Goal: Task Accomplishment & Management: Complete application form

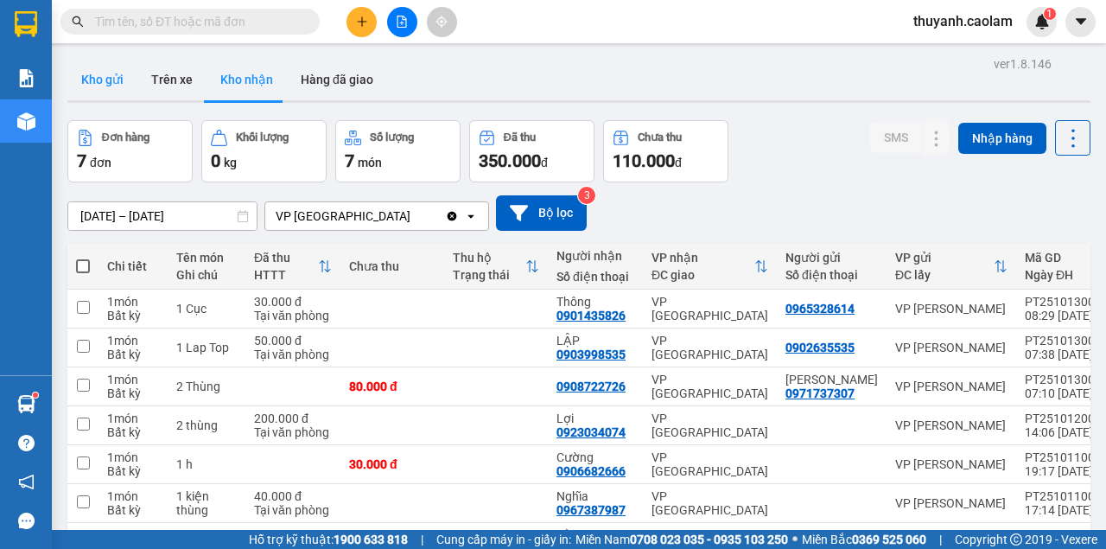
click at [102, 86] on button "Kho gửi" at bounding box center [102, 79] width 70 height 41
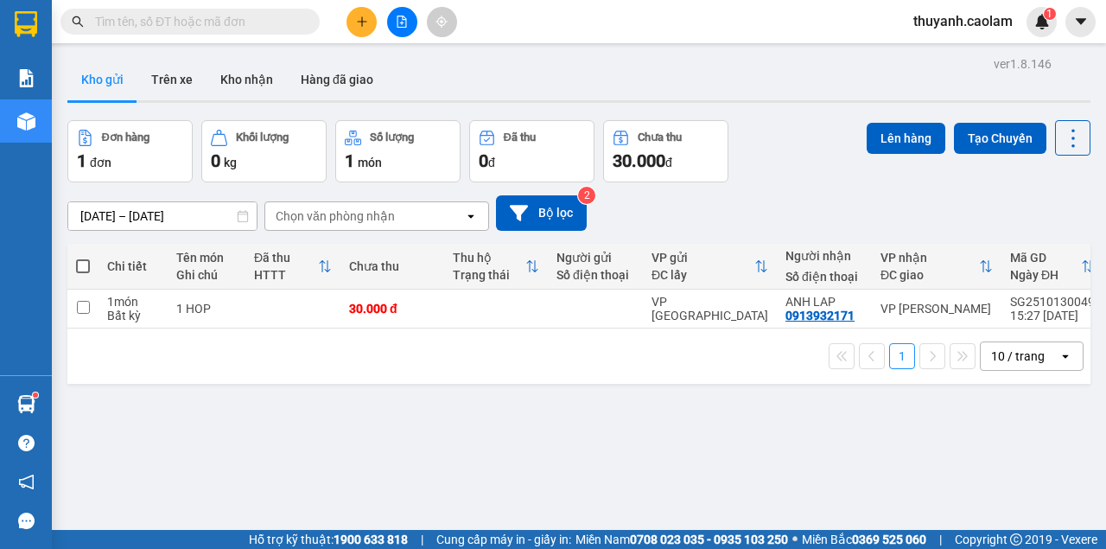
click at [385, 33] on div at bounding box center [402, 22] width 130 height 30
click at [389, 29] on button at bounding box center [402, 22] width 30 height 30
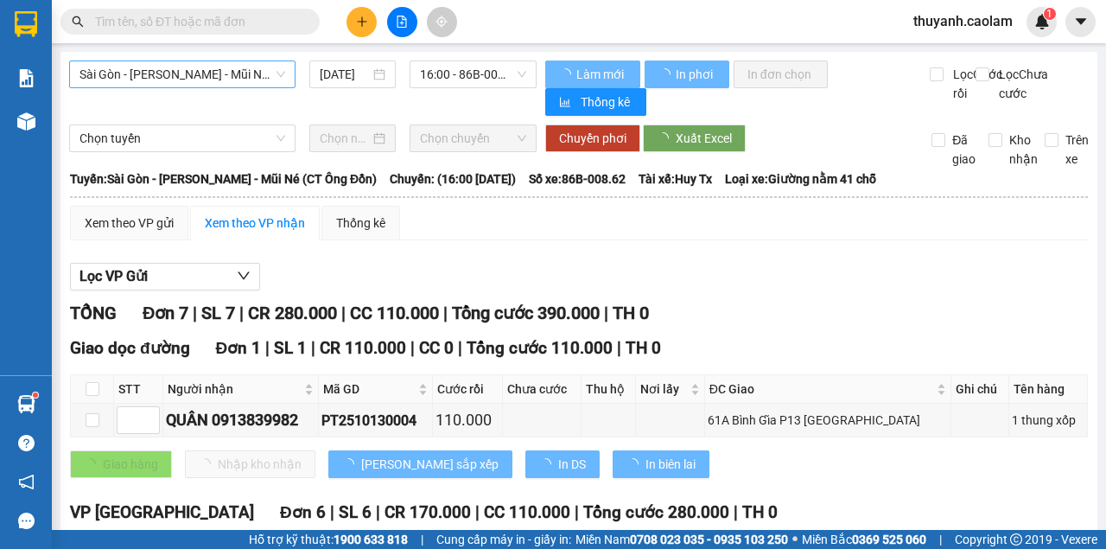
click at [235, 81] on span "Sài Gòn - [PERSON_NAME] - Mũi Né (CT Ông Đồn)" at bounding box center [183, 74] width 206 height 26
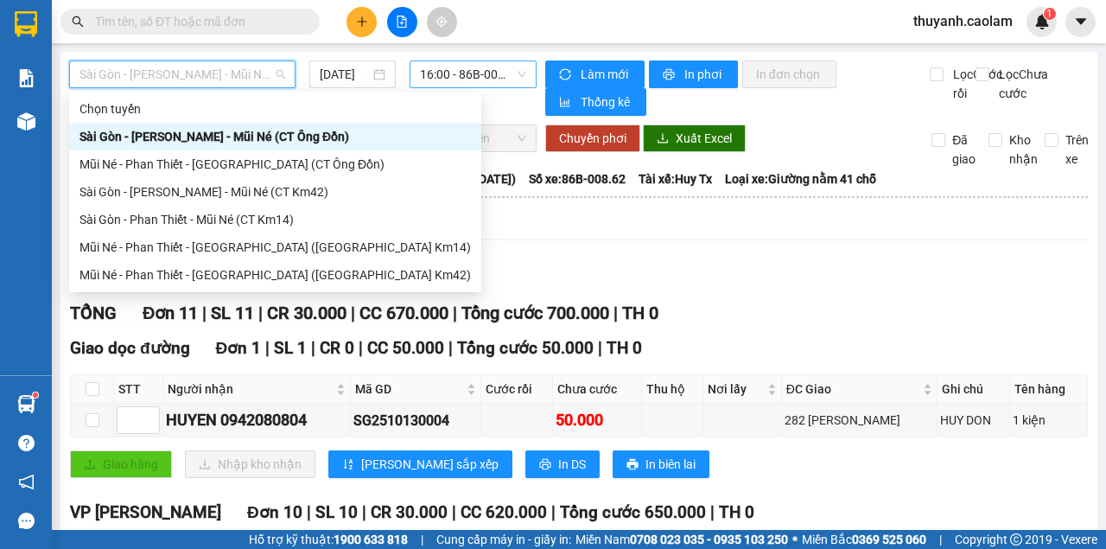
click at [453, 78] on span "16:00 - 86B-008.62" at bounding box center [472, 74] width 105 height 26
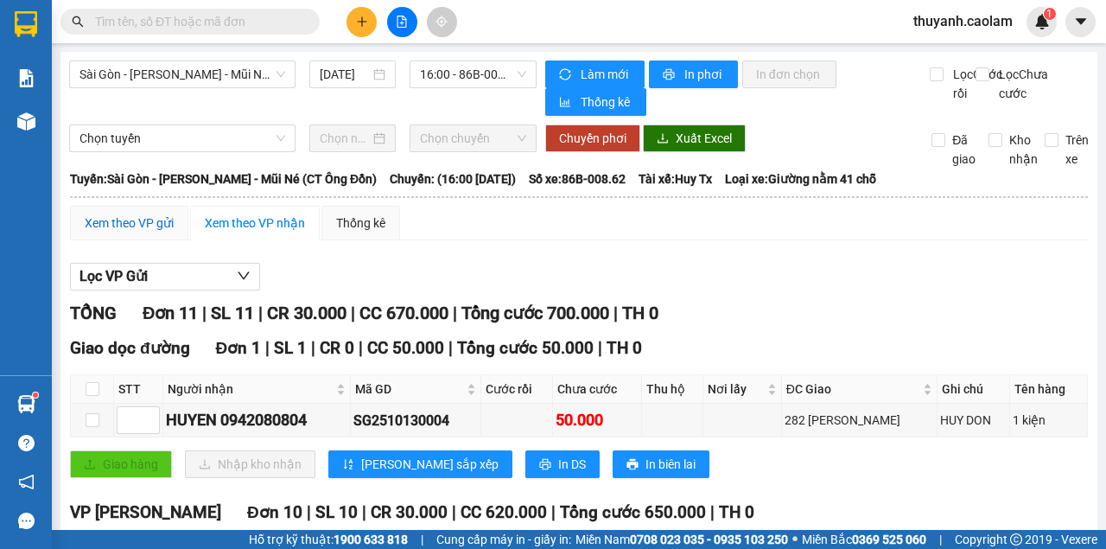
click at [128, 226] on div "Xem theo VP gửi" at bounding box center [129, 222] width 89 height 19
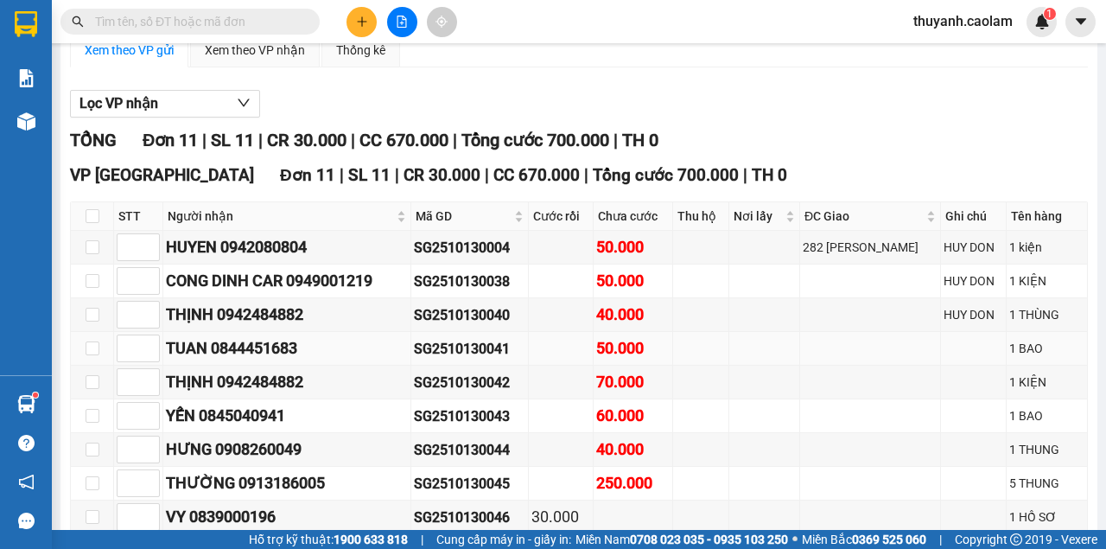
scroll to position [230, 0]
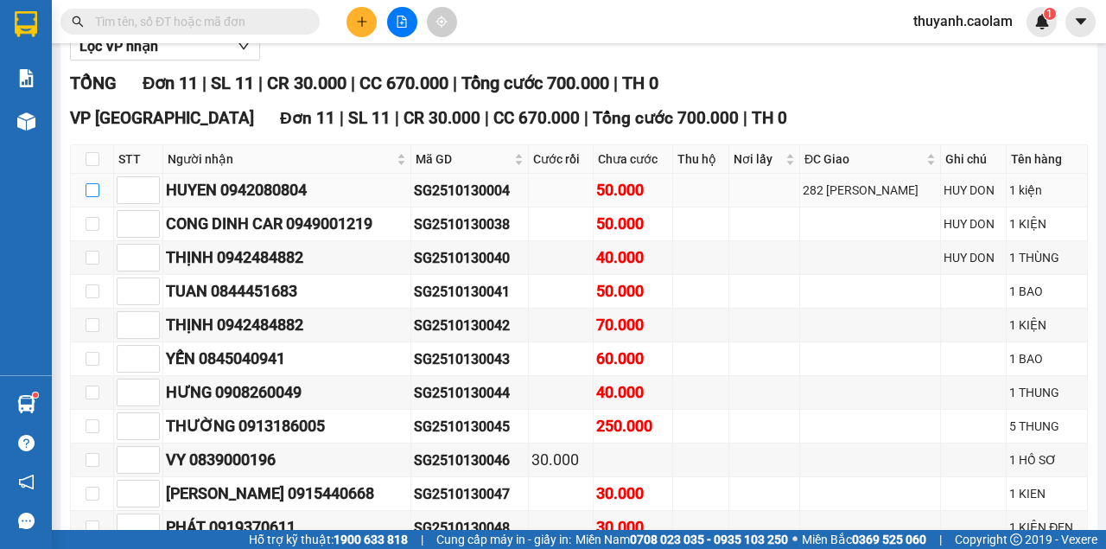
click at [89, 194] on input "checkbox" at bounding box center [93, 190] width 14 height 14
checkbox input "true"
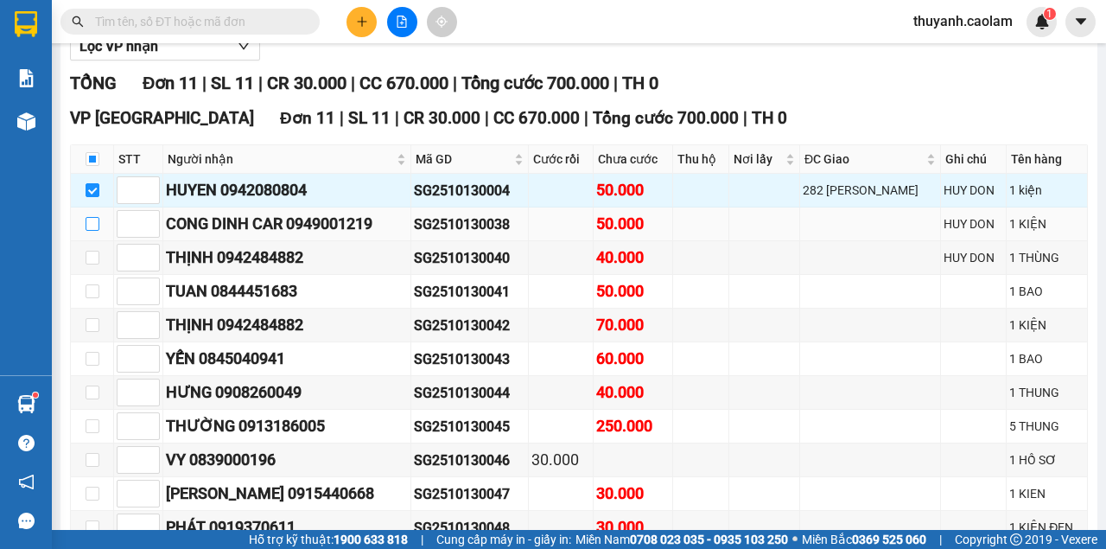
click at [92, 226] on input "checkbox" at bounding box center [93, 224] width 14 height 14
checkbox input "true"
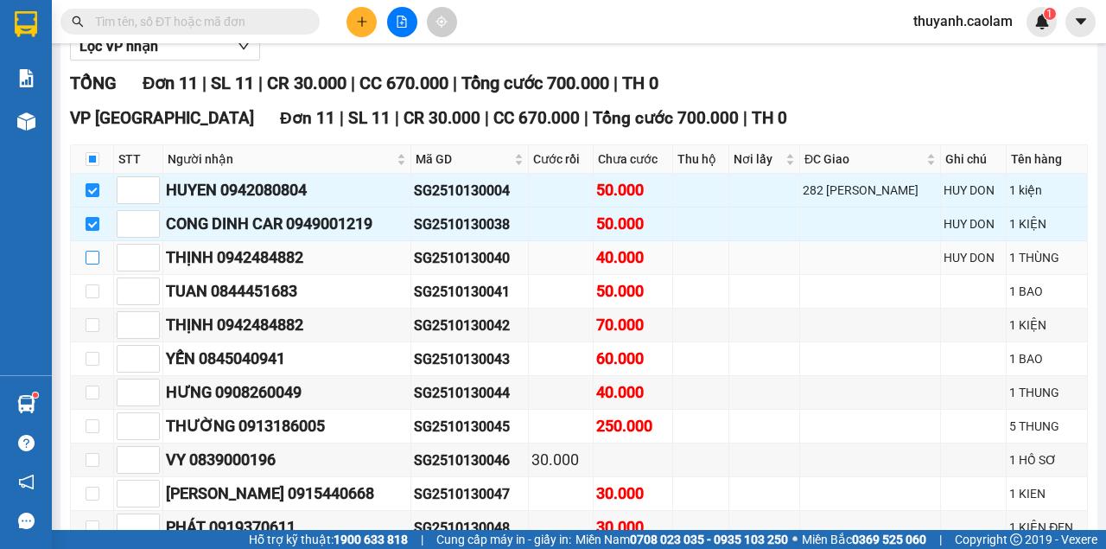
click at [99, 254] on input "checkbox" at bounding box center [93, 258] width 14 height 14
checkbox input "true"
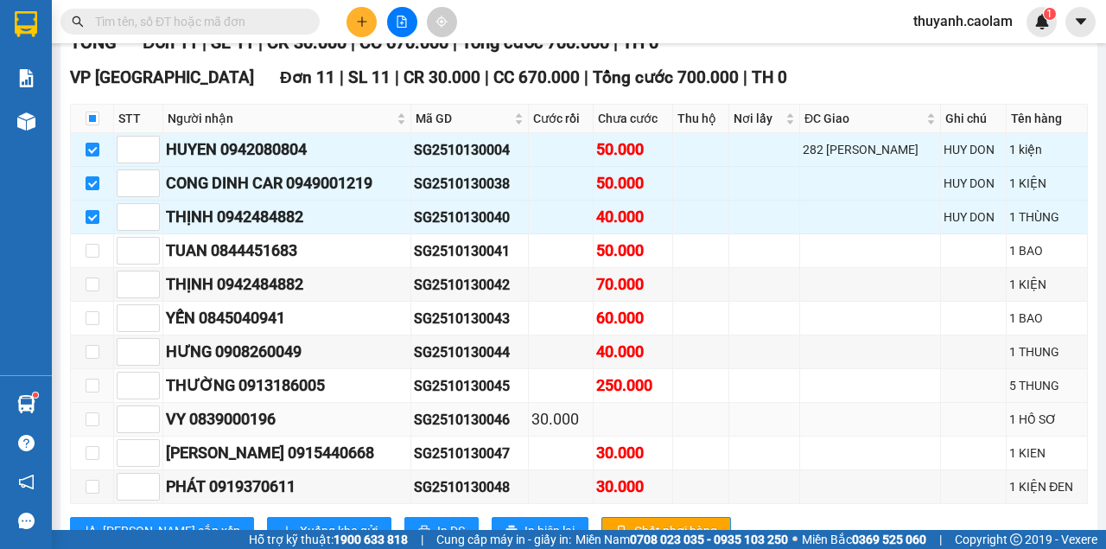
scroll to position [328, 0]
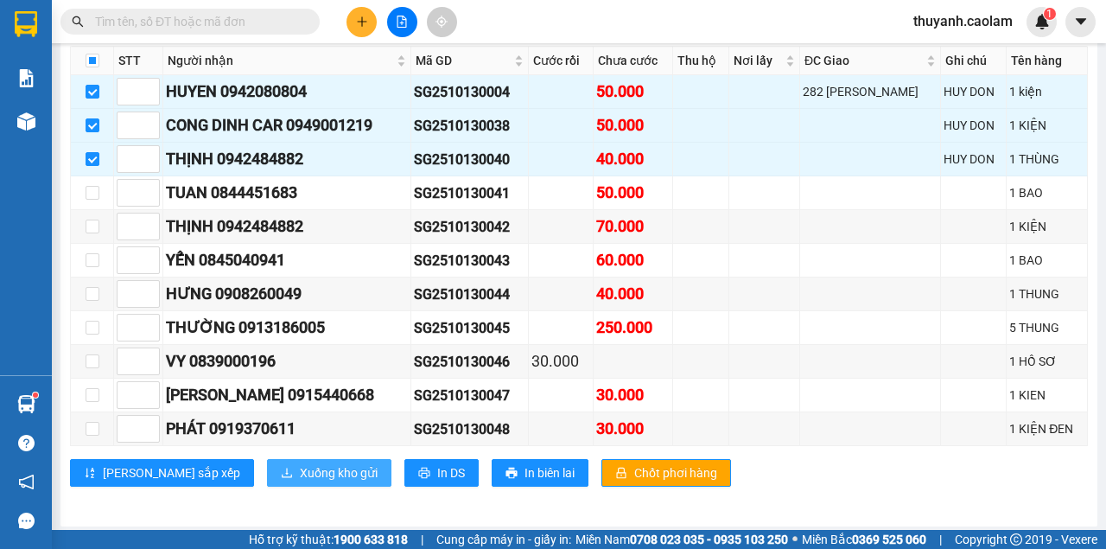
drag, startPoint x: 258, startPoint y: 478, endPoint x: 265, endPoint y: 470, distance: 11.0
click at [267, 473] on button "Xuống kho gửi" at bounding box center [329, 473] width 124 height 28
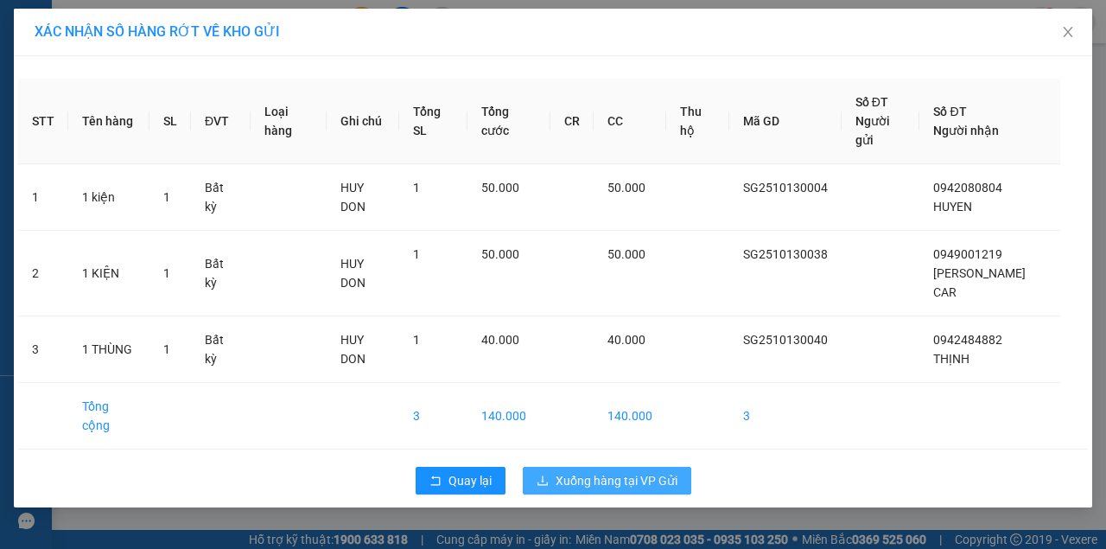
click at [591, 471] on span "Xuống hàng tại VP Gửi" at bounding box center [617, 480] width 122 height 19
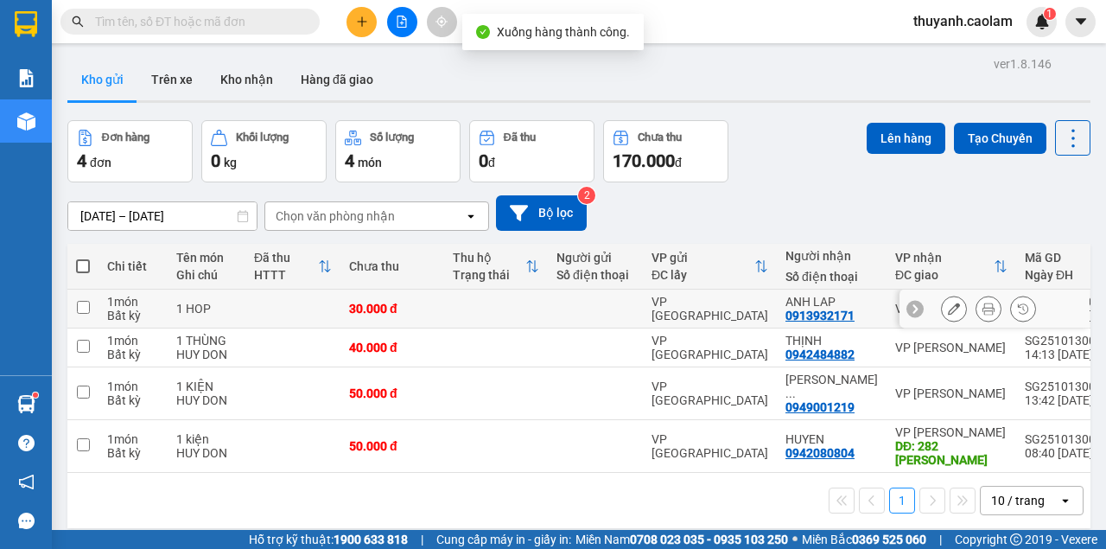
click at [82, 308] on input "checkbox" at bounding box center [83, 307] width 13 height 13
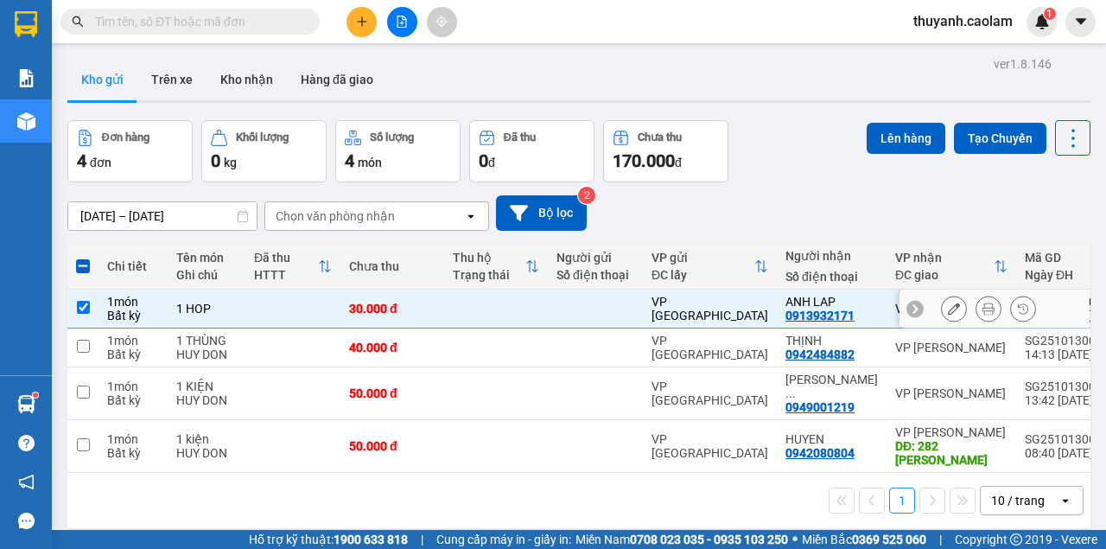
click at [83, 306] on input "checkbox" at bounding box center [83, 307] width 13 height 13
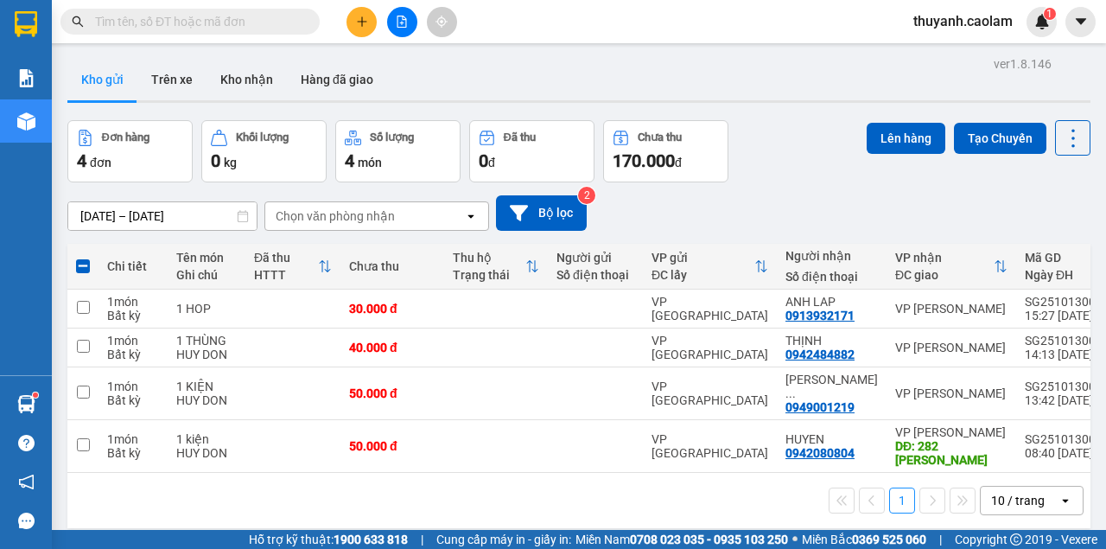
click at [86, 271] on span at bounding box center [83, 266] width 14 height 14
click at [83, 258] on input "checkbox" at bounding box center [83, 258] width 0 height 0
checkbox input "true"
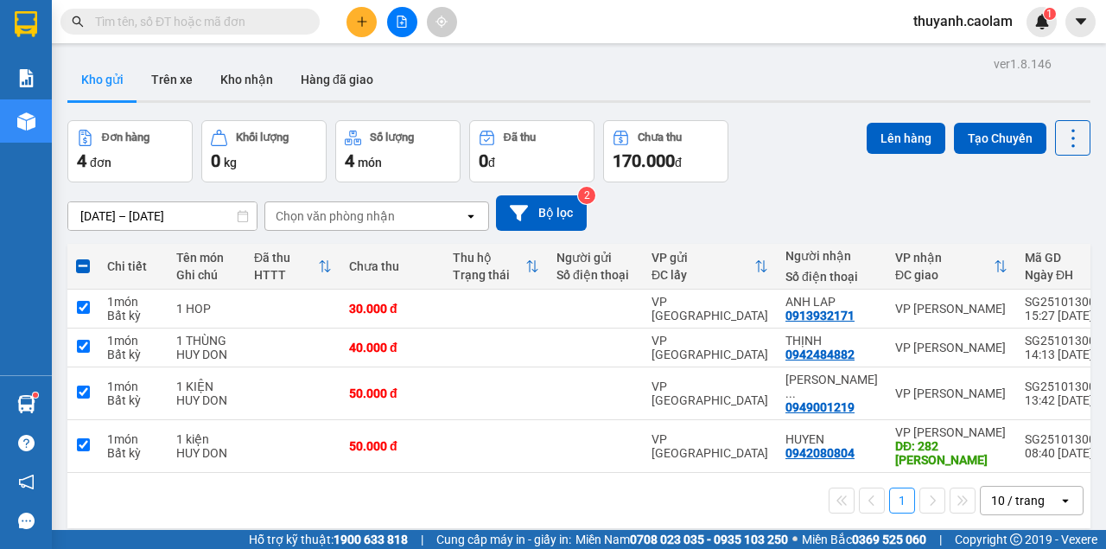
checkbox input "true"
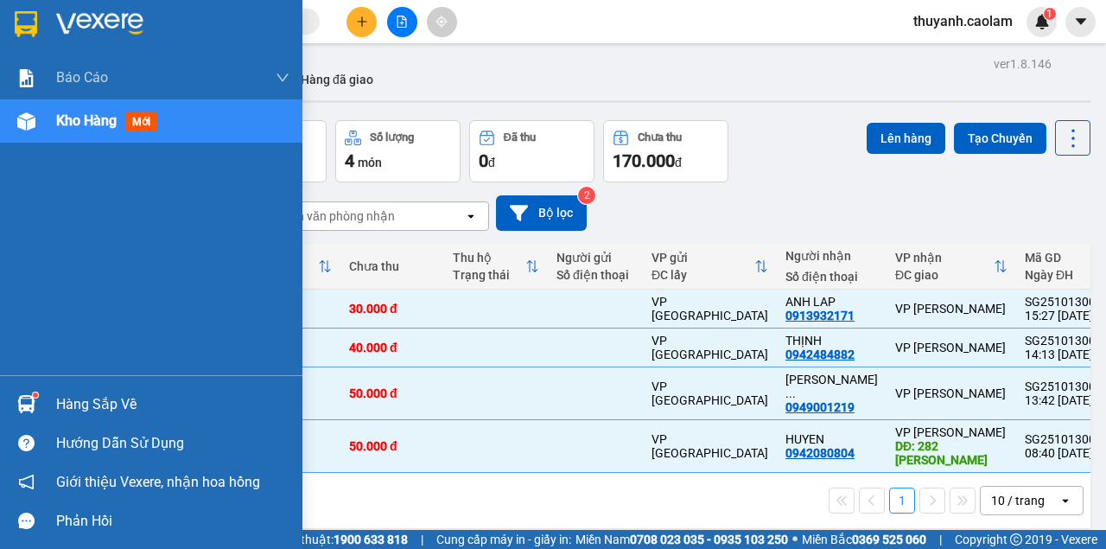
click at [23, 14] on img at bounding box center [26, 24] width 22 height 26
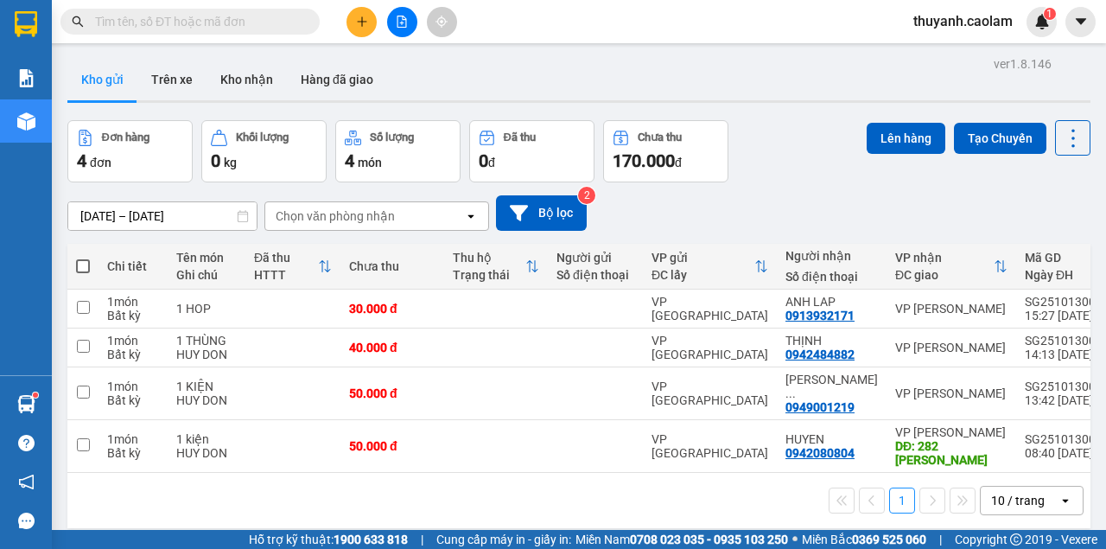
click at [413, 8] on div at bounding box center [402, 22] width 130 height 30
click at [401, 22] on icon "file-add" at bounding box center [403, 22] width 10 height 12
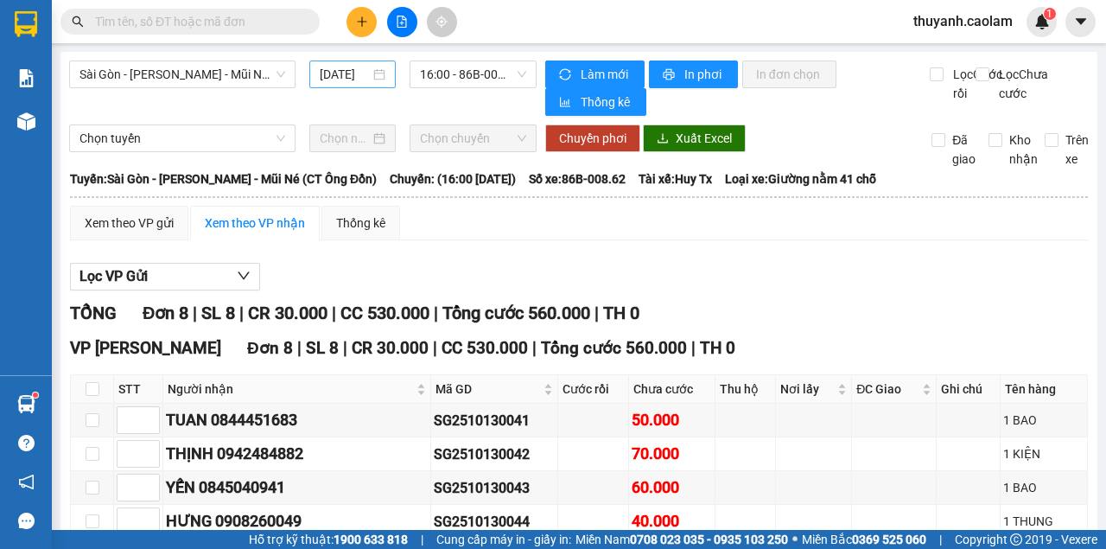
click at [337, 76] on input "[DATE]" at bounding box center [345, 74] width 50 height 19
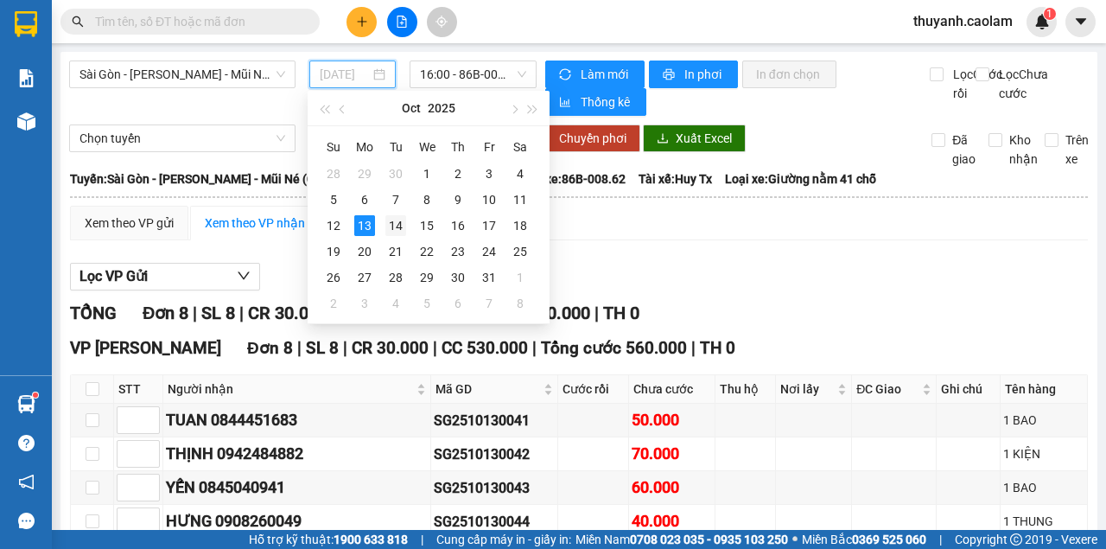
click at [396, 223] on div "14" at bounding box center [395, 225] width 21 height 21
type input "[DATE]"
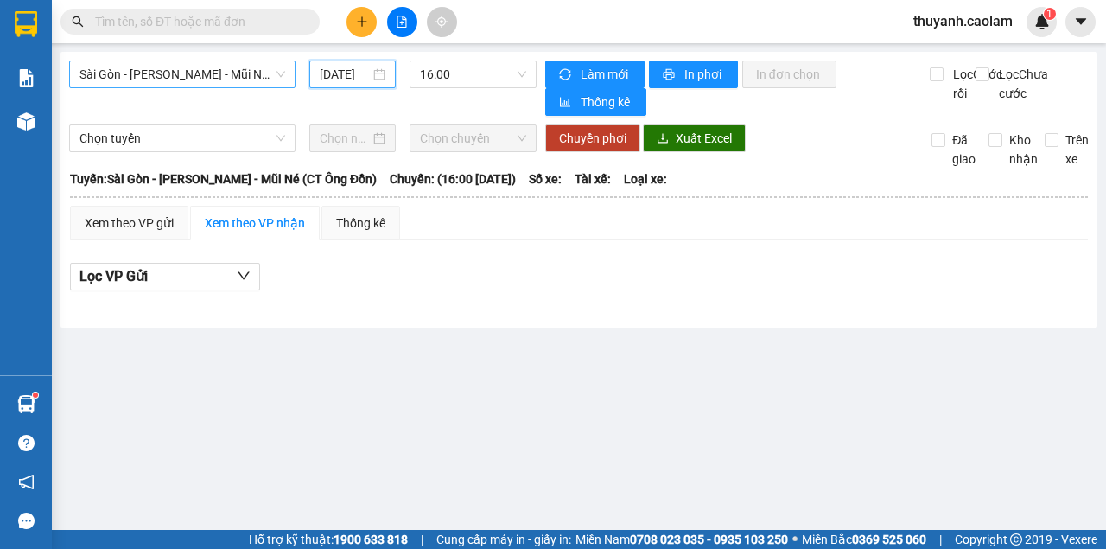
click at [213, 80] on span "Sài Gòn - [PERSON_NAME] - Mũi Né (CT Ông Đồn)" at bounding box center [183, 74] width 206 height 26
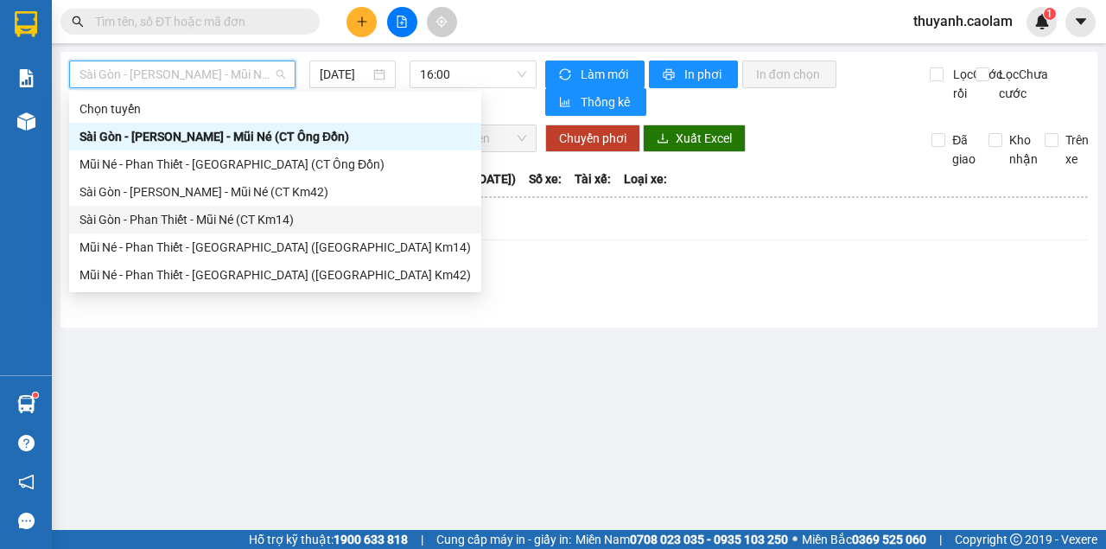
click at [285, 214] on div "Sài Gòn - Phan Thiết - Mũi Né (CT Km14)" at bounding box center [276, 219] width 392 height 19
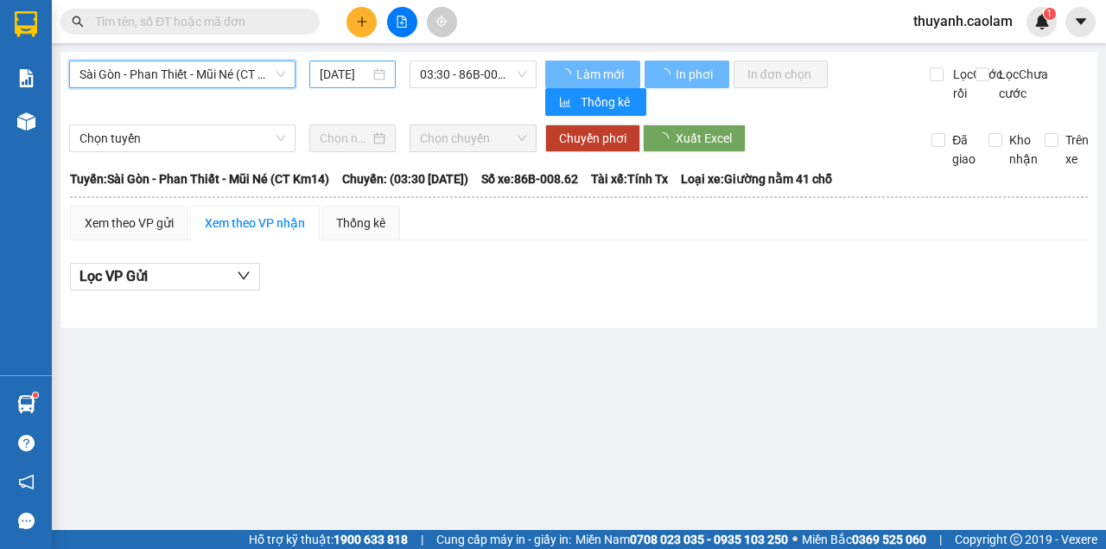
click at [332, 76] on input "[DATE]" at bounding box center [345, 74] width 50 height 19
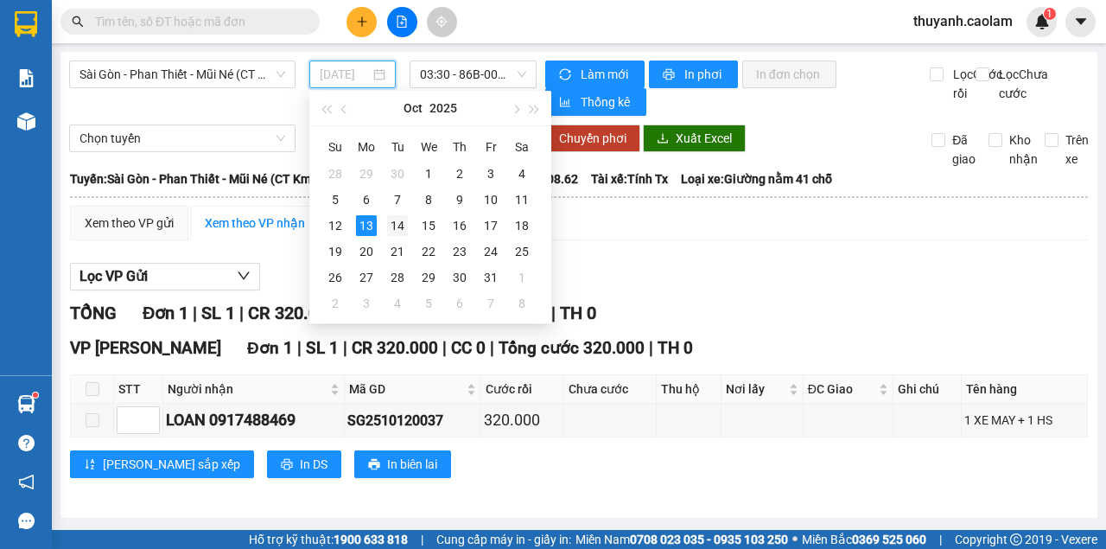
drag, startPoint x: 403, startPoint y: 226, endPoint x: 478, endPoint y: 133, distance: 119.2
click at [404, 226] on div "14" at bounding box center [397, 225] width 21 height 21
type input "[DATE]"
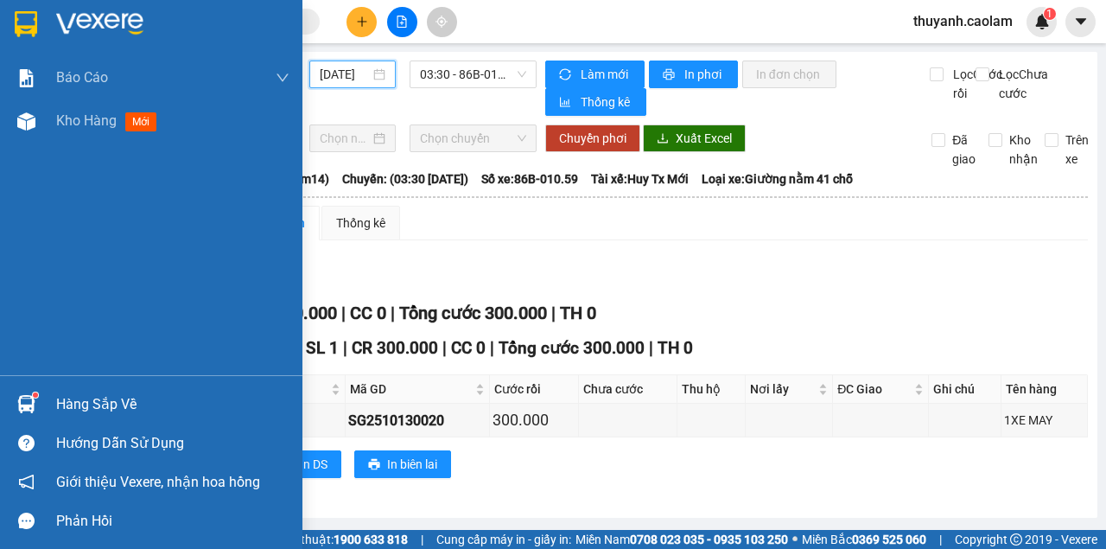
click at [0, 24] on div at bounding box center [151, 28] width 302 height 56
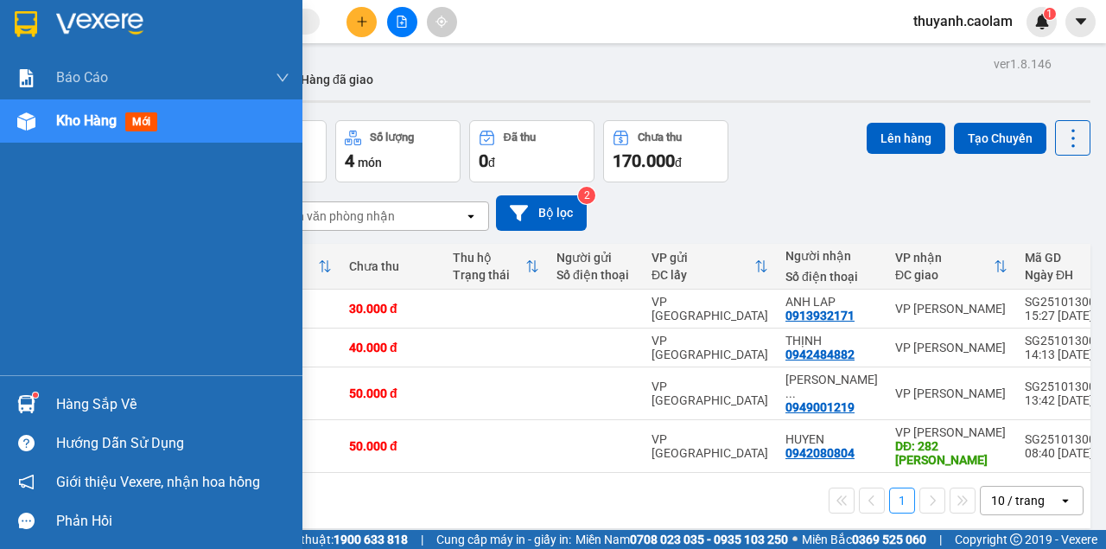
click at [26, 19] on img at bounding box center [26, 24] width 22 height 26
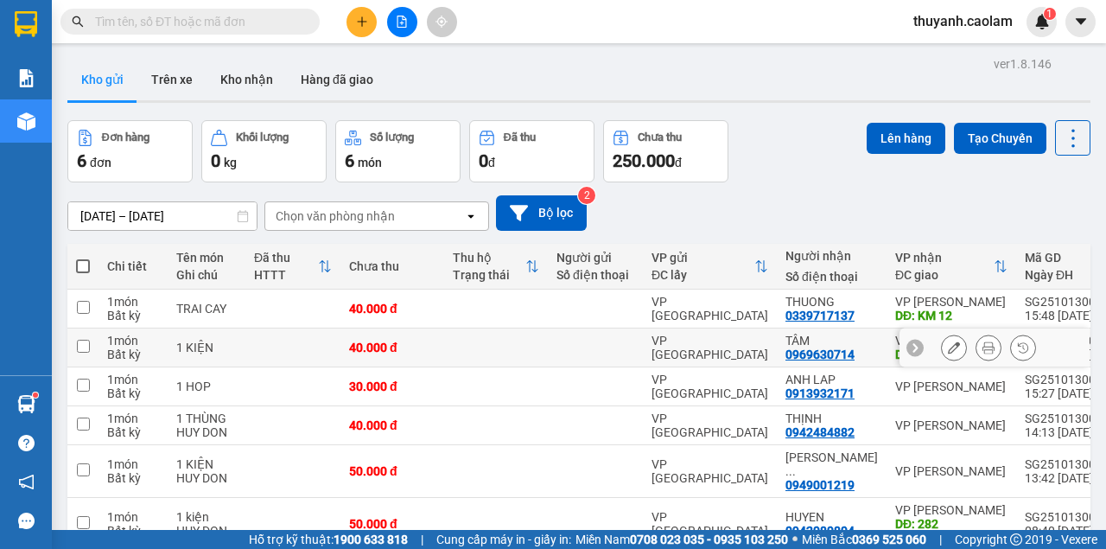
scroll to position [85, 0]
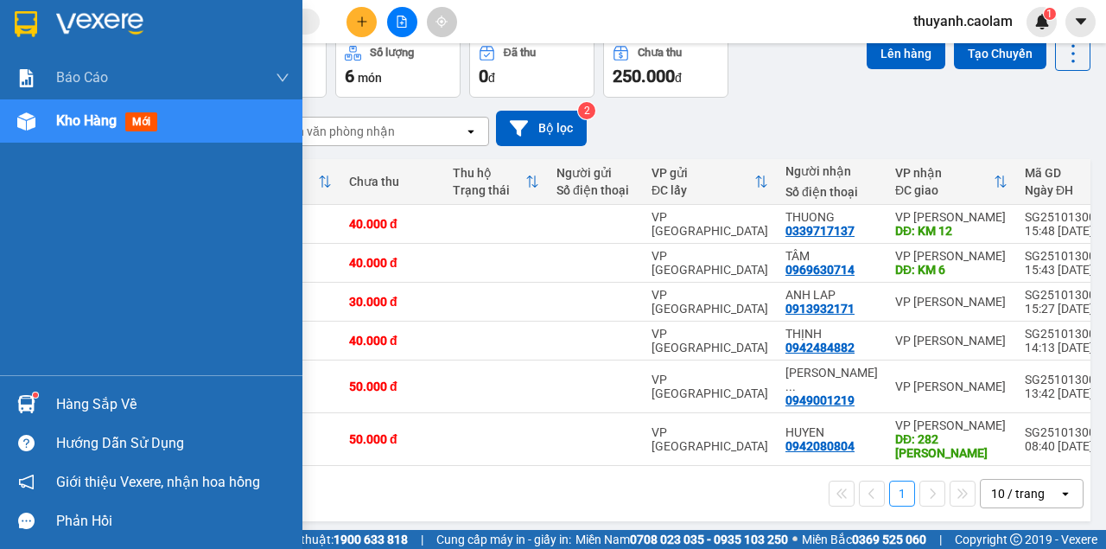
click at [19, 16] on img at bounding box center [26, 24] width 22 height 26
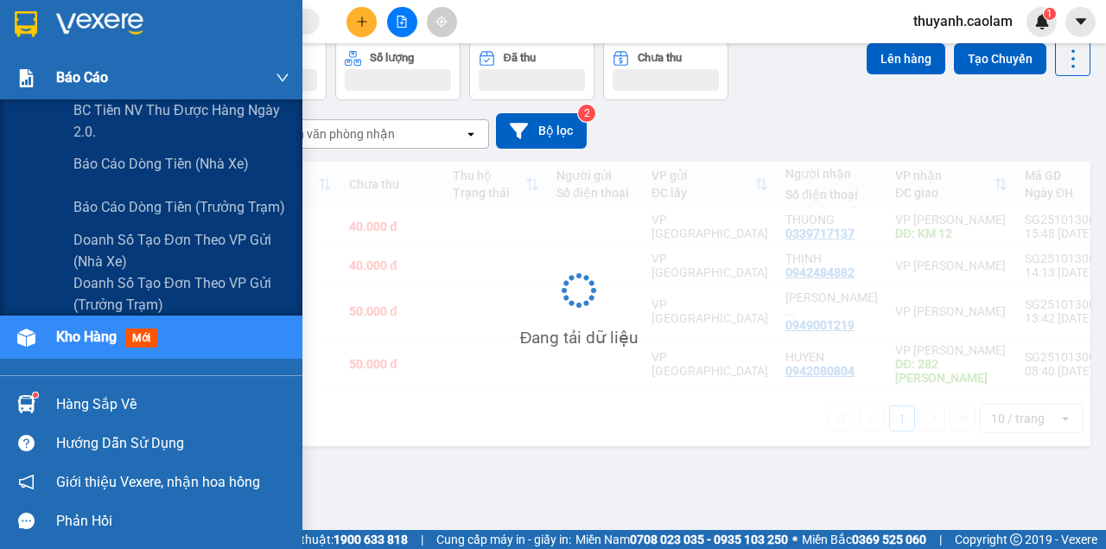
scroll to position [80, 0]
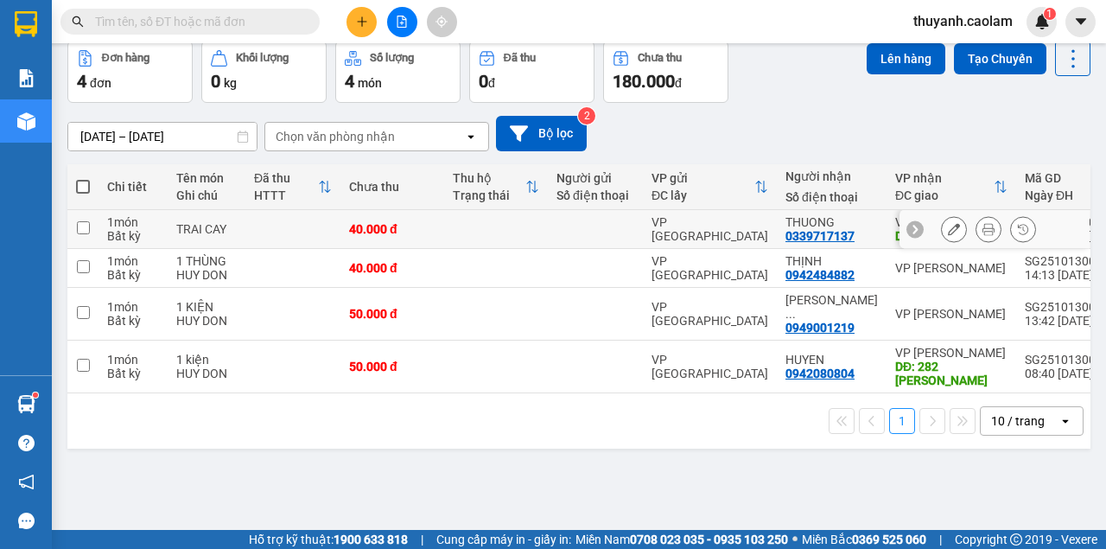
click at [82, 226] on input "checkbox" at bounding box center [83, 227] width 13 height 13
checkbox input "true"
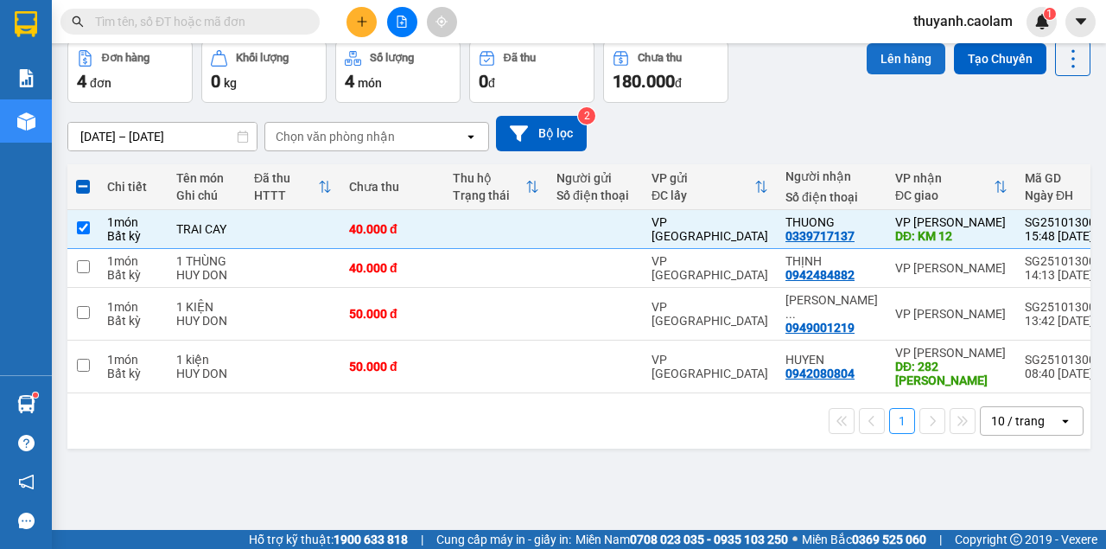
click at [871, 60] on button "Lên hàng" at bounding box center [906, 58] width 79 height 31
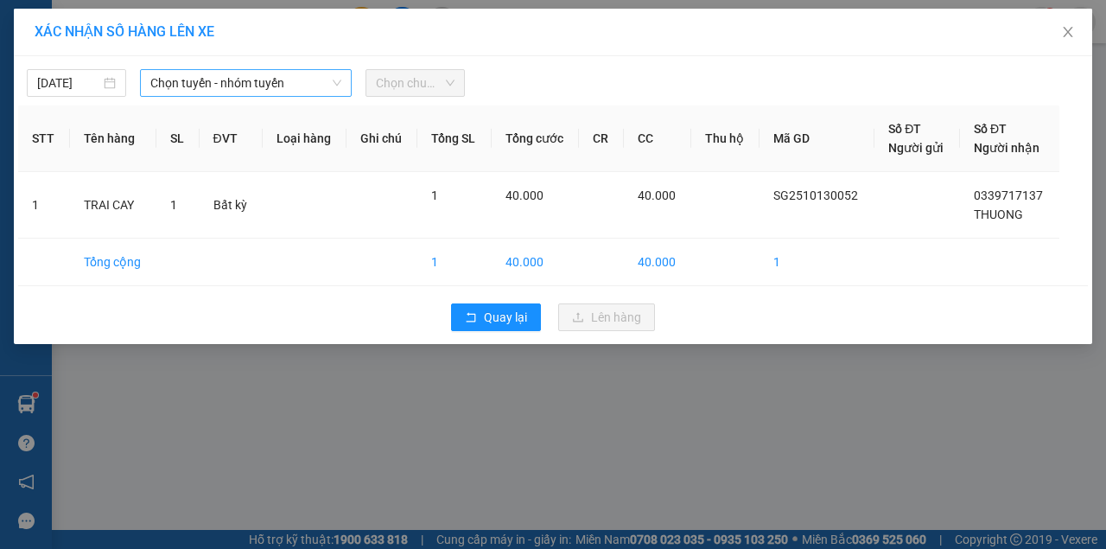
click at [315, 91] on span "Chọn tuyến - nhóm tuyến" at bounding box center [245, 83] width 191 height 26
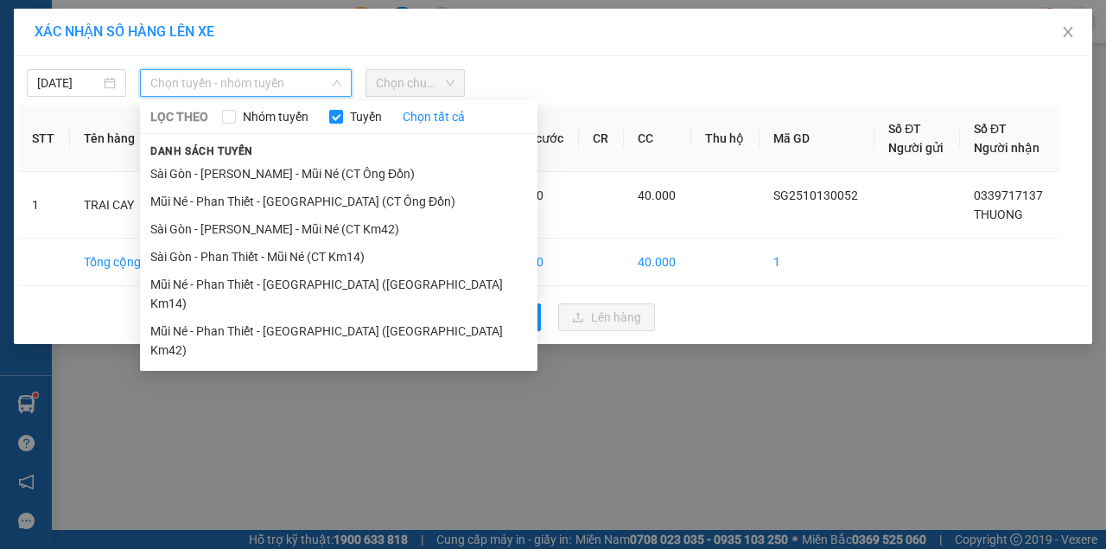
click at [392, 181] on li "Sài Gòn - [PERSON_NAME] - Mũi Né (CT Ông Đồn)" at bounding box center [339, 174] width 398 height 28
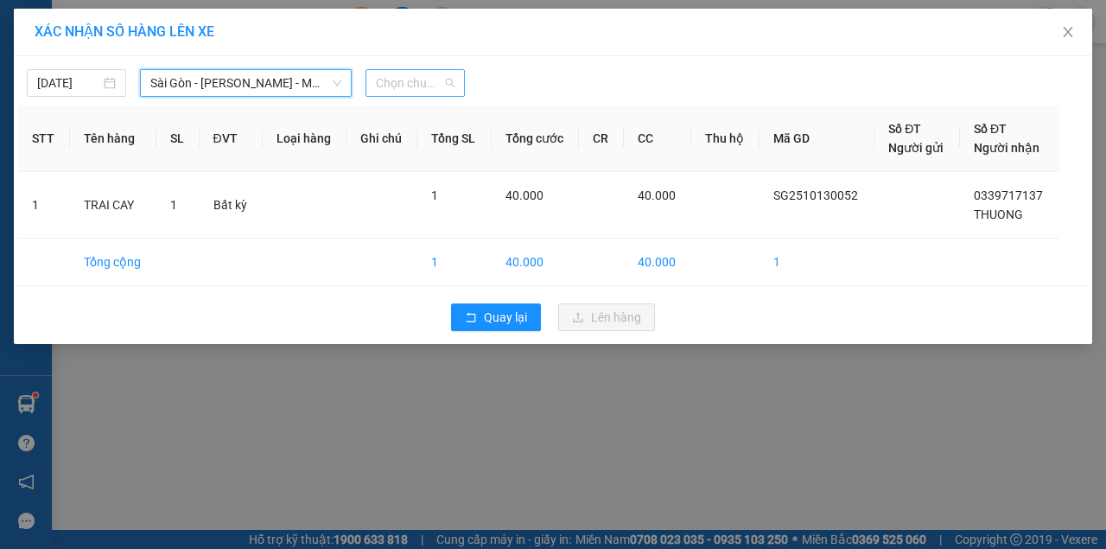
click at [423, 80] on span "Chọn chuyến" at bounding box center [415, 83] width 79 height 26
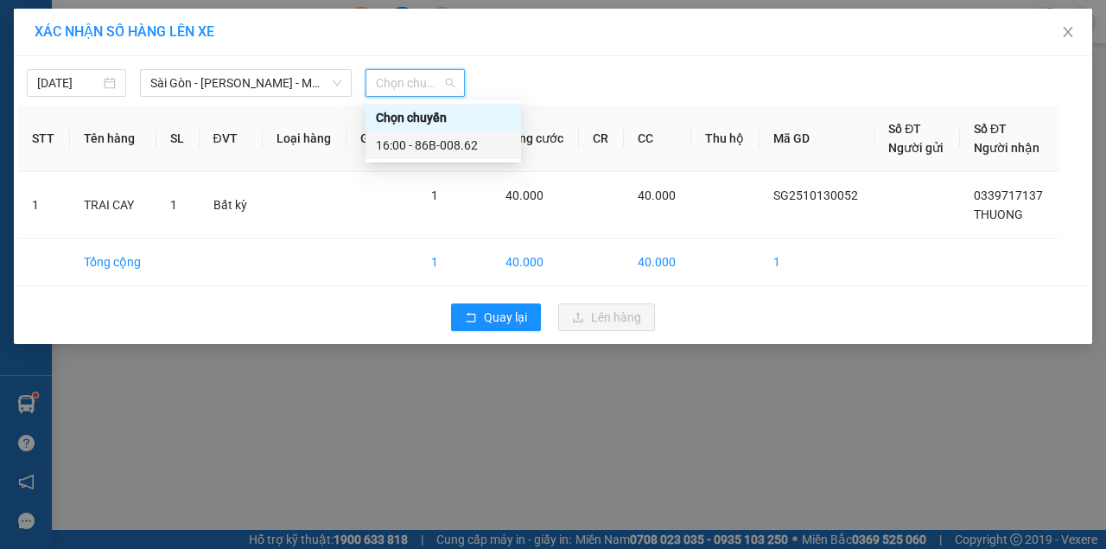
click at [468, 145] on div "16:00 - 86B-008.62" at bounding box center [443, 145] width 135 height 19
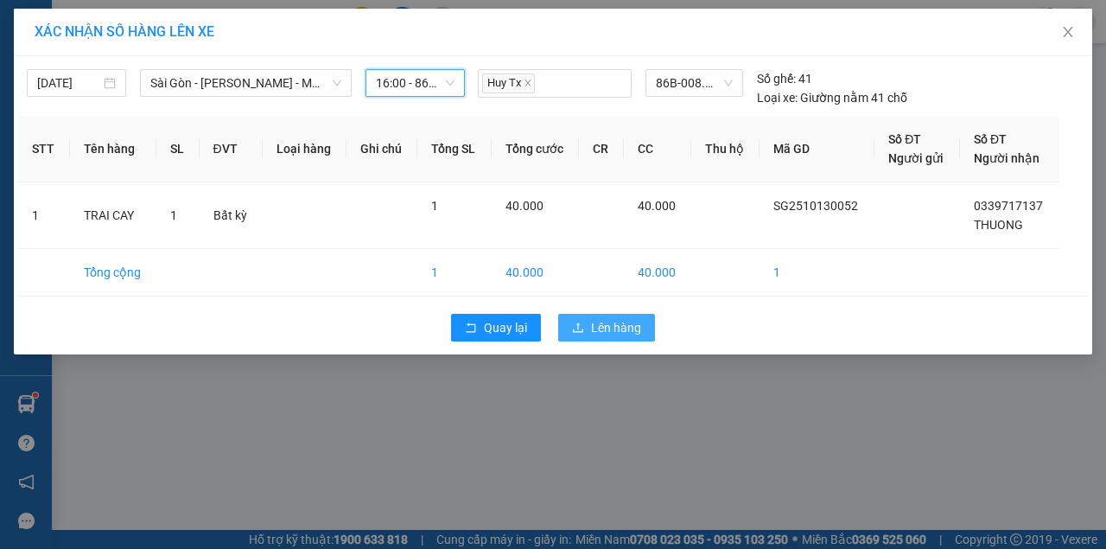
click at [605, 315] on button "Lên hàng" at bounding box center [606, 328] width 97 height 28
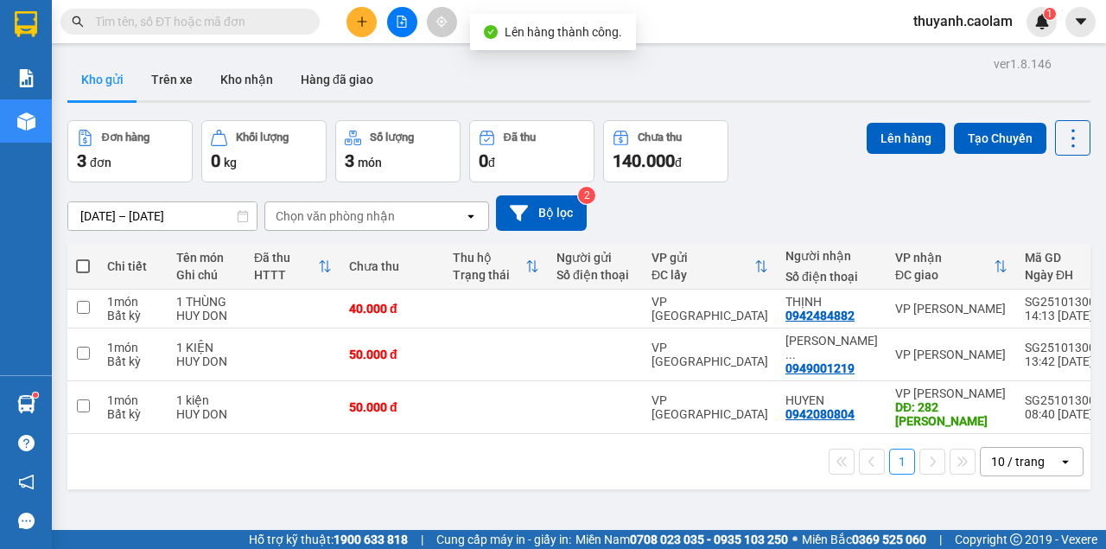
click at [394, 24] on button at bounding box center [402, 22] width 30 height 30
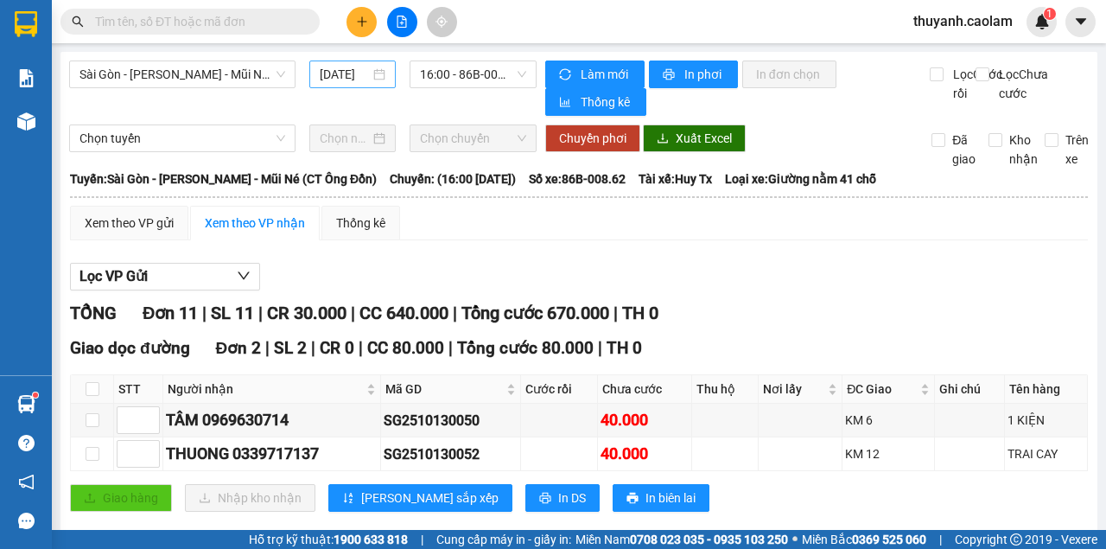
click at [332, 65] on input "[DATE]" at bounding box center [345, 74] width 50 height 19
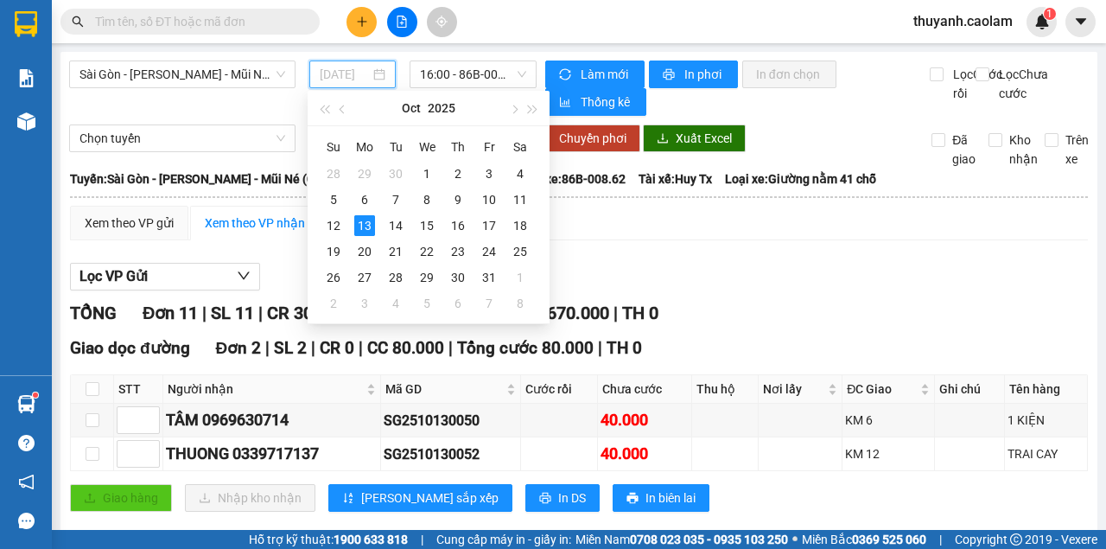
type input "[DATE]"
click at [251, 80] on span "Sài Gòn - [PERSON_NAME] - Mũi Né (CT Ông Đồn)" at bounding box center [183, 74] width 206 height 26
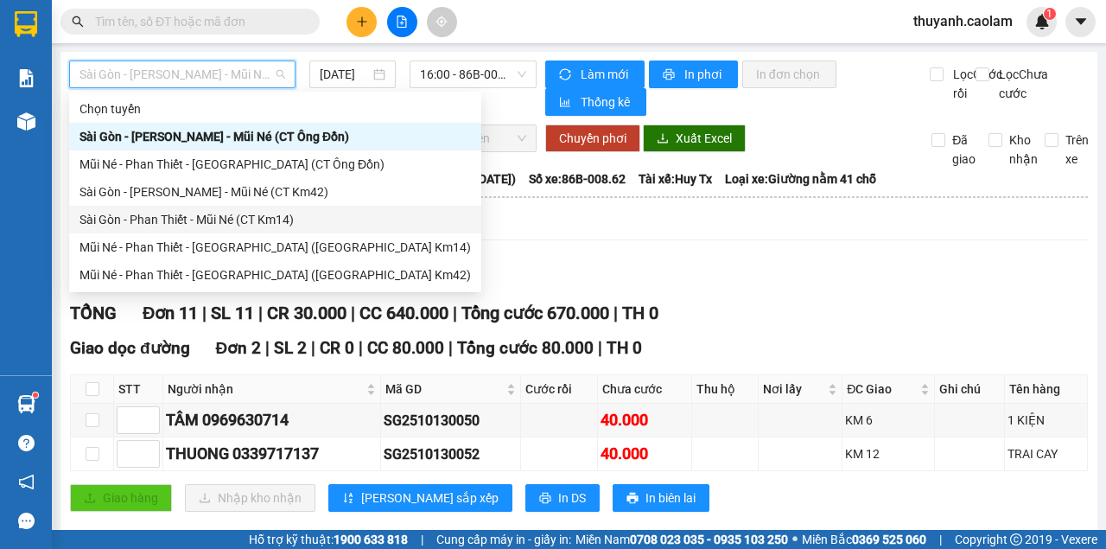
click at [283, 218] on div "Sài Gòn - Phan Thiết - Mũi Né (CT Km14)" at bounding box center [276, 219] width 392 height 19
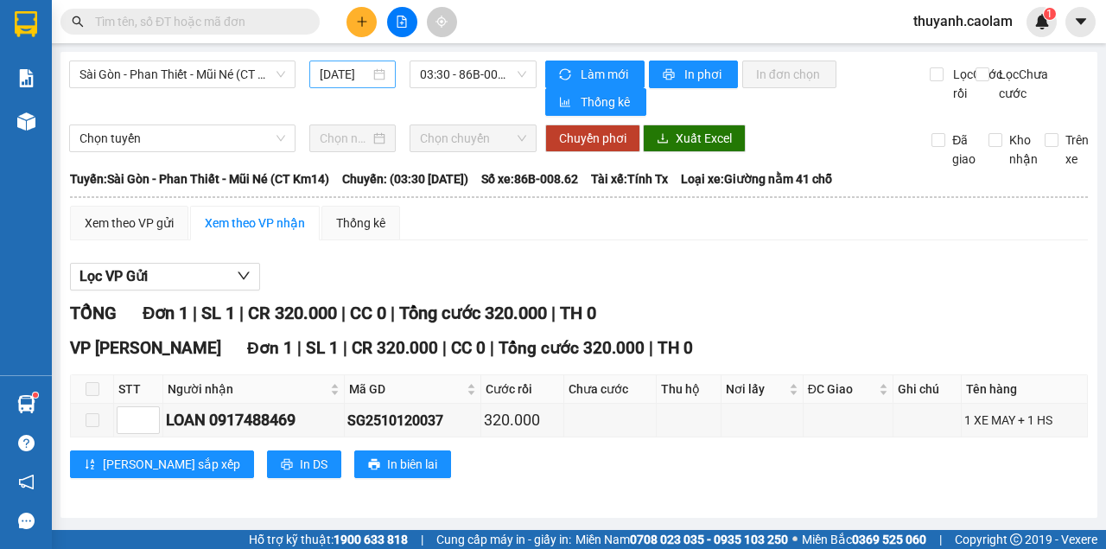
click at [349, 64] on div "[DATE]" at bounding box center [352, 74] width 86 height 28
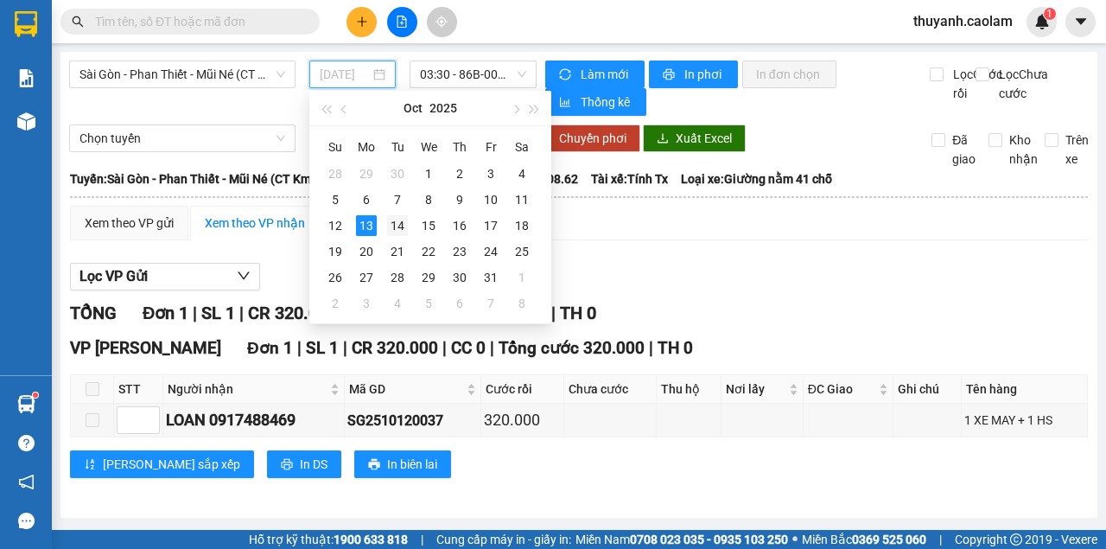
click at [398, 230] on div "14" at bounding box center [397, 225] width 21 height 21
type input "[DATE]"
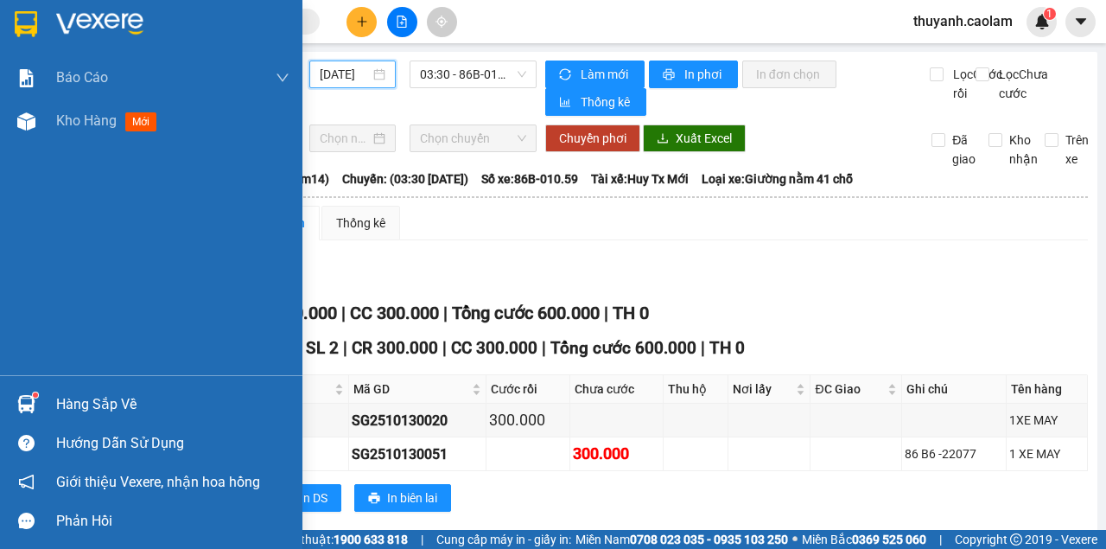
click at [35, 35] on img at bounding box center [26, 24] width 22 height 26
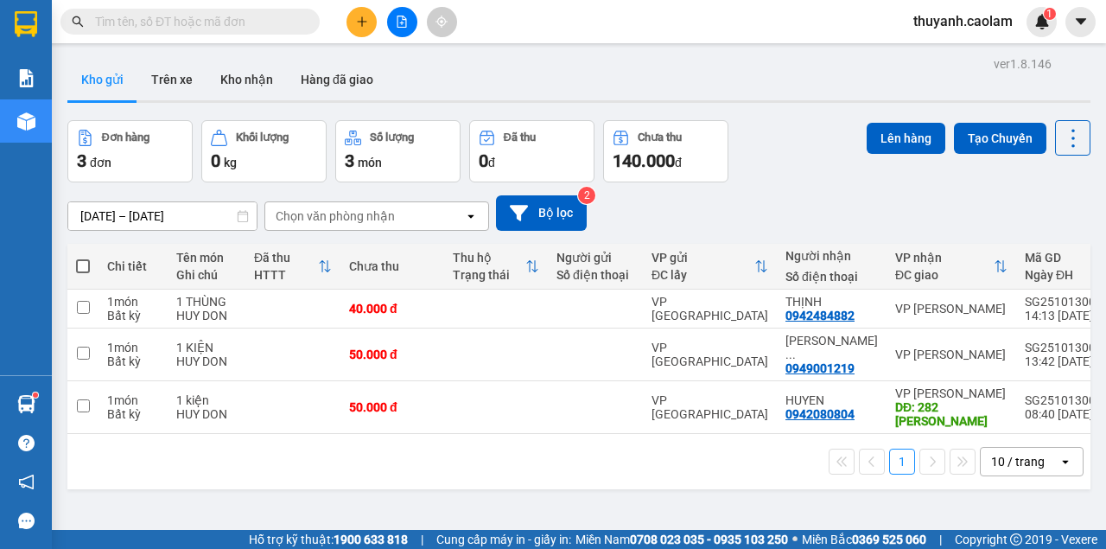
drag, startPoint x: 283, startPoint y: 249, endPoint x: 802, endPoint y: 193, distance: 522.5
click at [827, 199] on div "[DATE] – [DATE] Press the down arrow key to interact with the calendar and sele…" at bounding box center [578, 212] width 1023 height 35
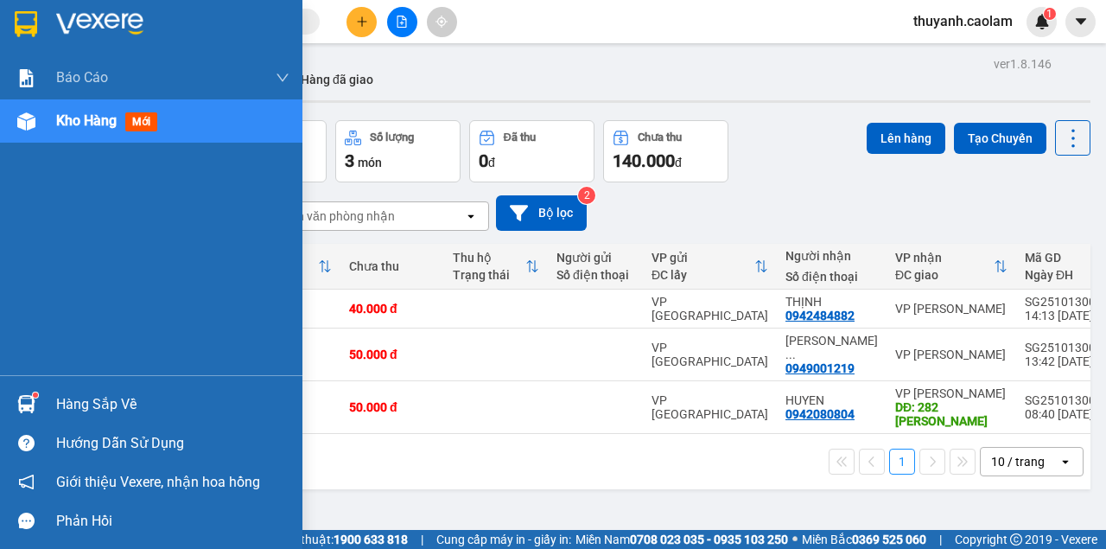
click at [12, 4] on div at bounding box center [151, 28] width 302 height 56
click at [25, 21] on img at bounding box center [26, 24] width 22 height 26
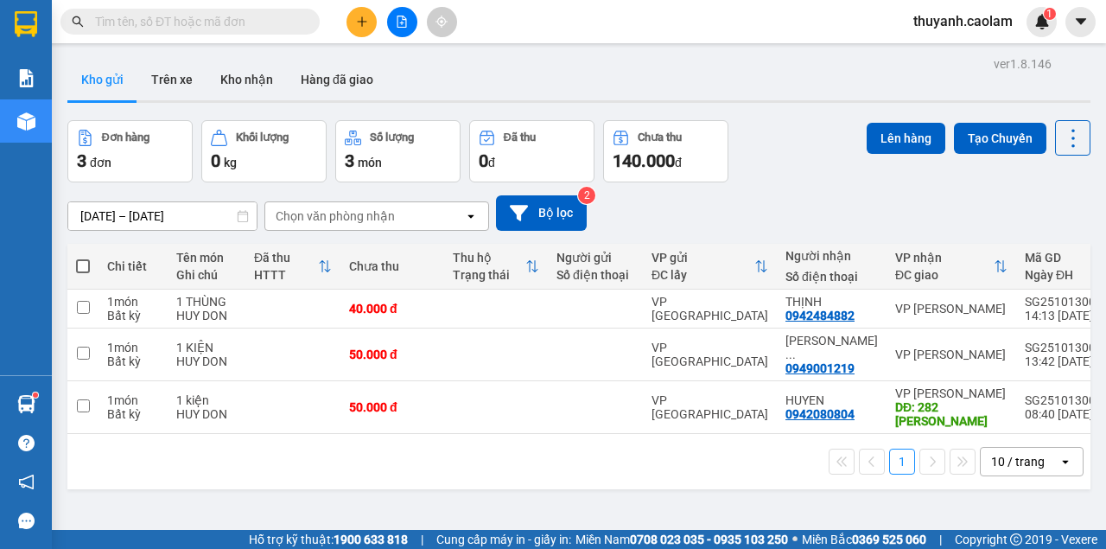
drag, startPoint x: 28, startPoint y: 32, endPoint x: 40, endPoint y: 1, distance: 33.4
click at [29, 31] on img at bounding box center [26, 24] width 22 height 26
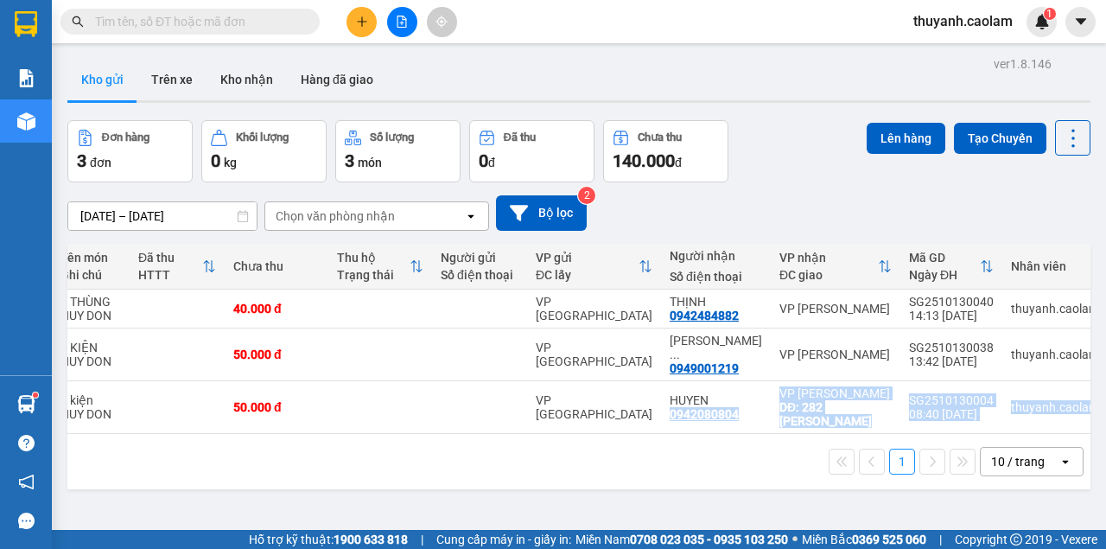
drag, startPoint x: 658, startPoint y: 417, endPoint x: 486, endPoint y: 434, distance: 172.8
click at [486, 434] on div "Chi tiết Tên món Ghi chú Đã thu HTTT Chưa thu Thu hộ Trạng thái Người gửi Số đi…" at bounding box center [578, 366] width 1023 height 245
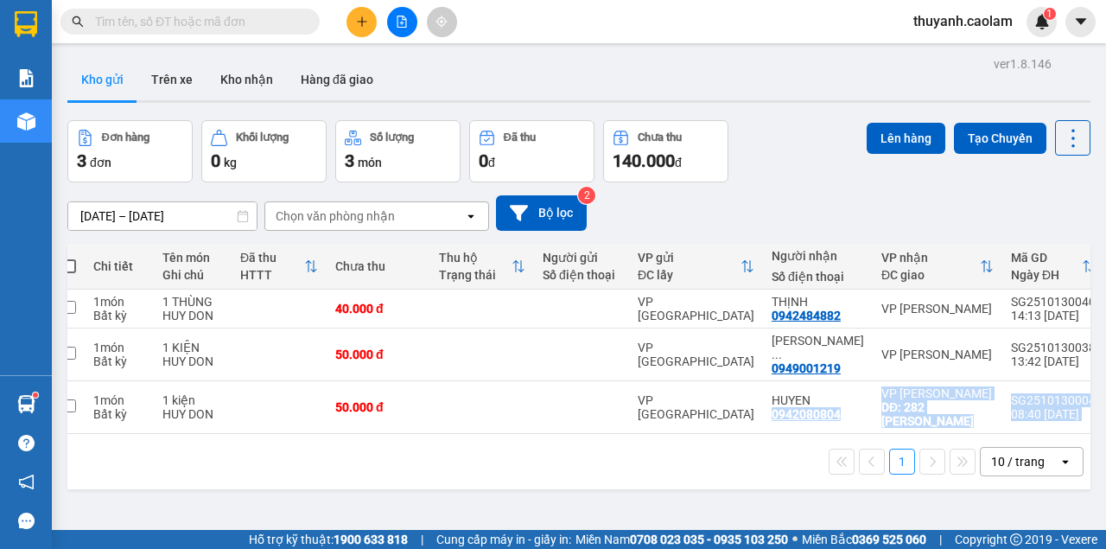
scroll to position [0, 0]
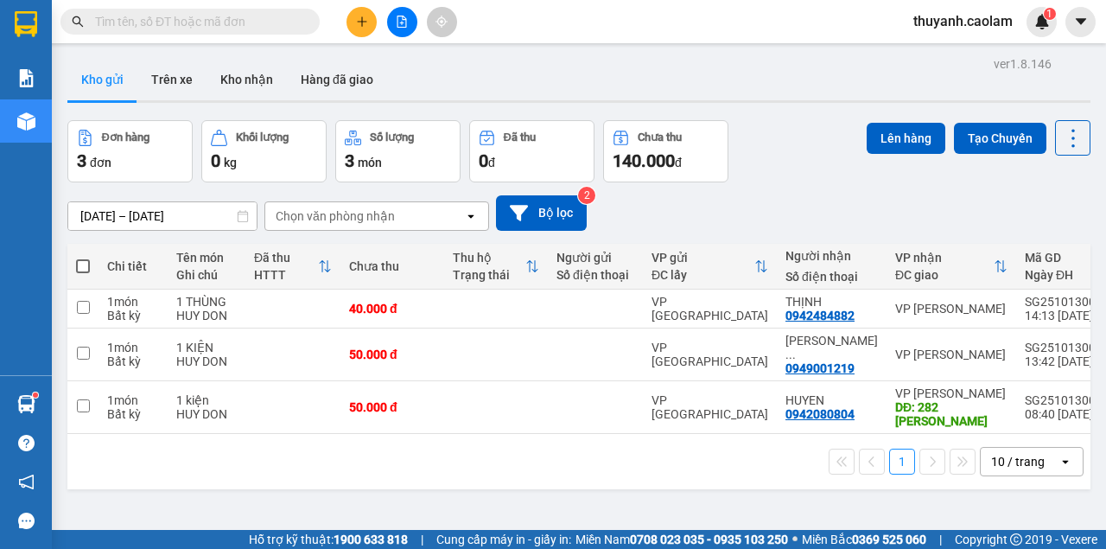
click at [740, 196] on div "[DATE] – [DATE] Press the down arrow key to interact with the calendar and sele…" at bounding box center [578, 212] width 1023 height 35
click at [245, 26] on input "text" at bounding box center [197, 21] width 204 height 19
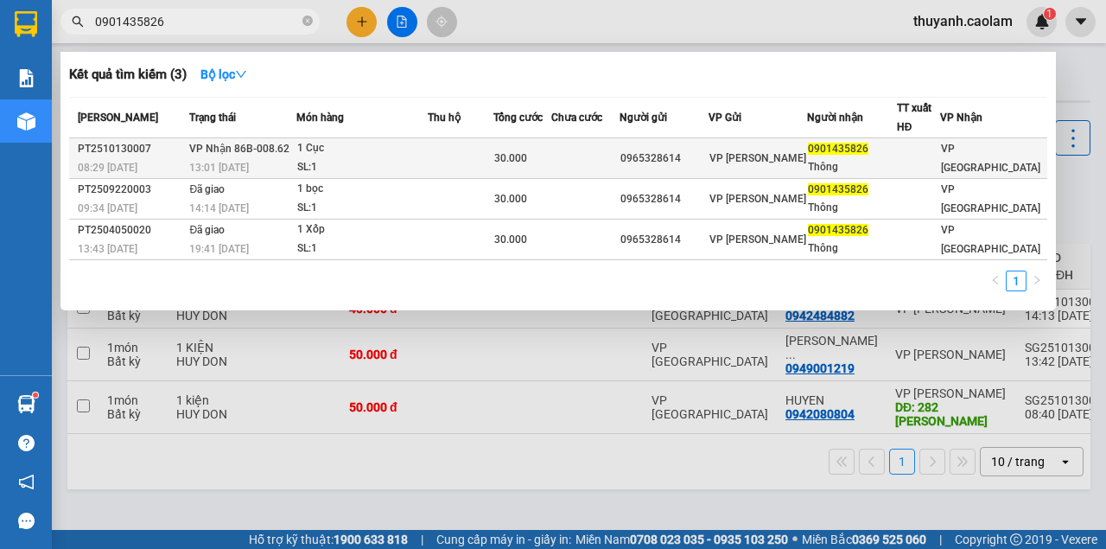
type input "0901435826"
click at [618, 159] on td at bounding box center [585, 158] width 68 height 41
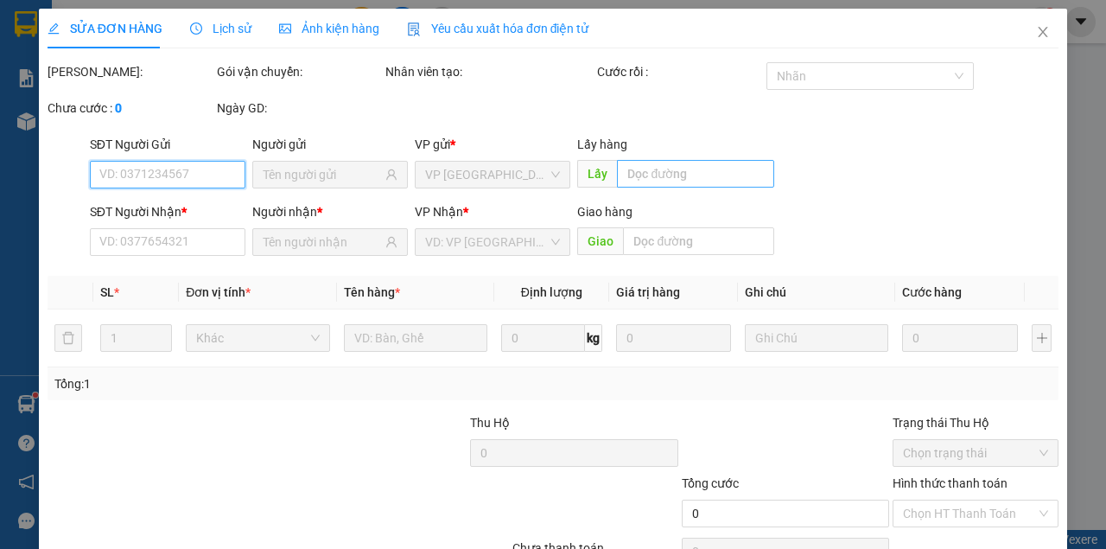
type input "0965328614"
type input "0901435826"
type input "Thông"
type input "30.000"
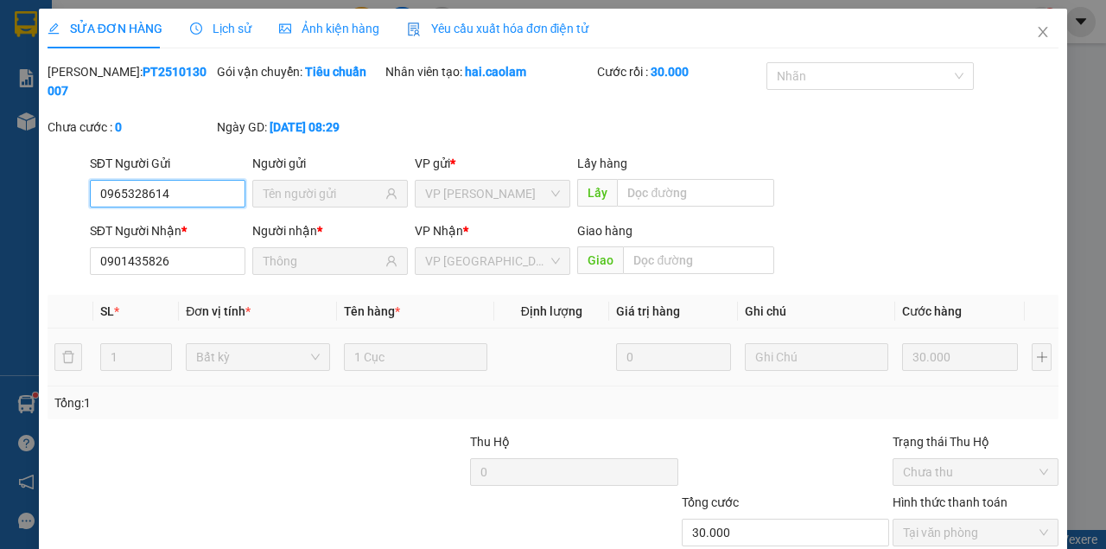
scroll to position [111, 0]
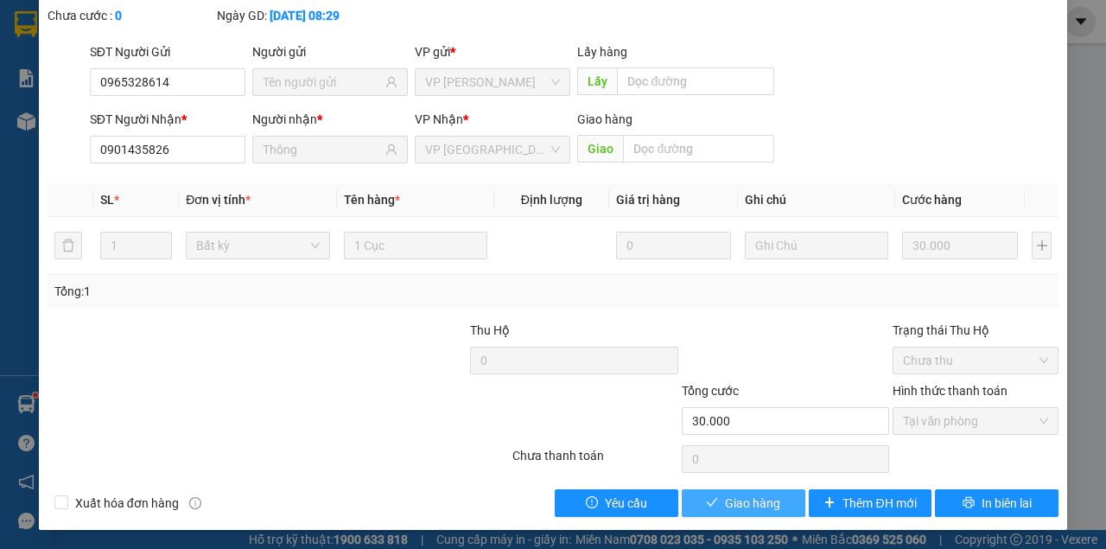
click at [767, 505] on span "Giao hàng" at bounding box center [752, 503] width 55 height 19
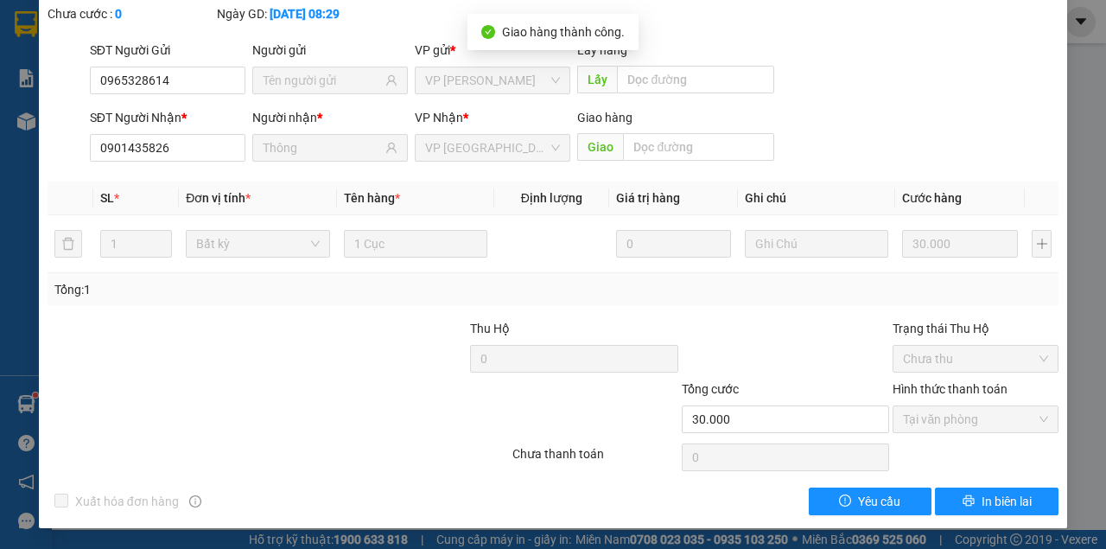
scroll to position [0, 0]
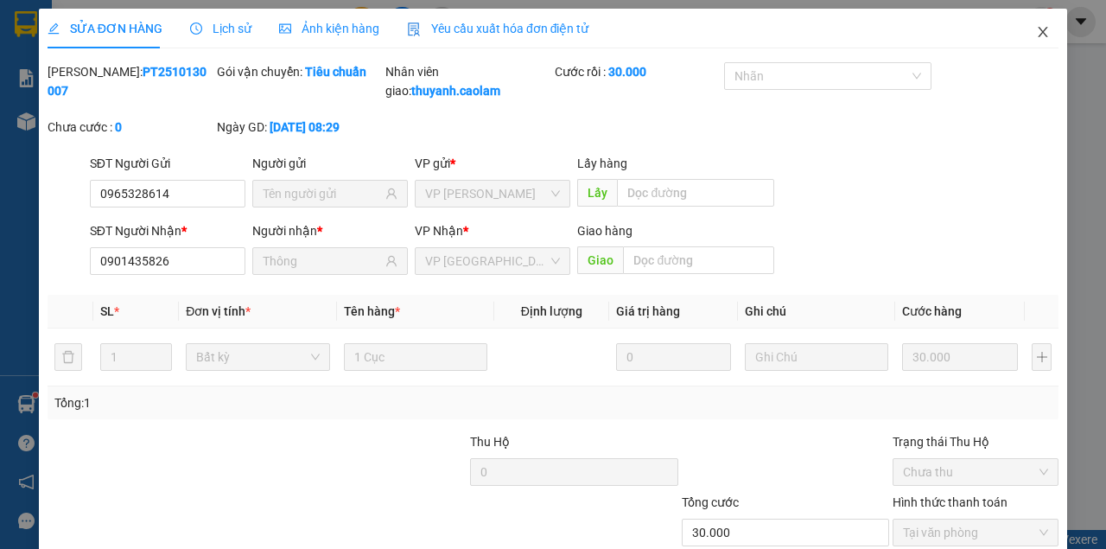
click at [1036, 28] on icon "close" at bounding box center [1043, 32] width 14 height 14
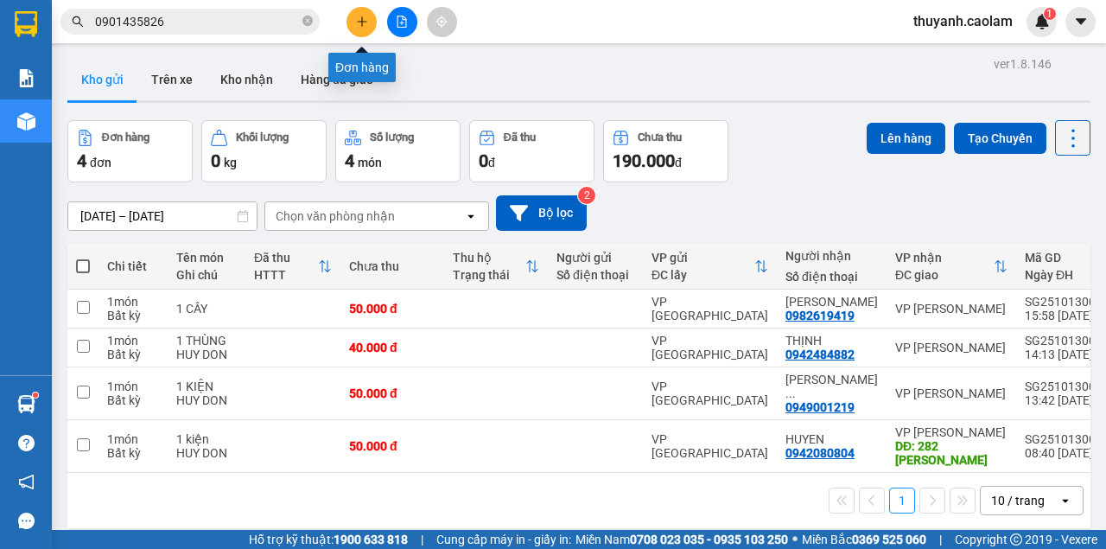
click at [368, 25] on button at bounding box center [362, 22] width 30 height 30
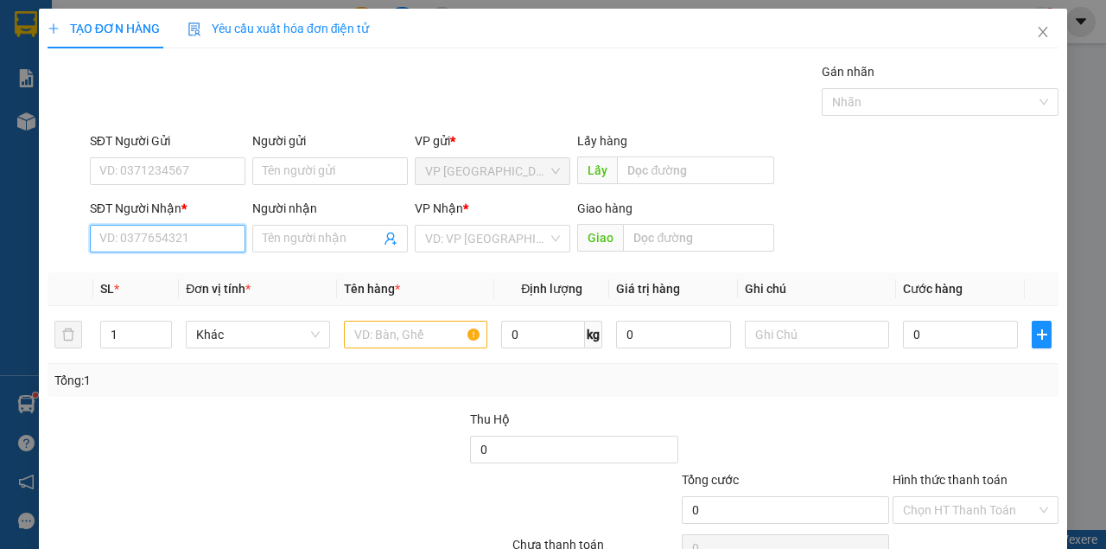
drag, startPoint x: 203, startPoint y: 232, endPoint x: 334, endPoint y: 266, distance: 135.8
click at [203, 232] on input "SĐT Người Nhận *" at bounding box center [168, 239] width 156 height 28
click at [370, 343] on input "text" at bounding box center [416, 335] width 144 height 28
click at [213, 242] on input "SĐT Người Nhận *" at bounding box center [168, 239] width 156 height 28
click at [387, 337] on input "text" at bounding box center [416, 335] width 144 height 28
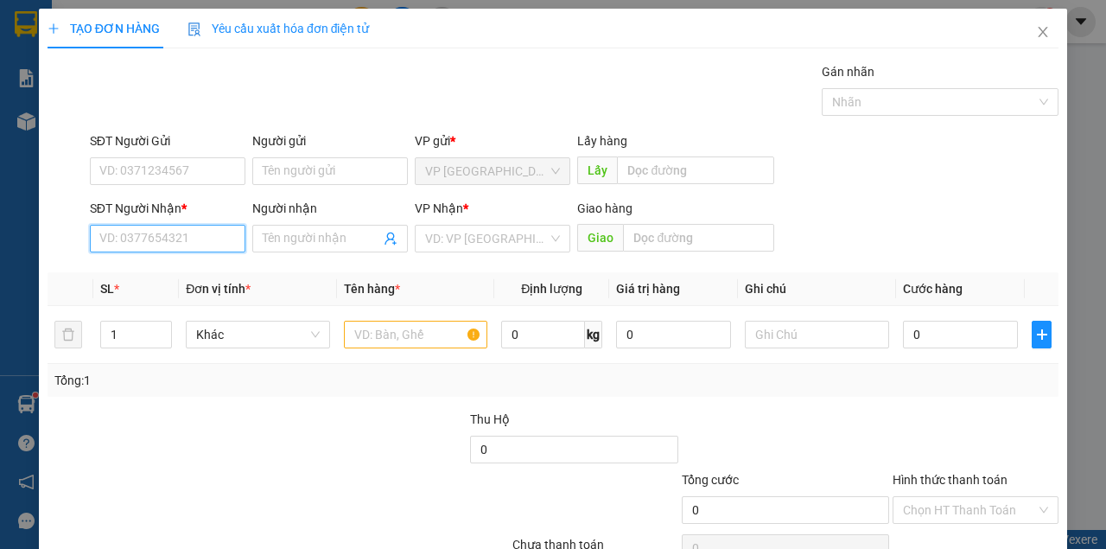
click at [225, 239] on input "SĐT Người Nhận *" at bounding box center [168, 239] width 156 height 28
type input "0965328614"
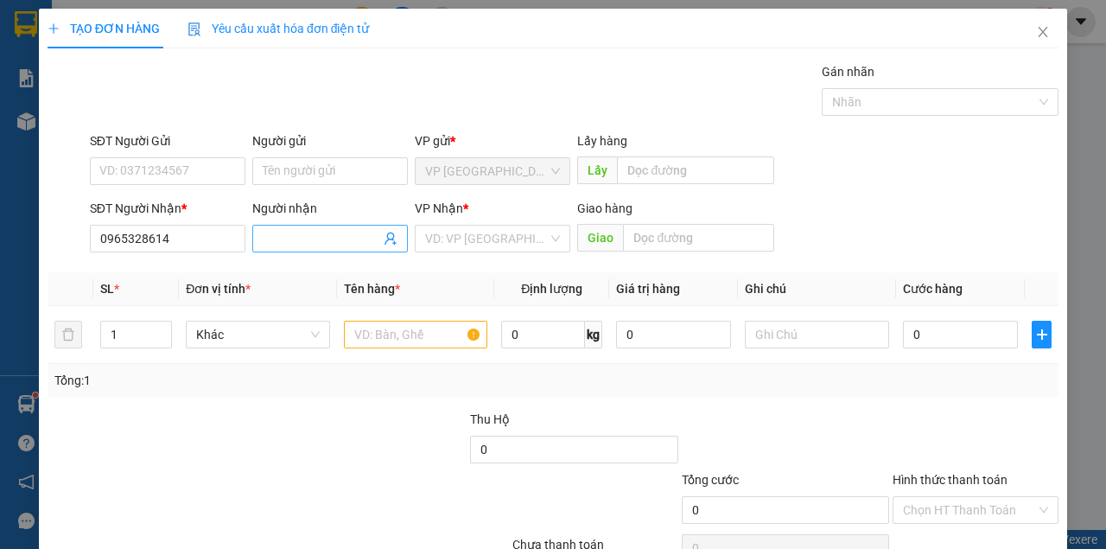
click at [278, 235] on input "Người nhận" at bounding box center [322, 238] width 118 height 19
type input "THĂM"
click at [417, 339] on input "text" at bounding box center [416, 335] width 144 height 28
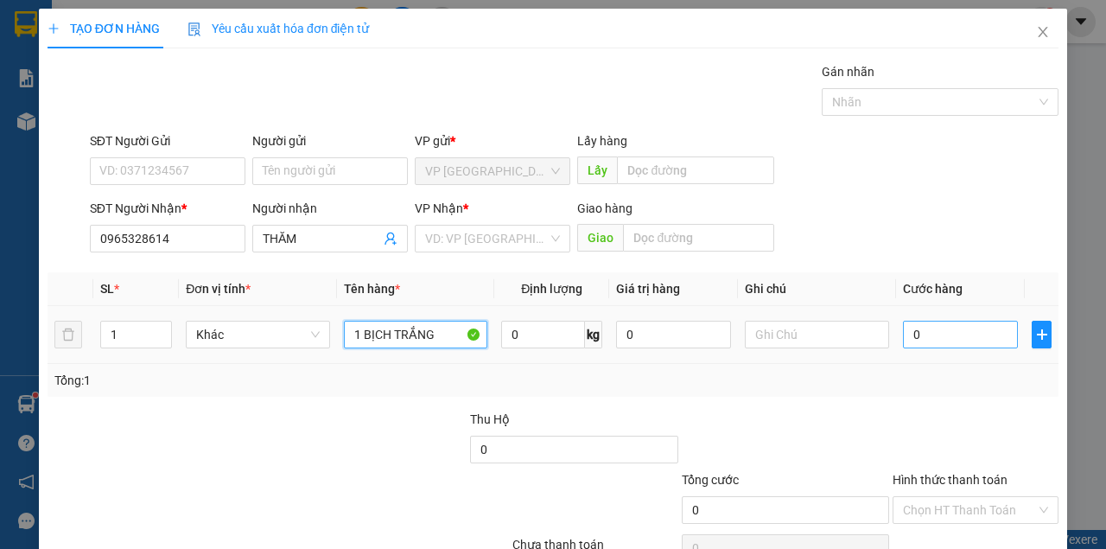
type input "1 BỊCH TRẮNG"
click at [946, 325] on input "0" at bounding box center [960, 335] width 115 height 28
type input "3"
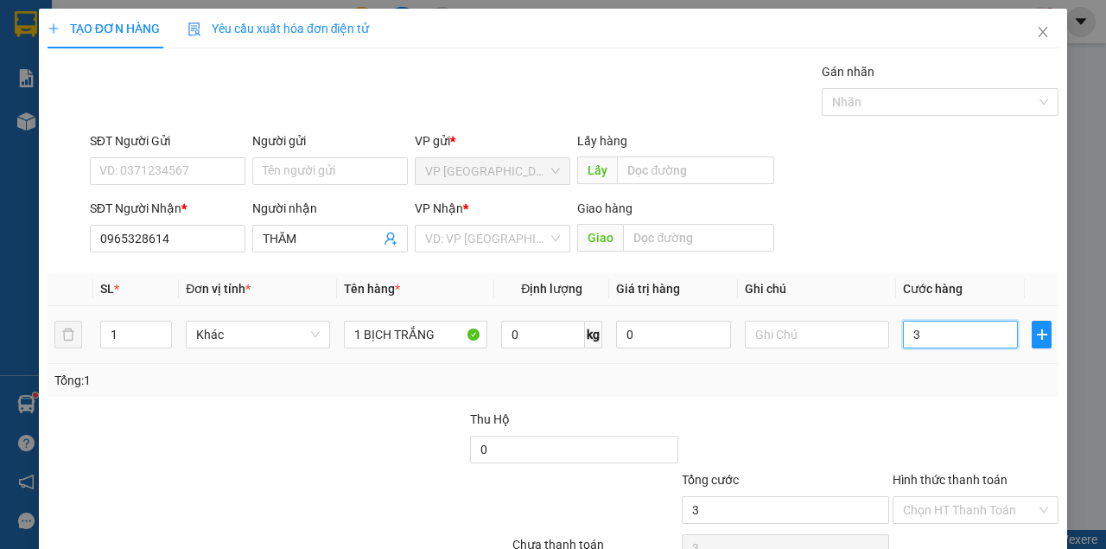
type input "30"
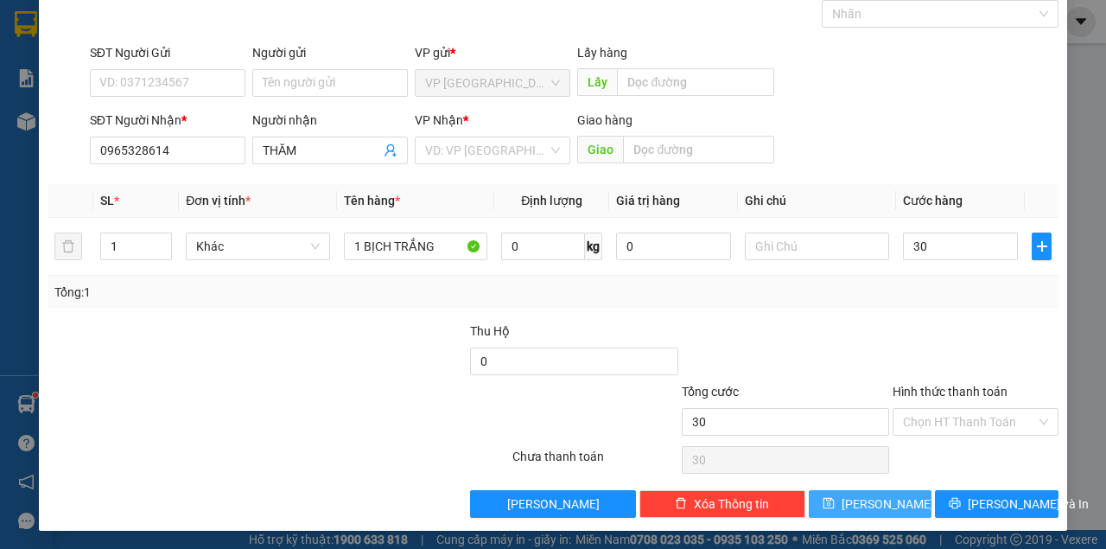
type input "30.000"
click at [895, 505] on button "[PERSON_NAME]" at bounding box center [871, 504] width 124 height 28
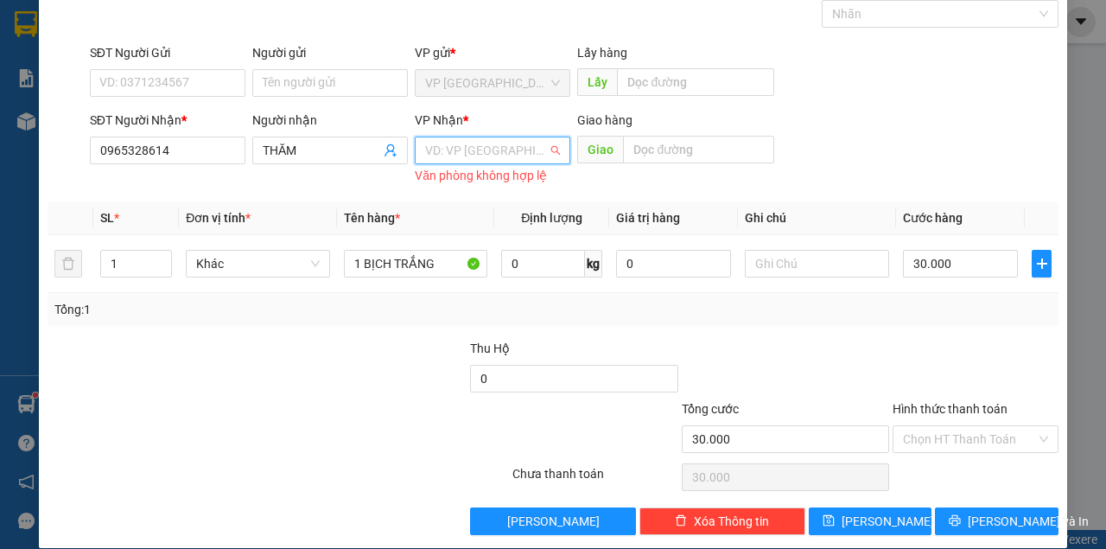
click at [541, 151] on input "search" at bounding box center [486, 150] width 123 height 26
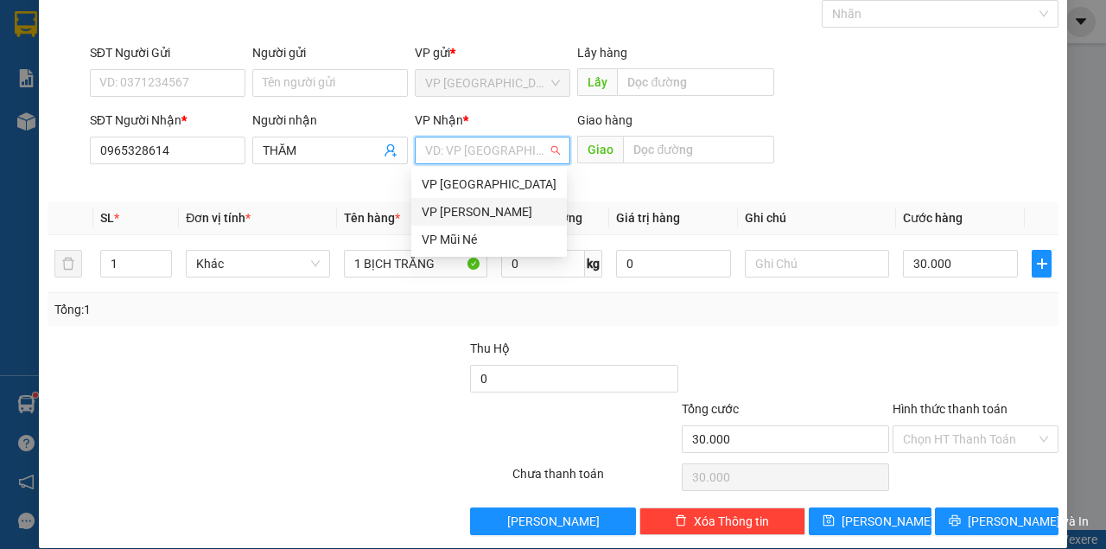
click at [495, 214] on div "VP [PERSON_NAME]" at bounding box center [489, 211] width 135 height 19
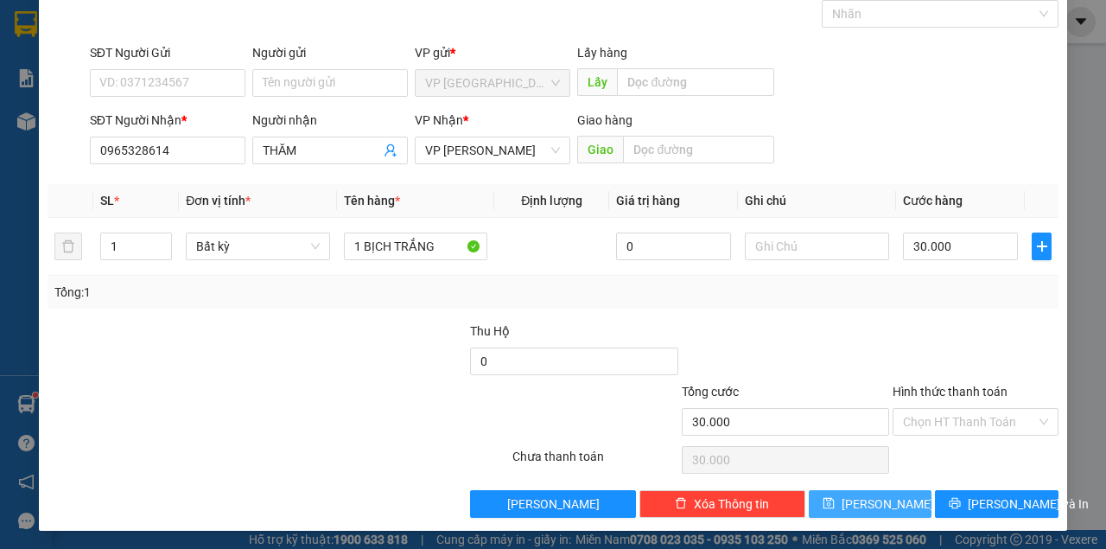
click at [827, 501] on button "[PERSON_NAME]" at bounding box center [871, 504] width 124 height 28
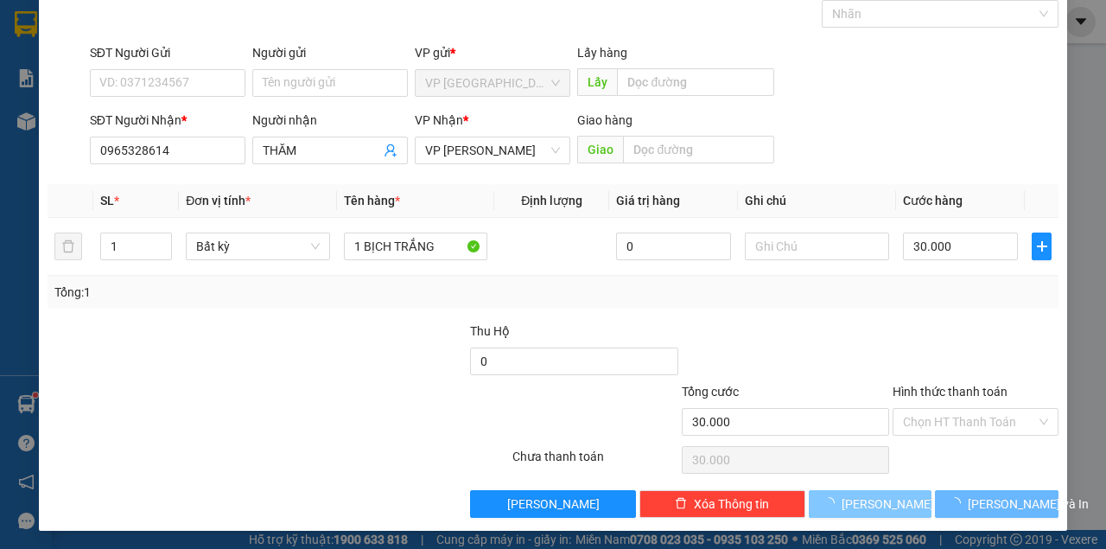
type input "0"
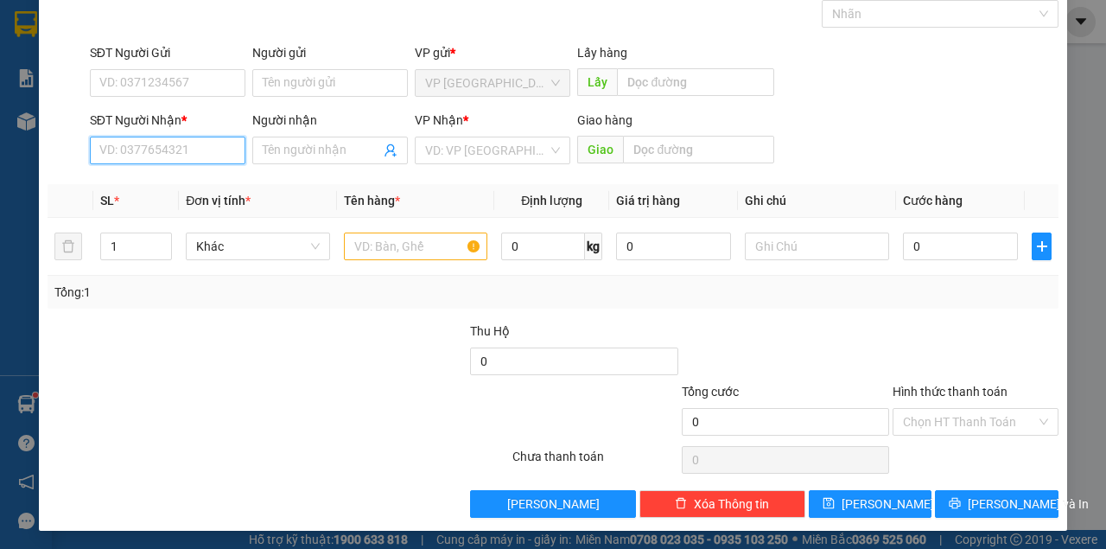
click at [215, 147] on input "SĐT Người Nhận *" at bounding box center [168, 151] width 156 height 28
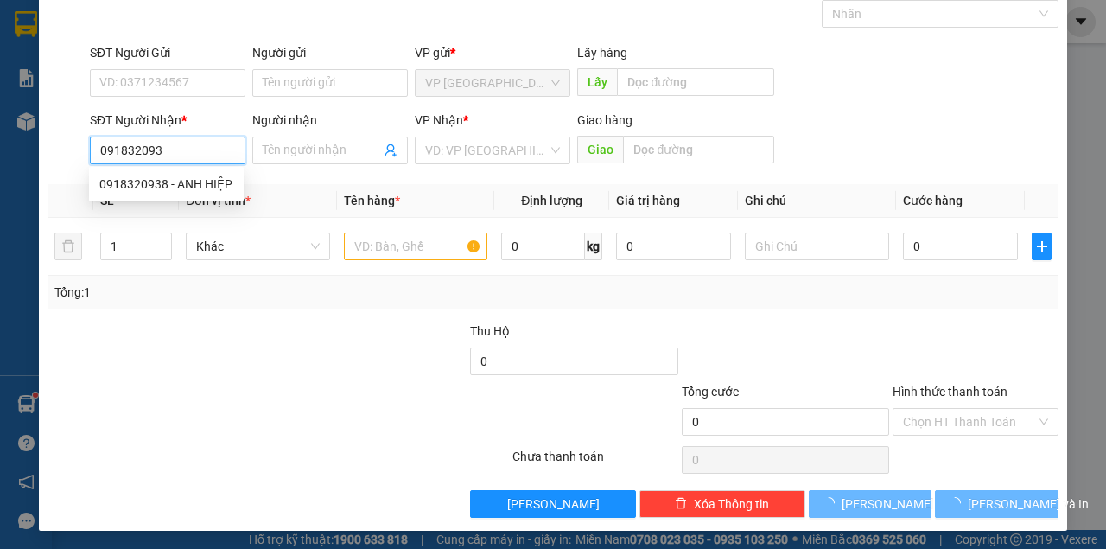
type input "0918320938"
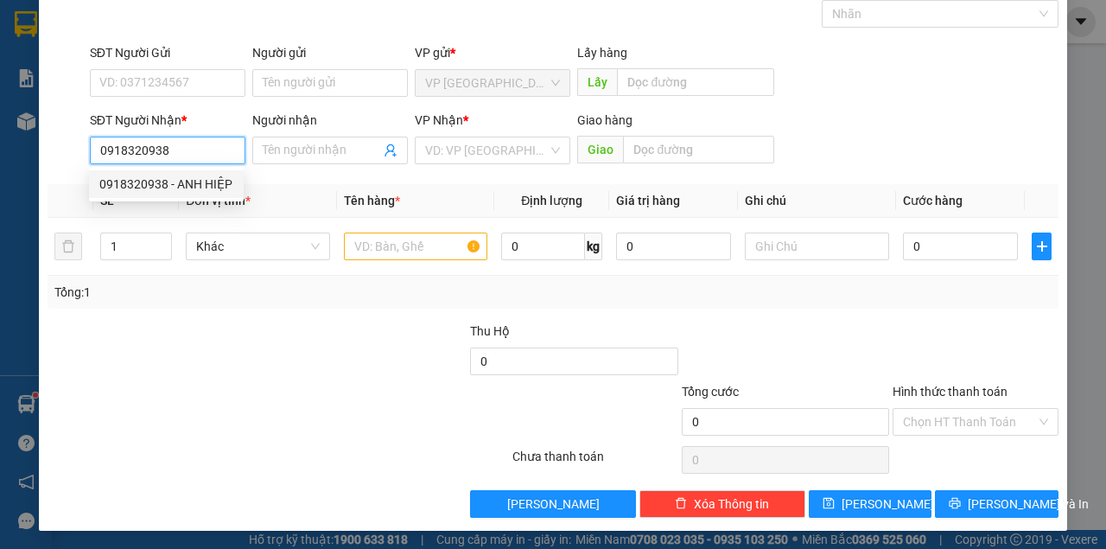
click at [201, 181] on div "0918320938 - ANH HIỆP" at bounding box center [166, 184] width 134 height 19
type input "ANH HIỆP"
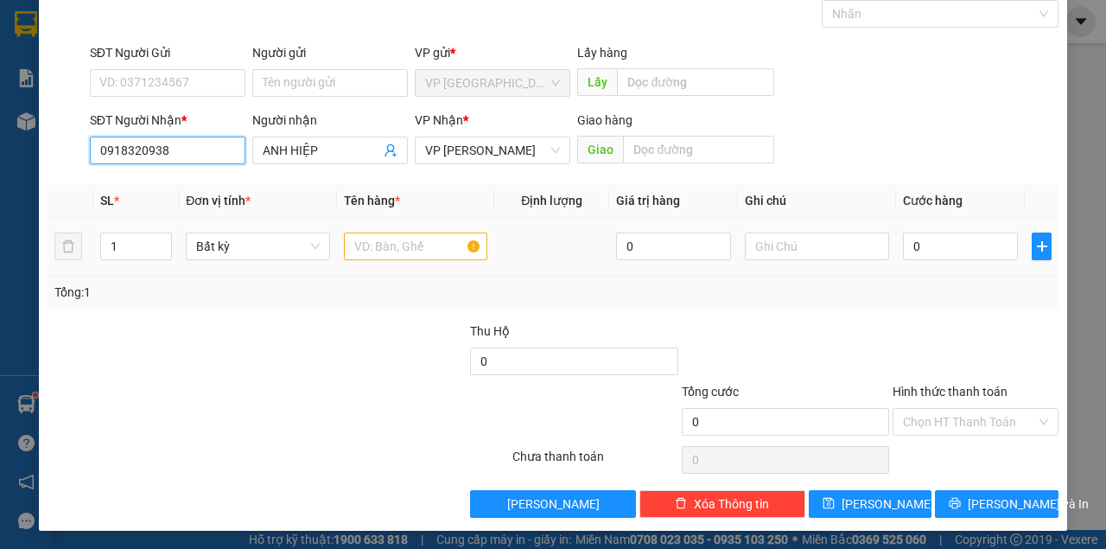
type input "0918320938"
click at [389, 251] on input "text" at bounding box center [416, 246] width 144 height 28
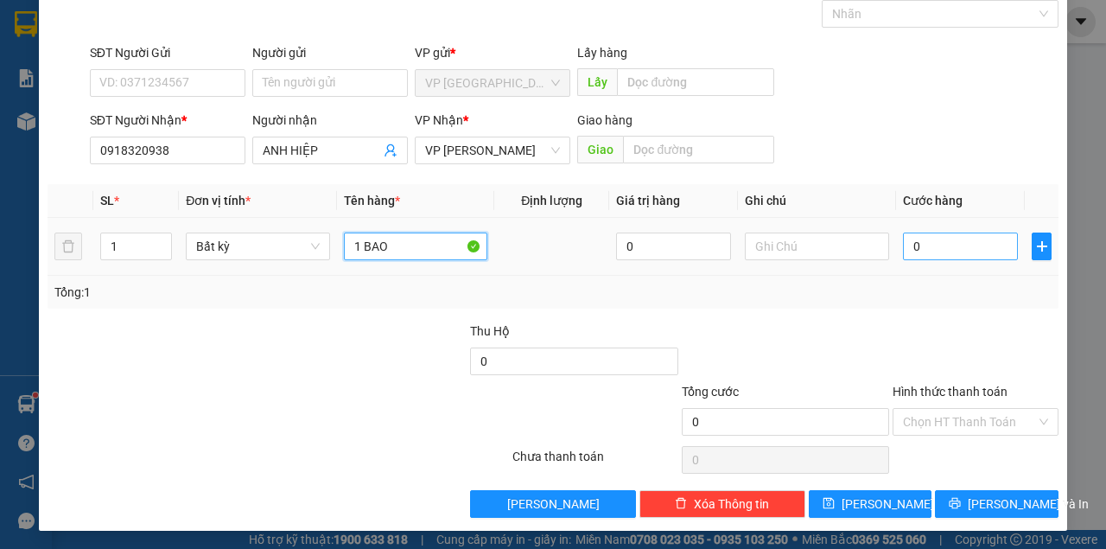
type input "1 BAO"
click at [923, 241] on input "0" at bounding box center [960, 246] width 115 height 28
type input "4"
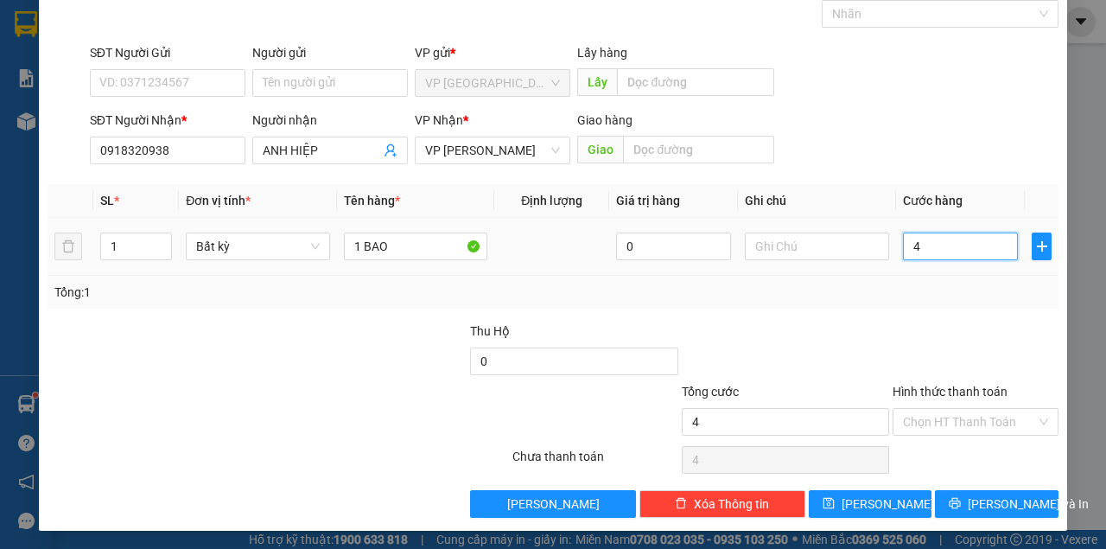
type input "40"
type input "40.000"
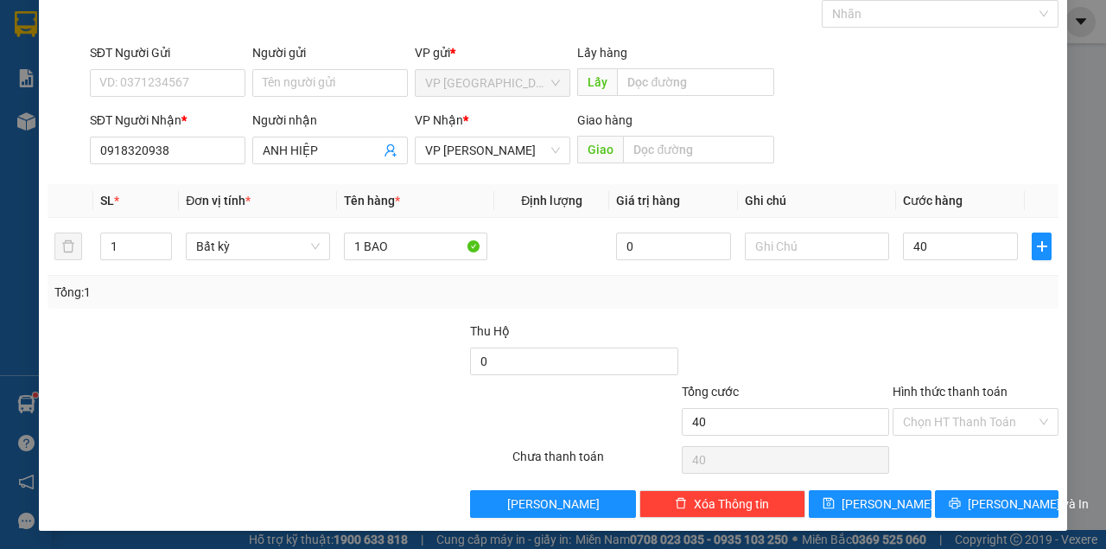
type input "40.000"
click at [921, 296] on div "Tổng: 1" at bounding box center [552, 292] width 997 height 19
click at [844, 495] on button "[PERSON_NAME]" at bounding box center [871, 504] width 124 height 28
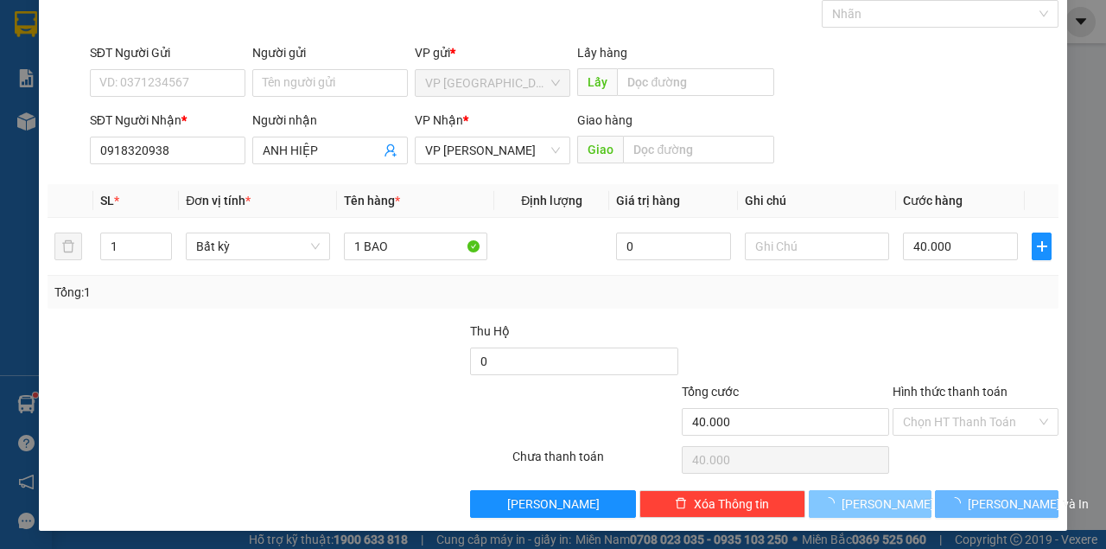
type input "0"
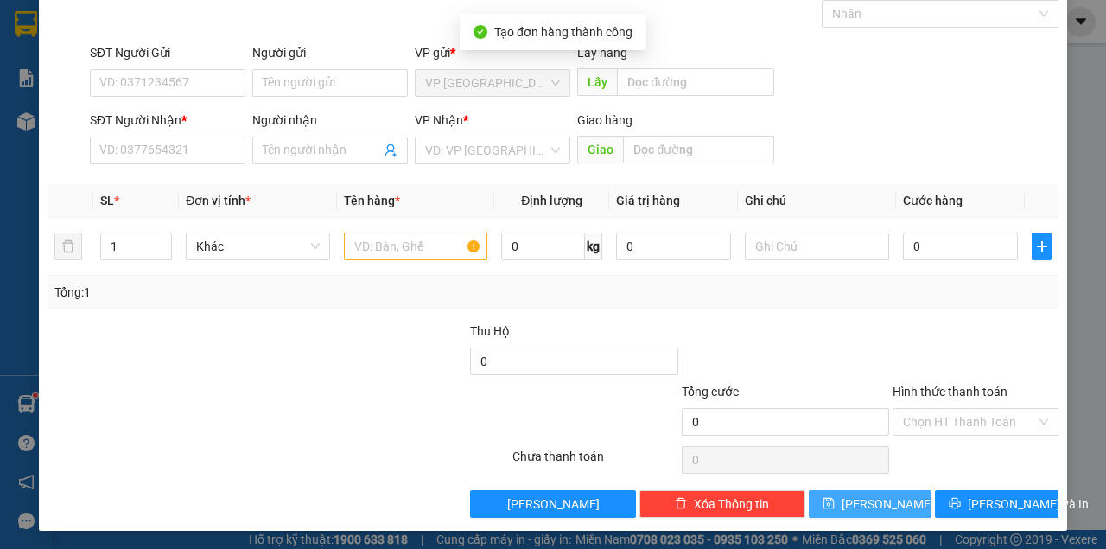
scroll to position [0, 0]
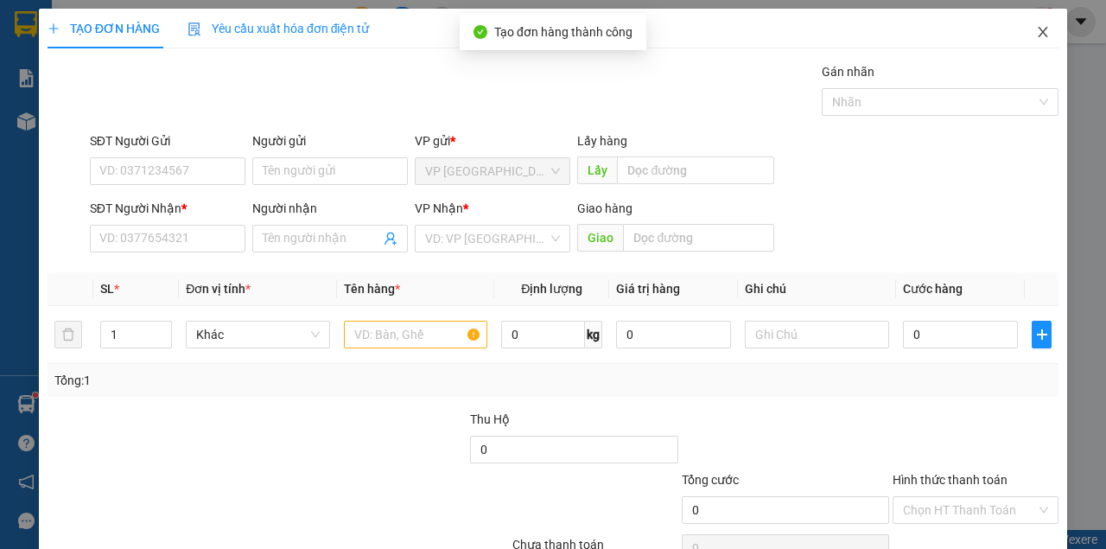
click at [1039, 35] on icon "close" at bounding box center [1044, 32] width 10 height 10
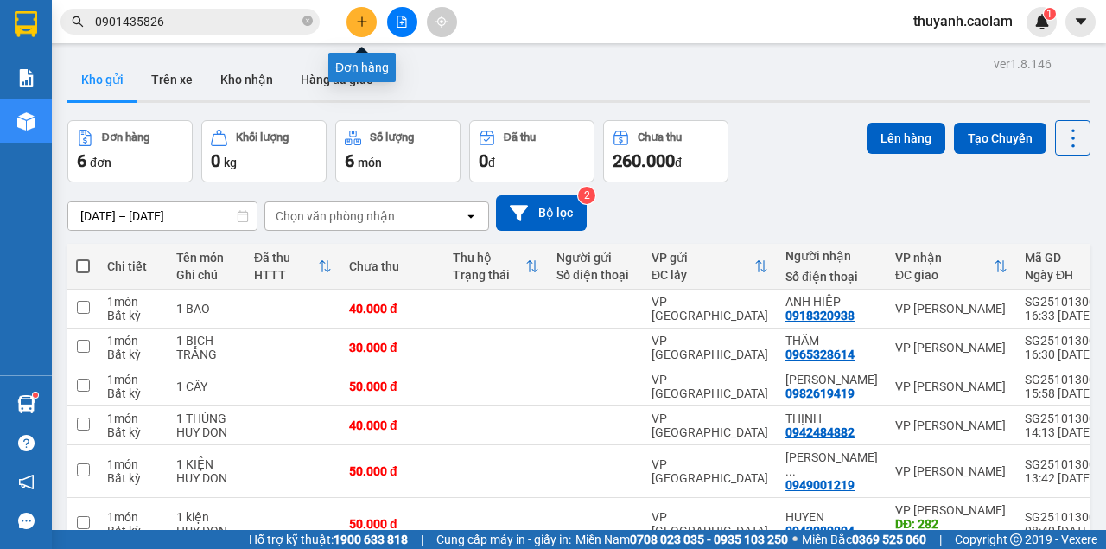
click at [358, 15] on button at bounding box center [362, 22] width 30 height 30
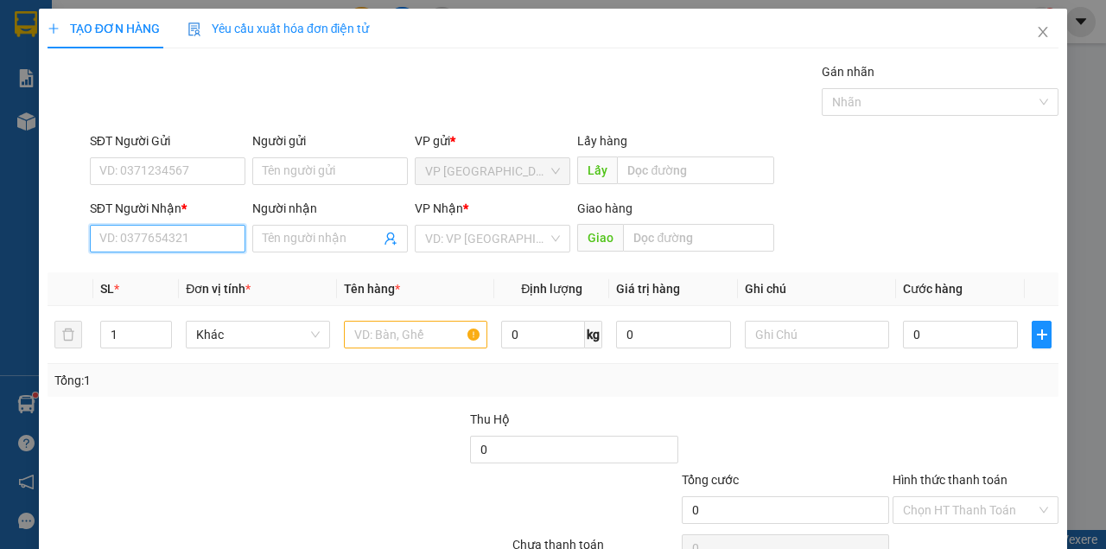
click at [199, 241] on input "SĐT Người Nhận *" at bounding box center [168, 239] width 156 height 28
type input "0943232661"
click at [187, 273] on div "0943232661 - MAN" at bounding box center [166, 272] width 134 height 19
type input "MAN"
type input "0943232661"
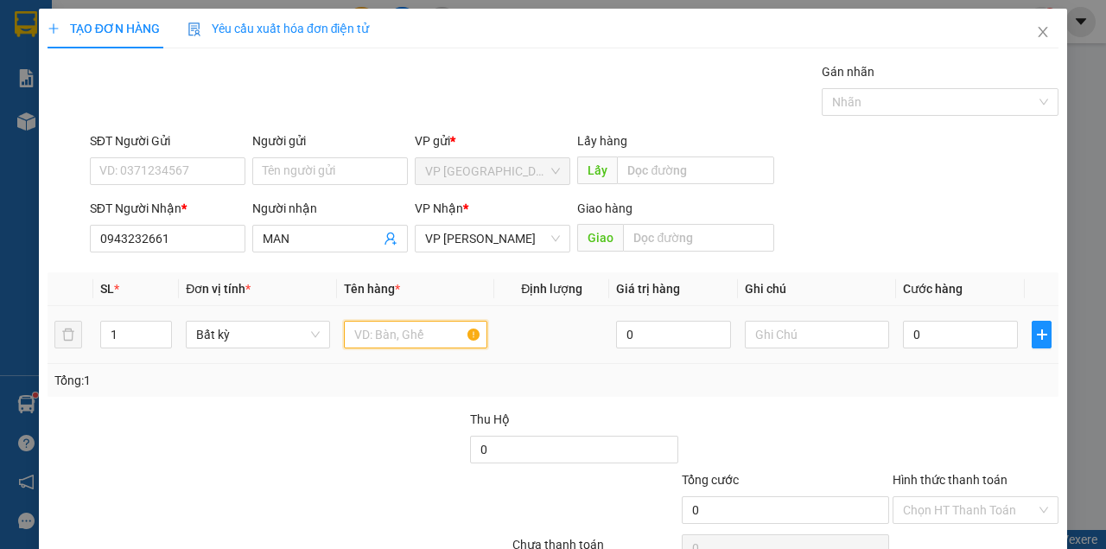
click at [392, 340] on input "text" at bounding box center [416, 335] width 144 height 28
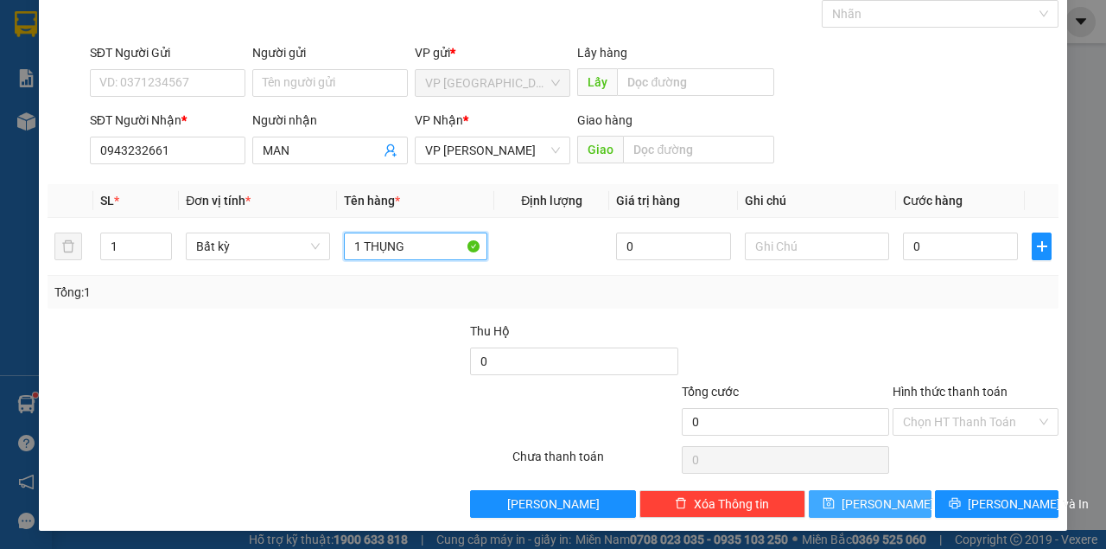
type input "1 THỤNG"
click at [889, 494] on button "[PERSON_NAME]" at bounding box center [871, 504] width 124 height 28
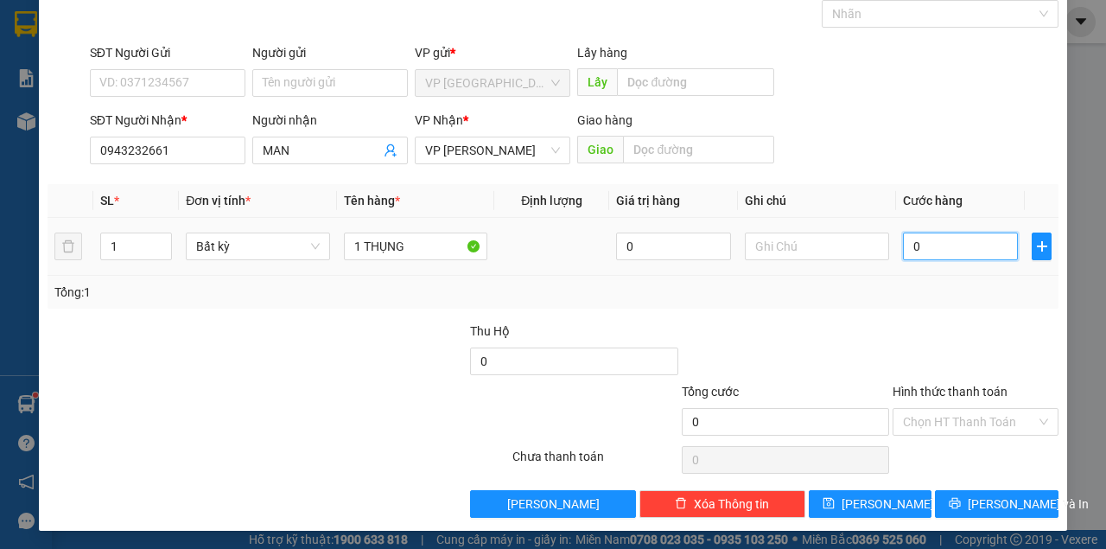
click at [935, 242] on input "0" at bounding box center [960, 246] width 115 height 28
type input "3"
type input "30"
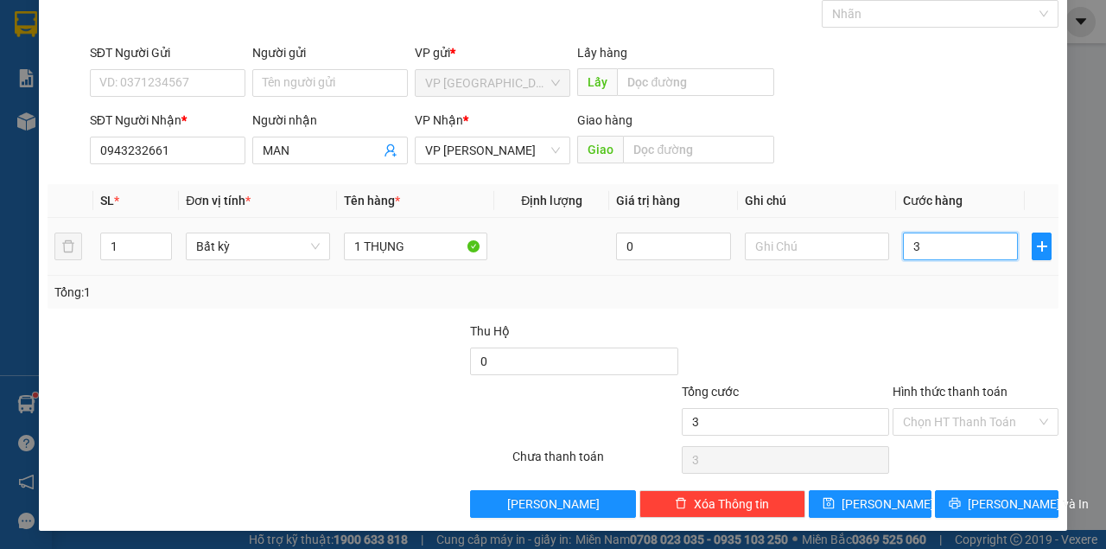
type input "30"
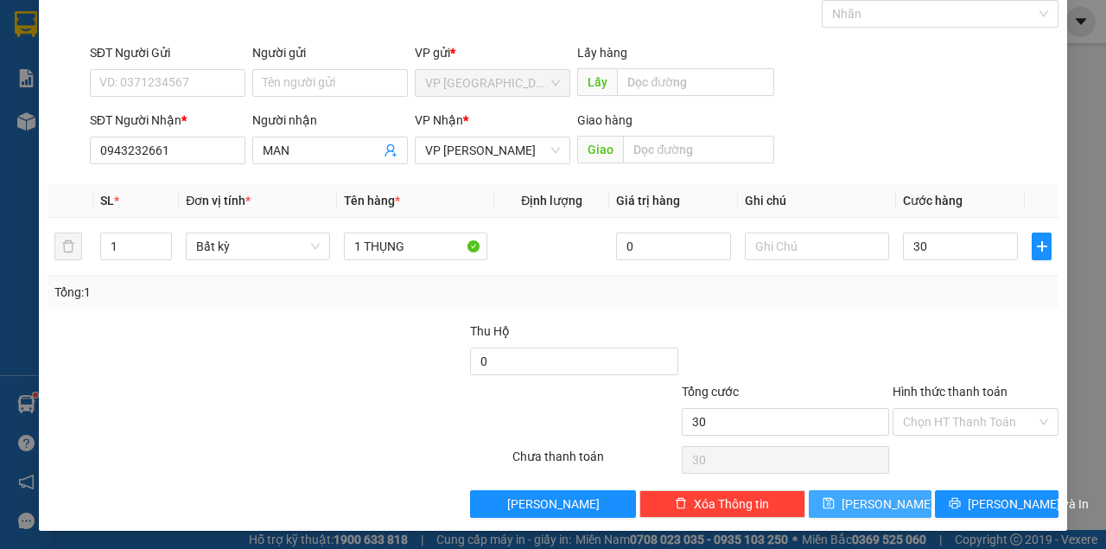
type input "30.000"
click at [895, 506] on button "[PERSON_NAME]" at bounding box center [871, 504] width 124 height 28
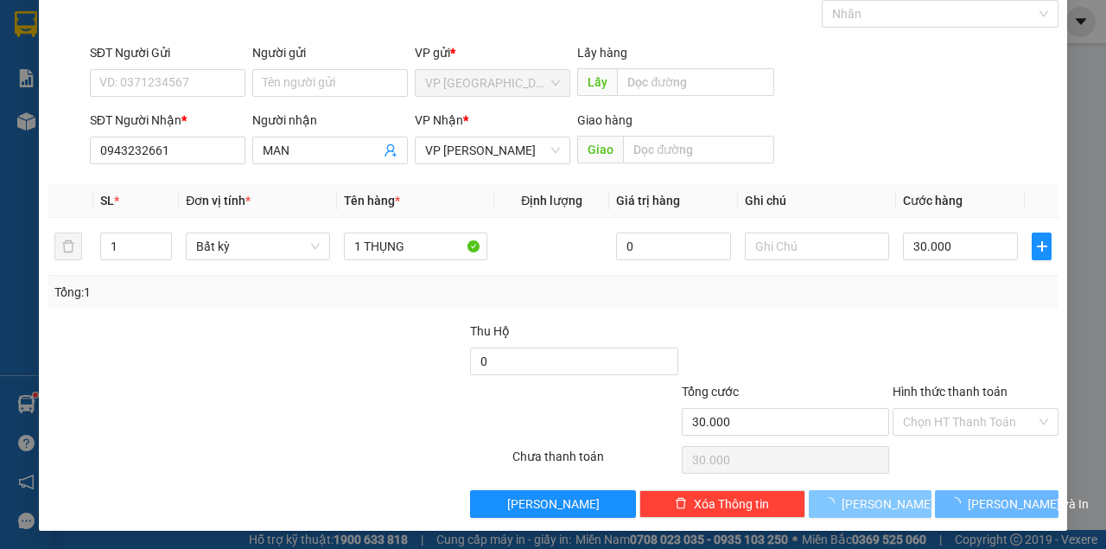
type input "0"
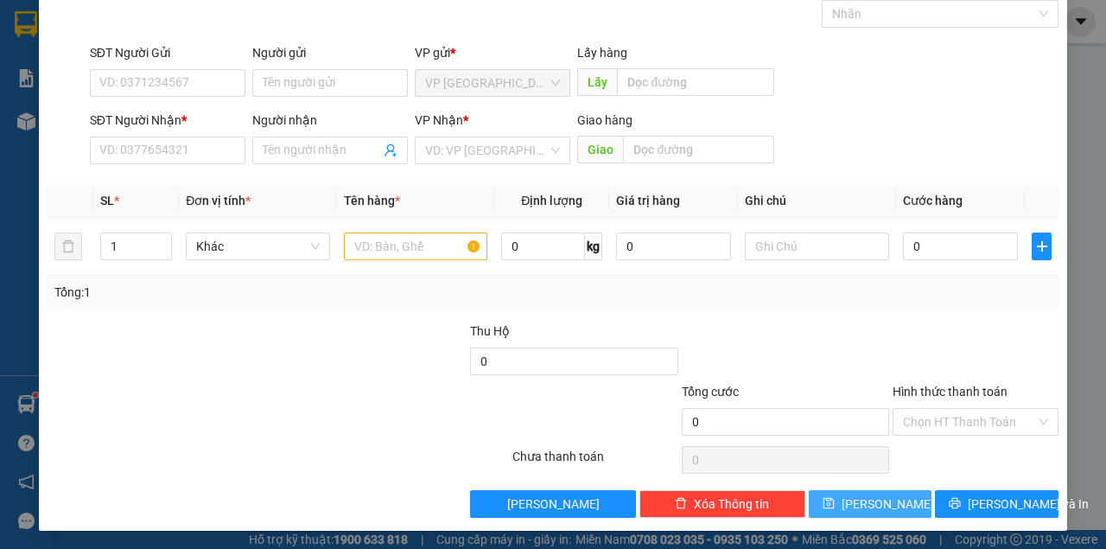
scroll to position [0, 0]
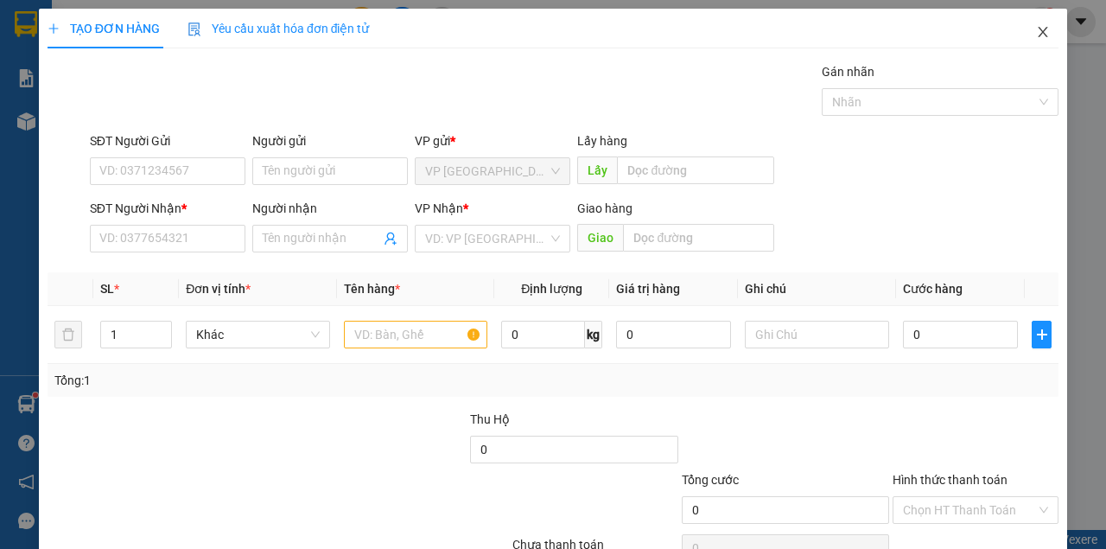
click at [1036, 36] on icon "close" at bounding box center [1043, 32] width 14 height 14
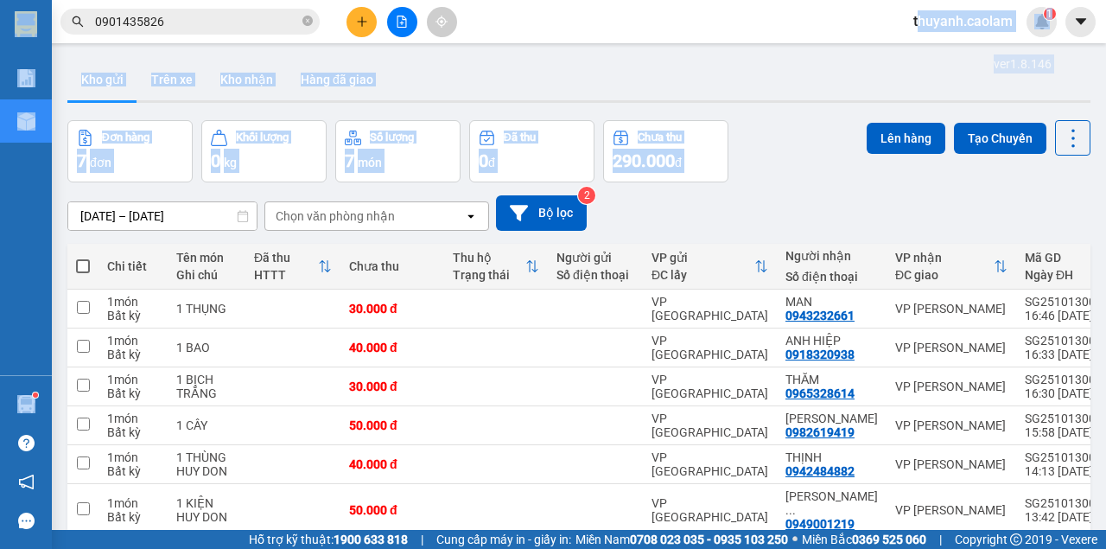
click at [751, 264] on section "Kết quả tìm kiếm ( 3 ) Bộ lọc Mã ĐH Trạng thái Món hàng Thu hộ Tổng cước Chưa c…" at bounding box center [553, 274] width 1106 height 549
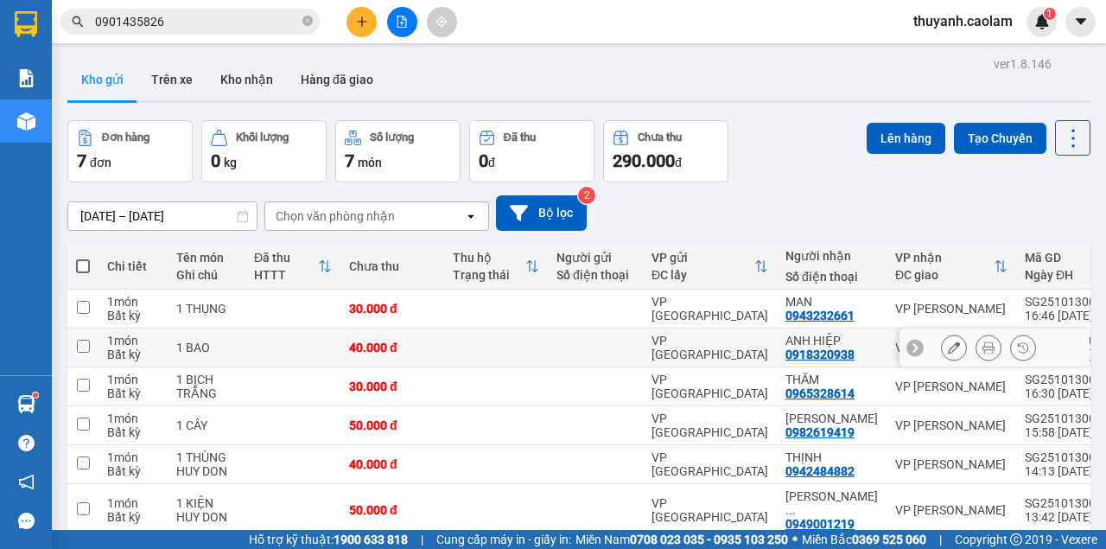
drag, startPoint x: 613, startPoint y: 359, endPoint x: 381, endPoint y: 567, distance: 311.5
drag, startPoint x: 381, startPoint y: 567, endPoint x: 0, endPoint y: 501, distance: 386.8
click at [450, 93] on div "Kho gửi Trên xe Kho nhận Hàng đã giao" at bounding box center [578, 82] width 1023 height 46
click at [245, 16] on input "0901435826" at bounding box center [197, 21] width 204 height 19
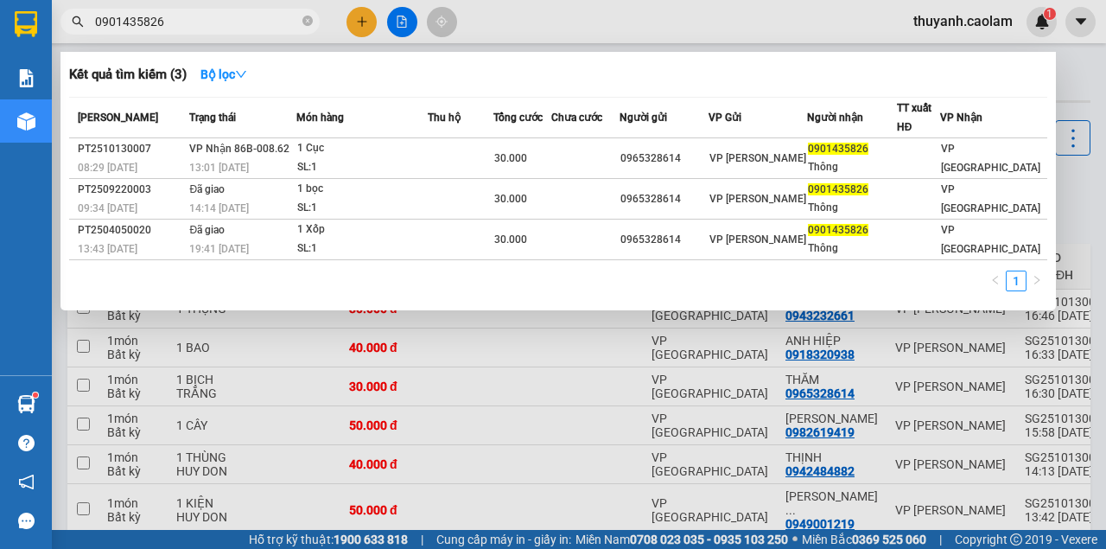
click at [247, 16] on input "0901435826" at bounding box center [197, 21] width 204 height 19
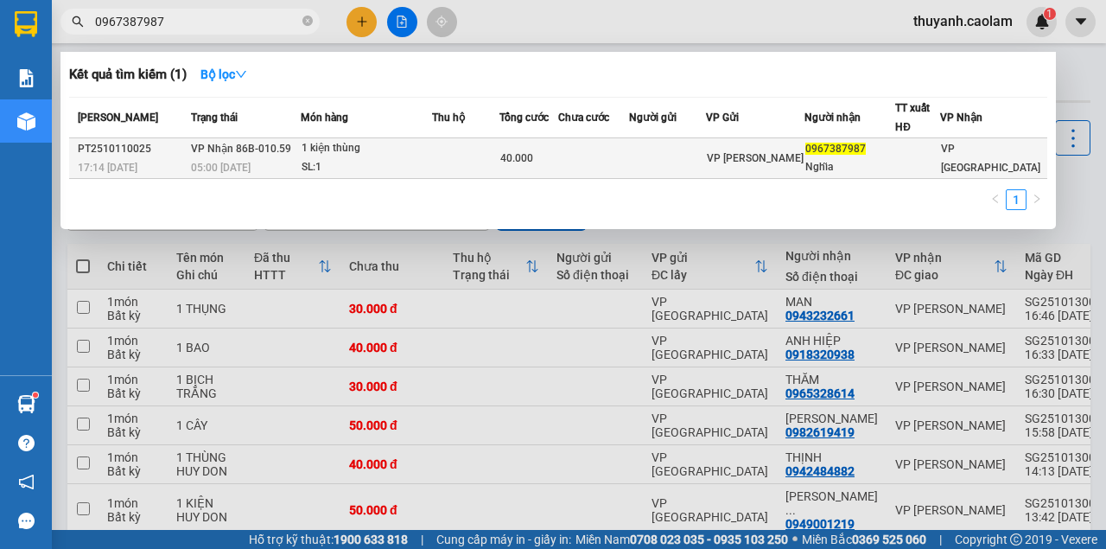
type input "0967387987"
click at [431, 152] on div "1 kiện thùng" at bounding box center [367, 148] width 130 height 19
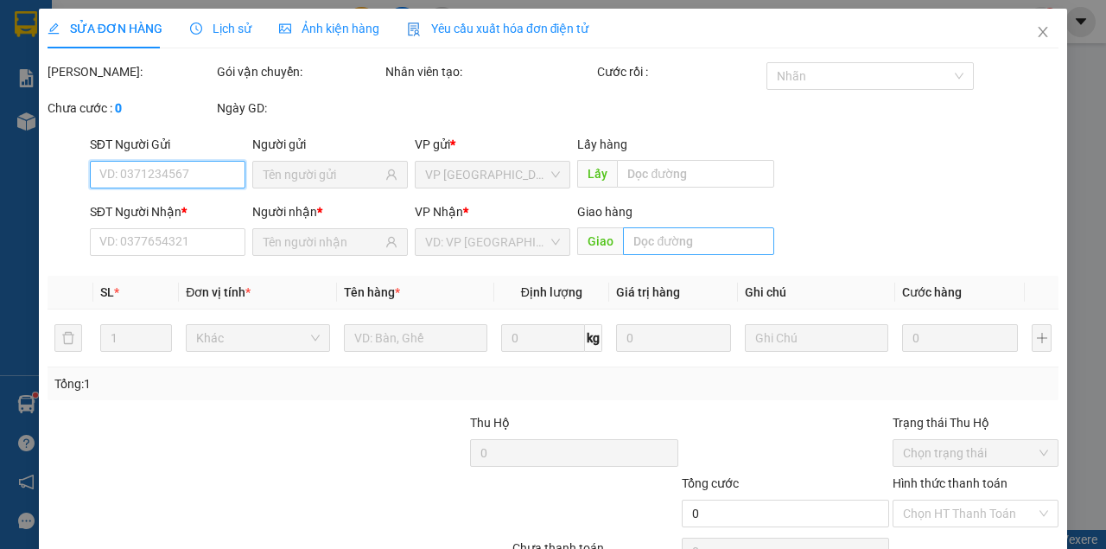
type input "0967387987"
type input "Nghĩa"
type input "40.000"
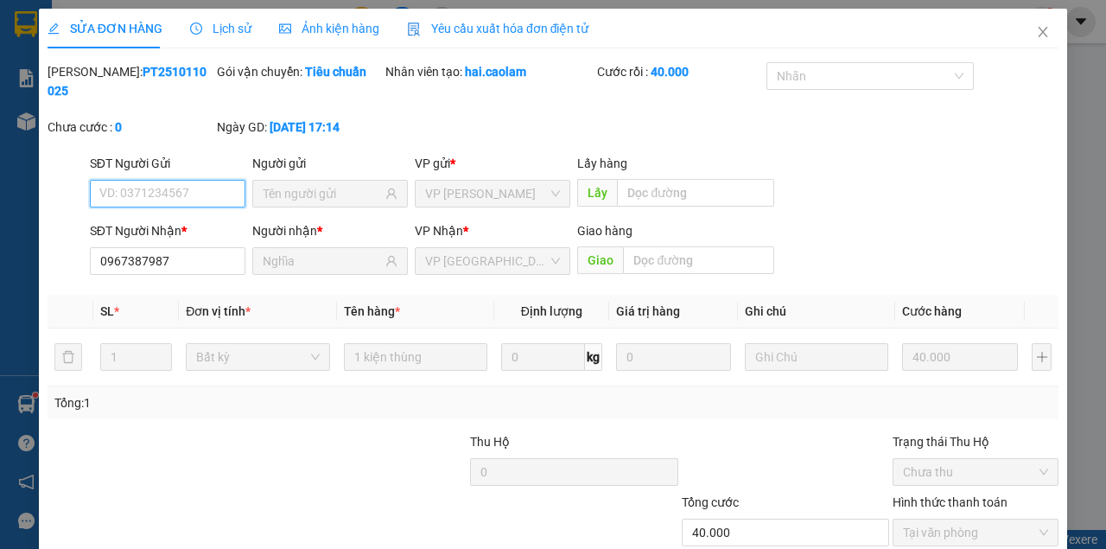
scroll to position [111, 0]
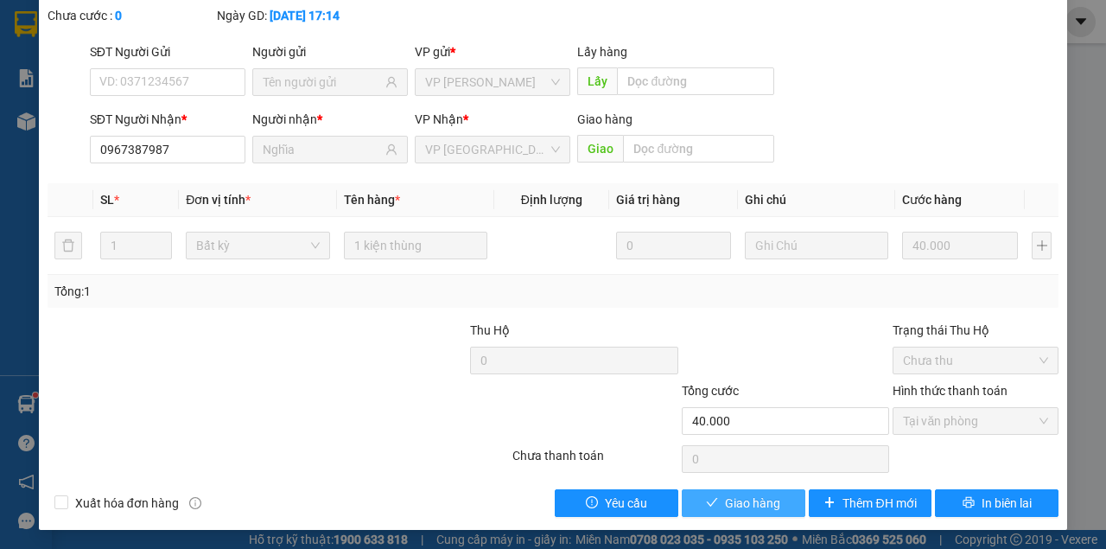
click at [771, 501] on span "Giao hàng" at bounding box center [752, 503] width 55 height 19
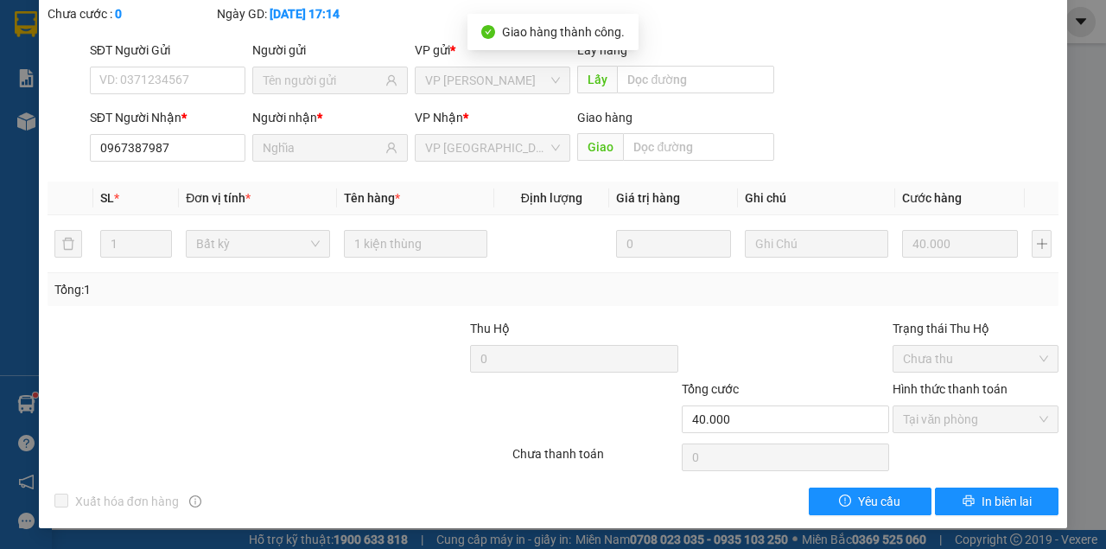
scroll to position [0, 0]
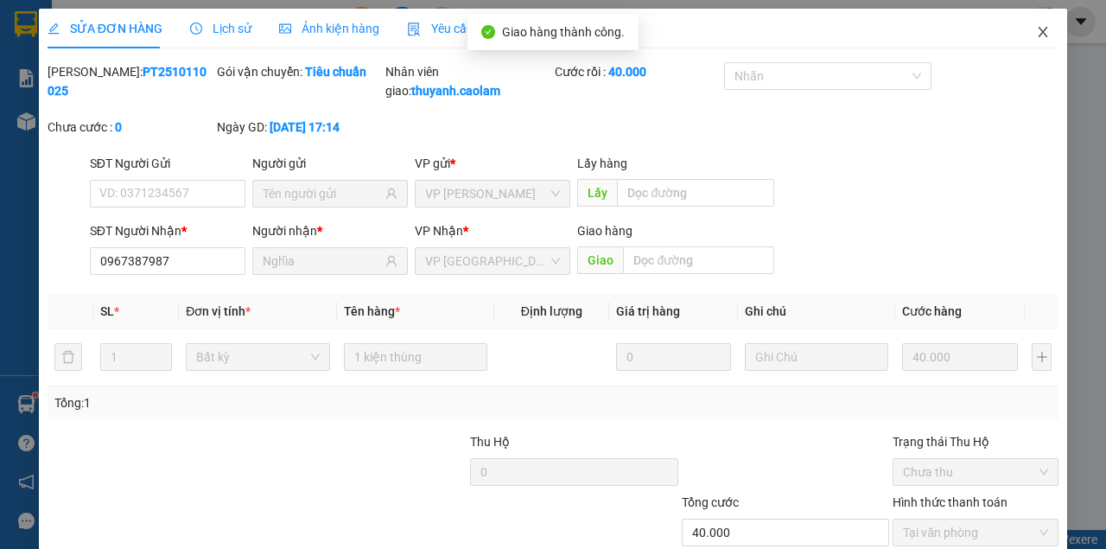
click at [1039, 37] on icon "close" at bounding box center [1044, 32] width 10 height 10
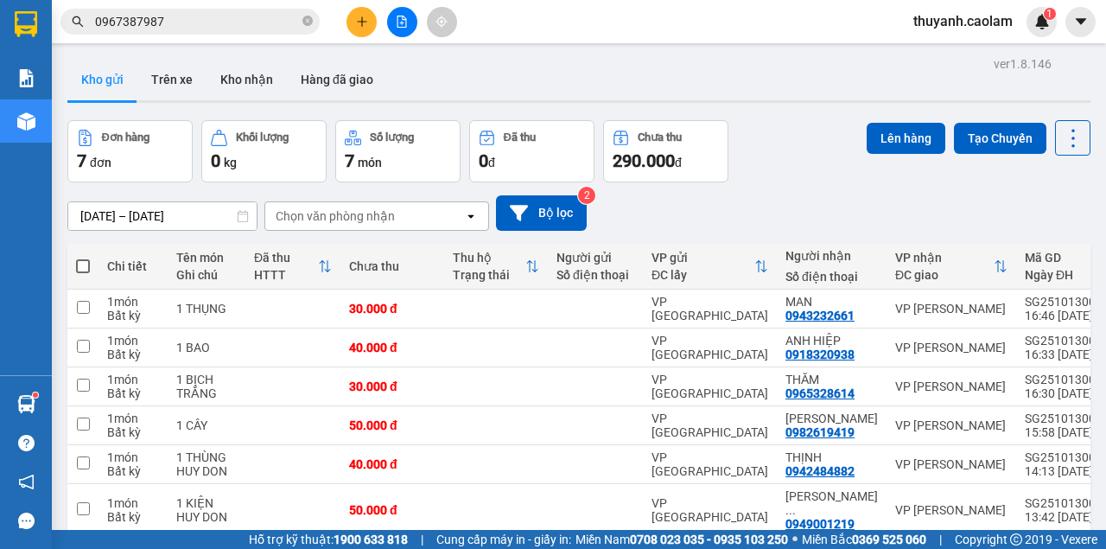
click at [354, 22] on button at bounding box center [362, 22] width 30 height 30
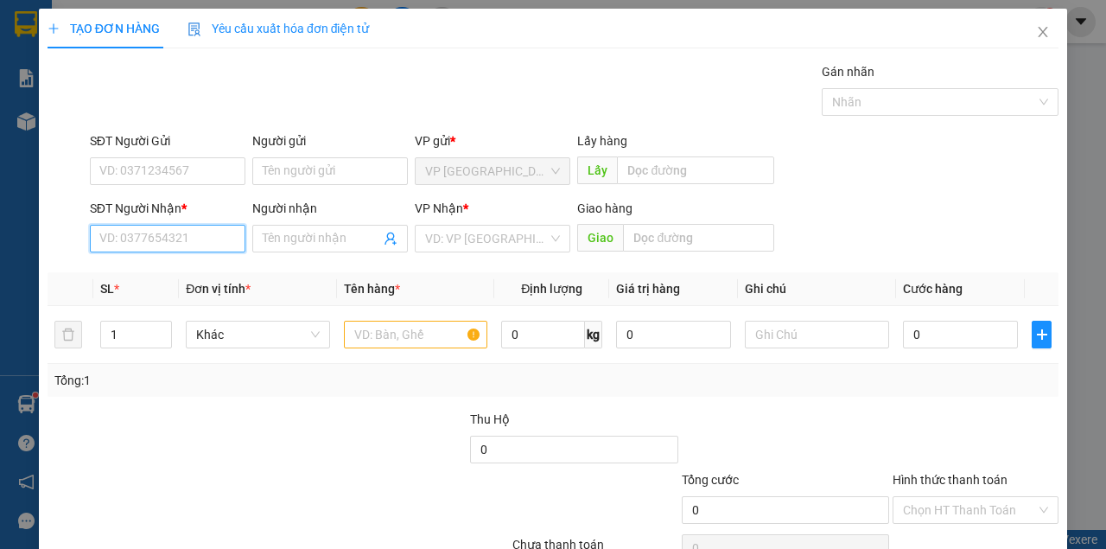
click at [225, 235] on input "SĐT Người Nhận *" at bounding box center [168, 239] width 156 height 28
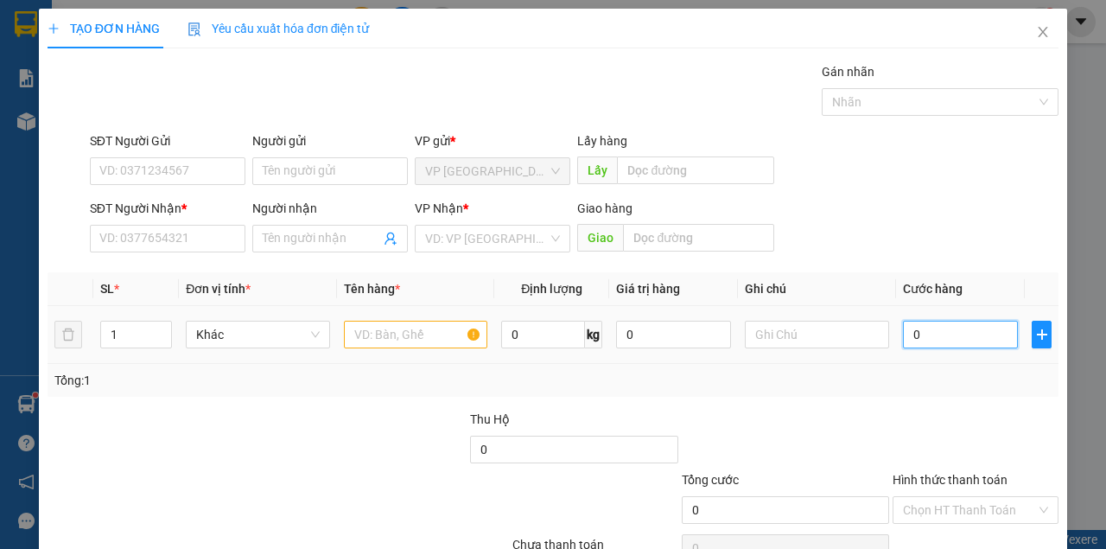
click at [942, 337] on input "0" at bounding box center [960, 335] width 115 height 28
type input "9"
type input "90"
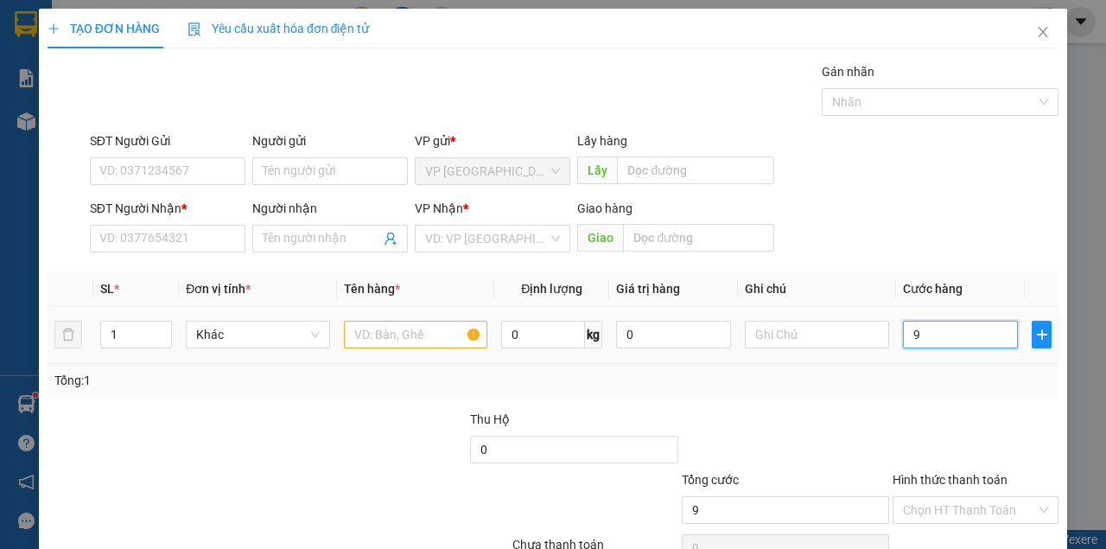
type input "90"
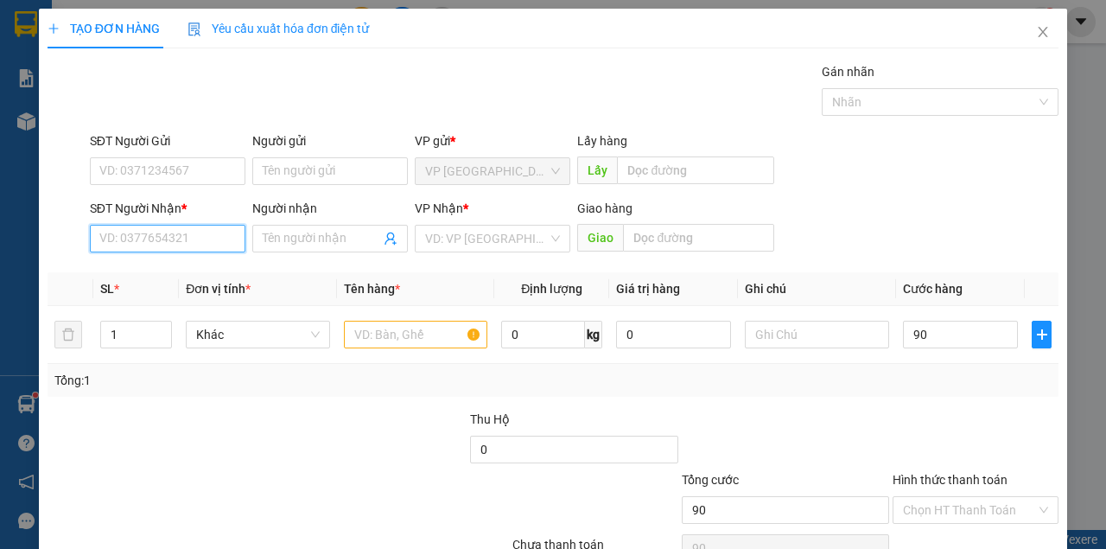
type input "90.000"
click at [198, 228] on input "SĐT Người Nhận *" at bounding box center [168, 239] width 156 height 28
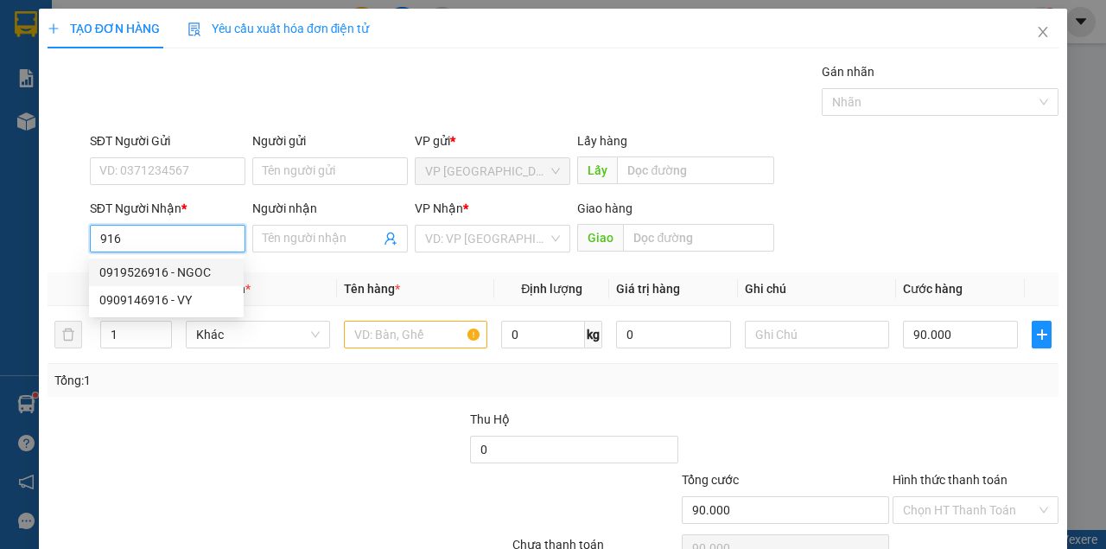
click at [192, 276] on div "0919526916 - NGOC" at bounding box center [166, 272] width 134 height 19
type input "0919526916"
type input "NGOC"
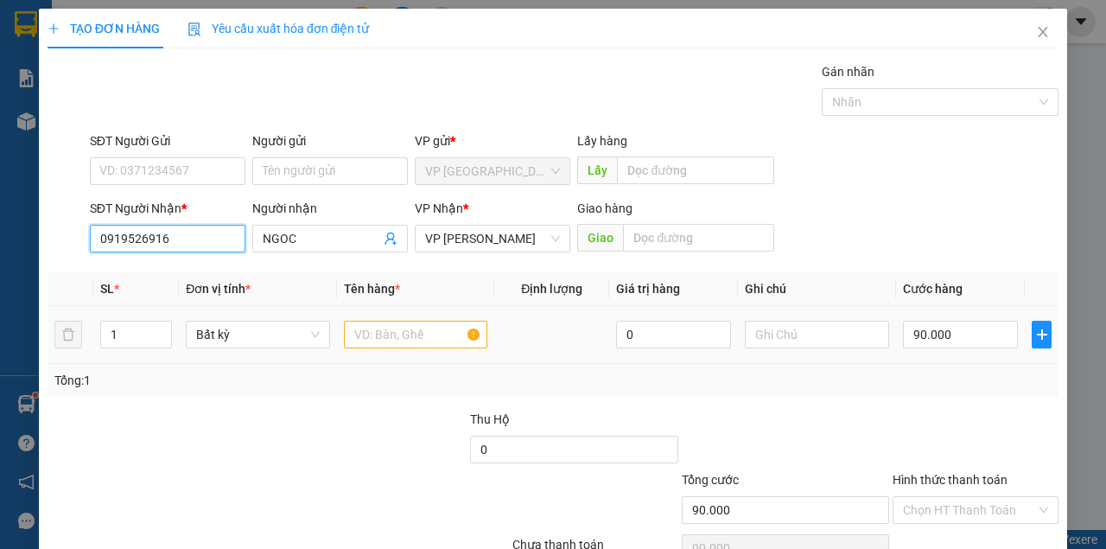
type input "0919526916"
click at [362, 327] on input "text" at bounding box center [416, 335] width 144 height 28
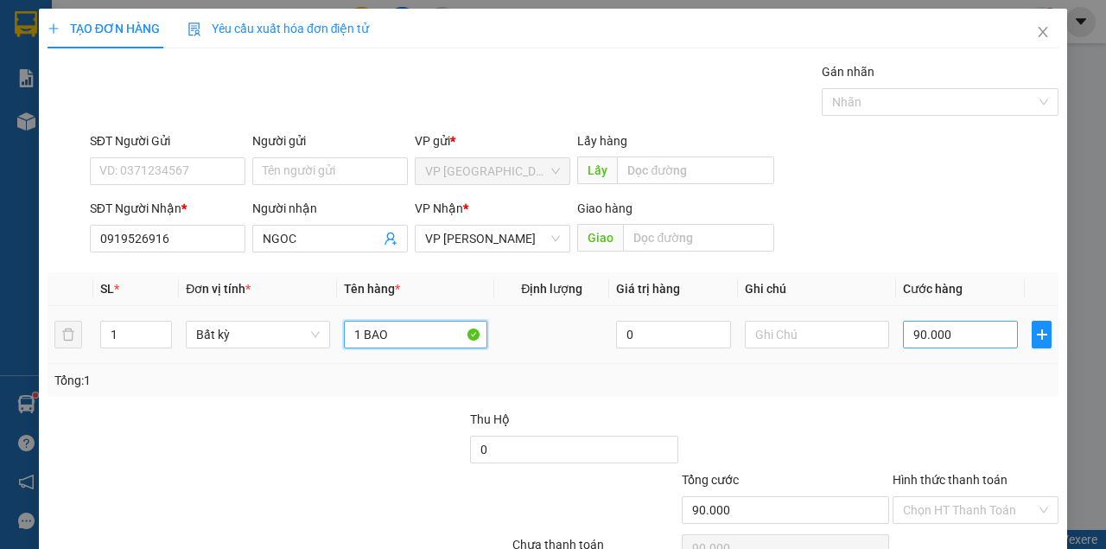
type input "1 BAO"
click at [930, 330] on input "90.000" at bounding box center [960, 335] width 115 height 28
type input "7"
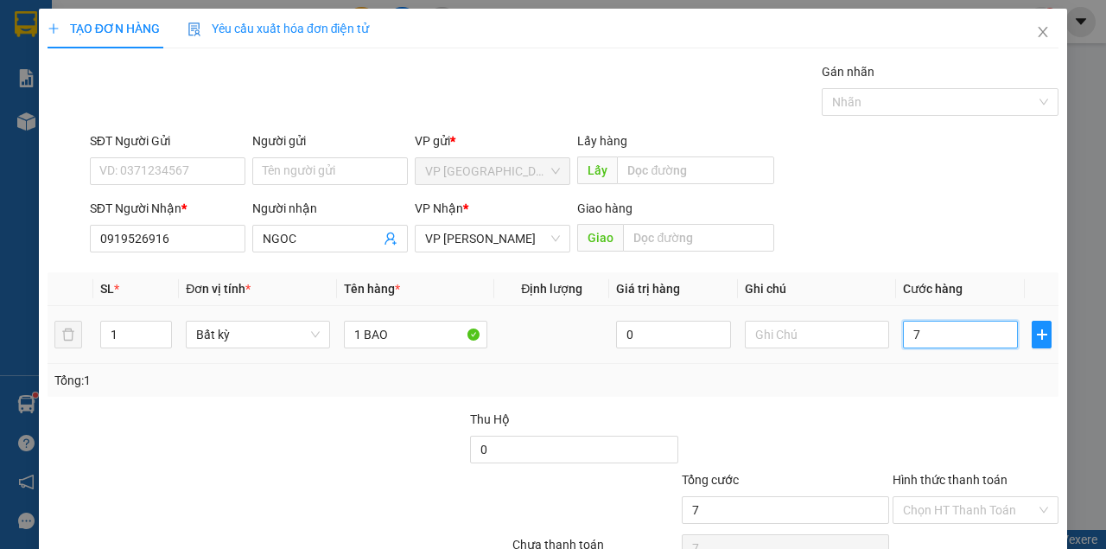
type input "70"
type input "70.000"
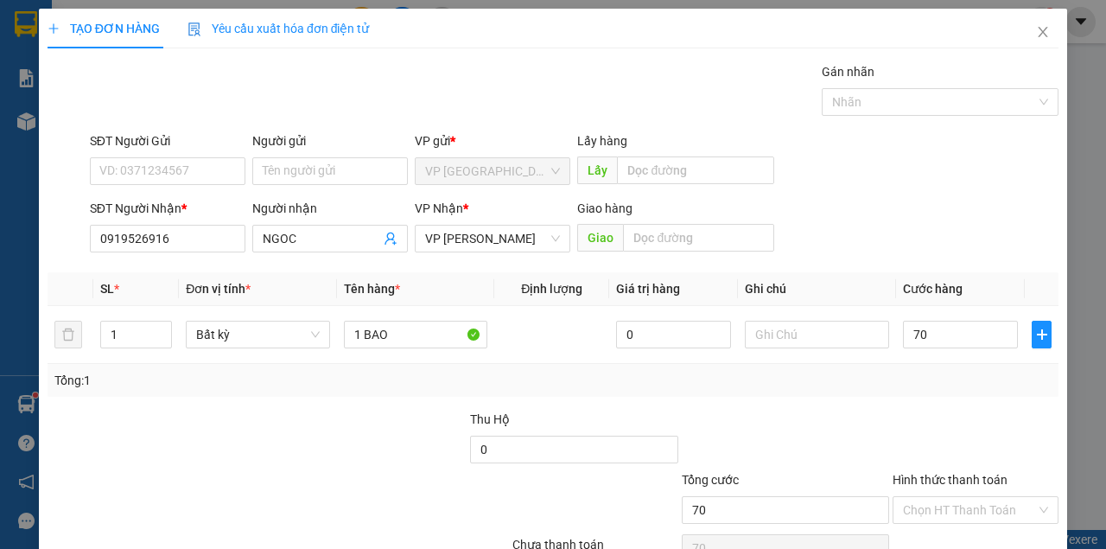
type input "70.000"
click at [952, 390] on div "Tổng: 1" at bounding box center [553, 380] width 1011 height 33
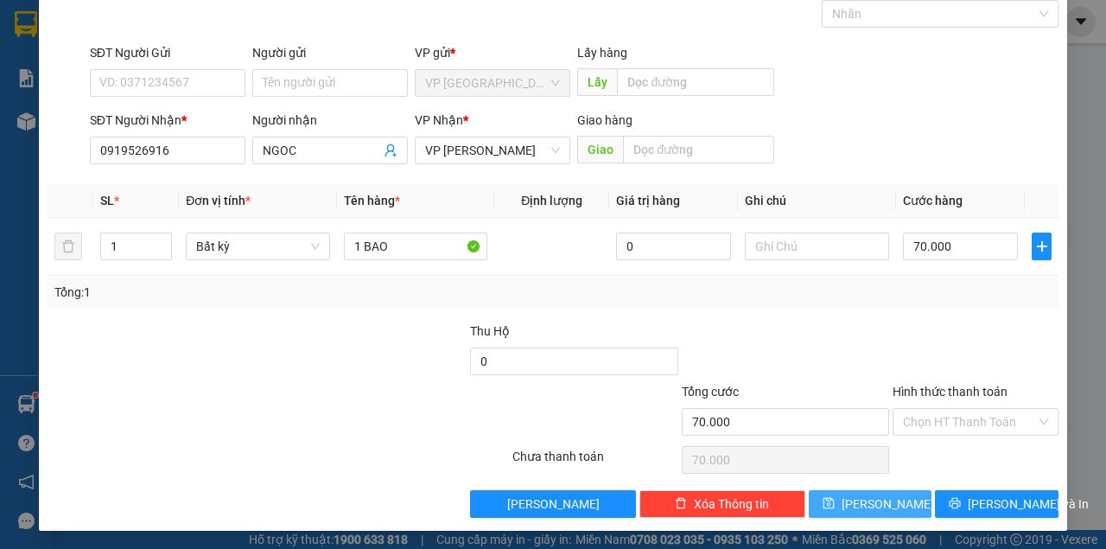
click at [888, 500] on button "[PERSON_NAME]" at bounding box center [871, 504] width 124 height 28
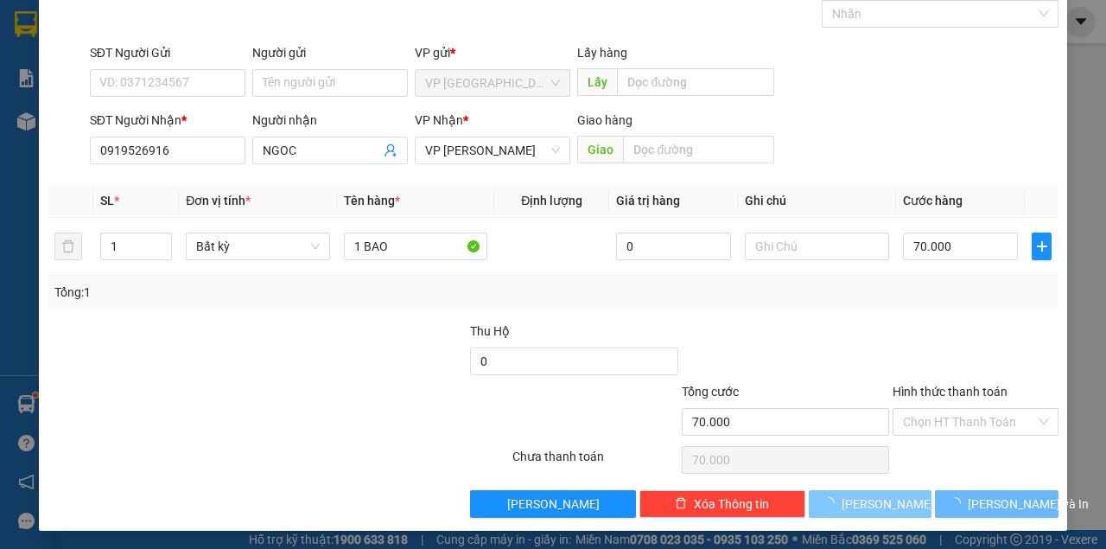
type input "0"
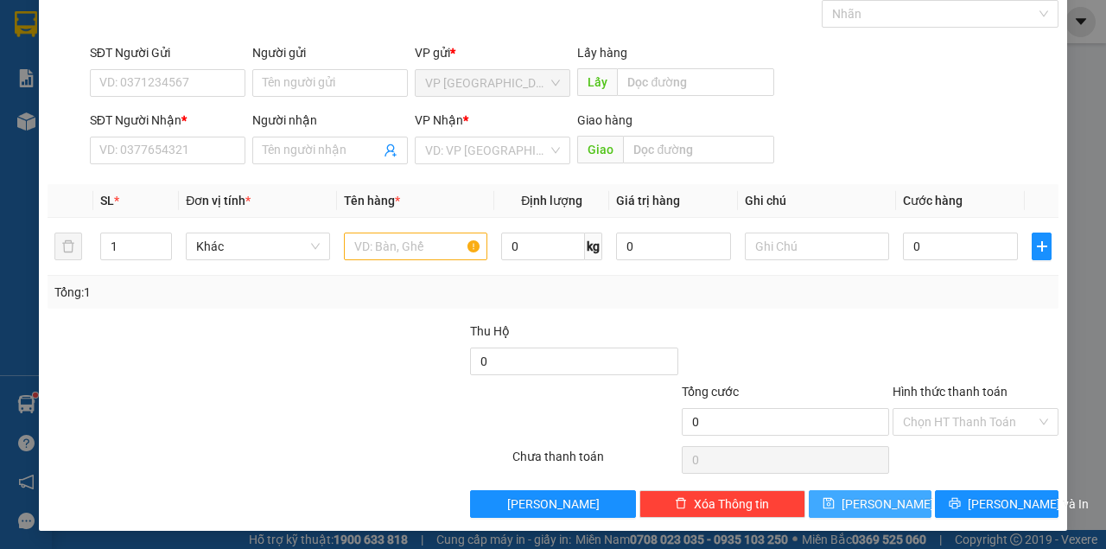
scroll to position [0, 0]
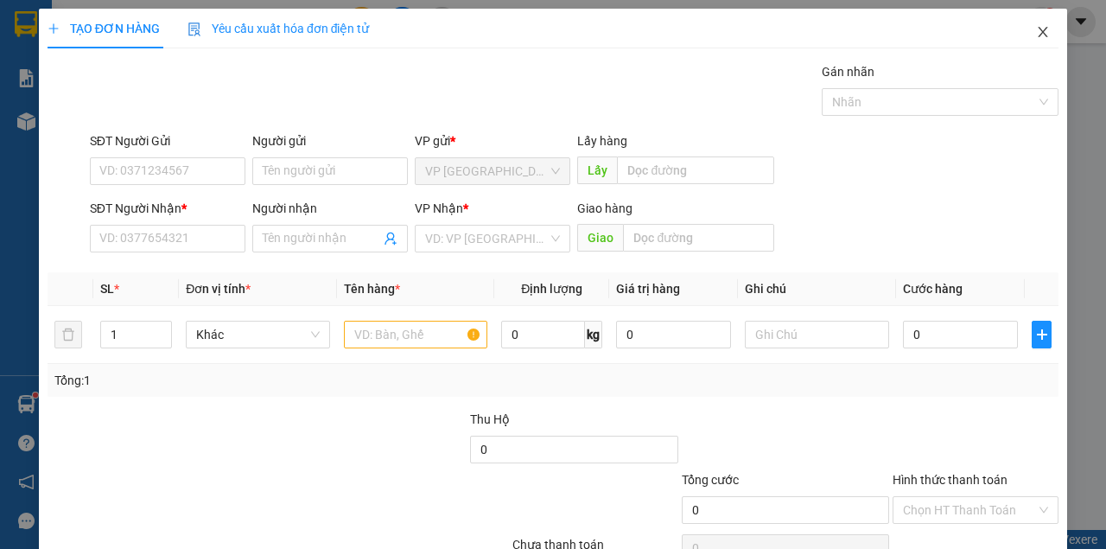
click at [1039, 32] on icon "close" at bounding box center [1044, 32] width 10 height 10
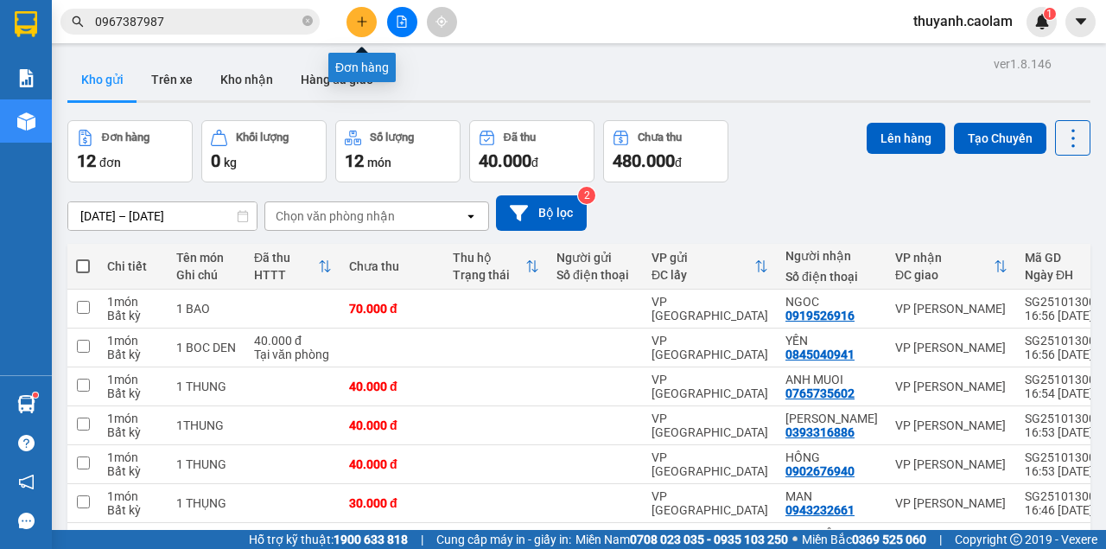
click at [360, 21] on icon "plus" at bounding box center [362, 22] width 12 height 12
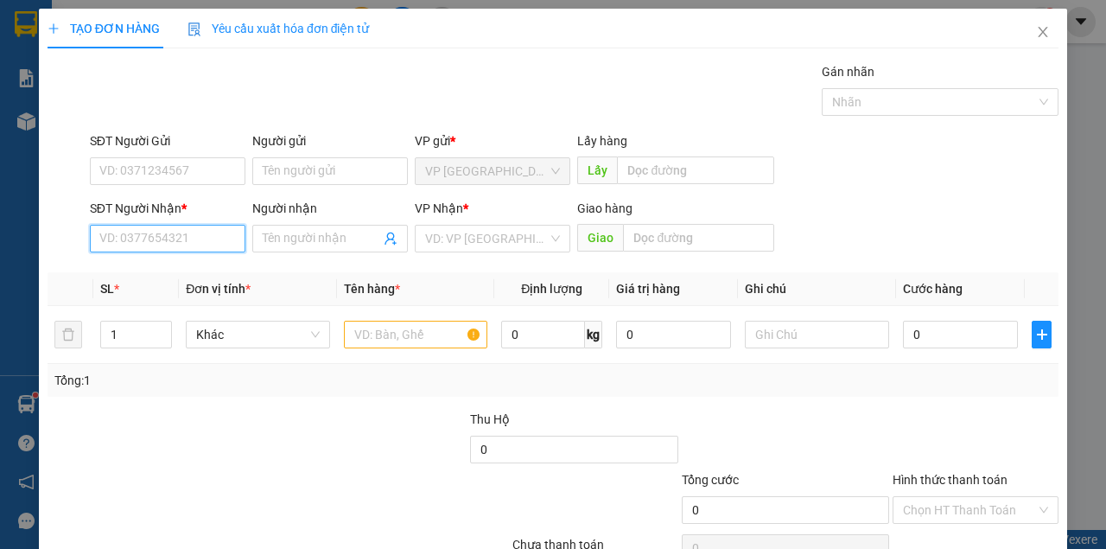
click at [188, 240] on input "SĐT Người Nhận *" at bounding box center [168, 239] width 156 height 28
click at [194, 276] on div "0973723604 - DUONG" at bounding box center [166, 272] width 134 height 19
type input "0973723604"
type input "DUONG"
type input "0973723604"
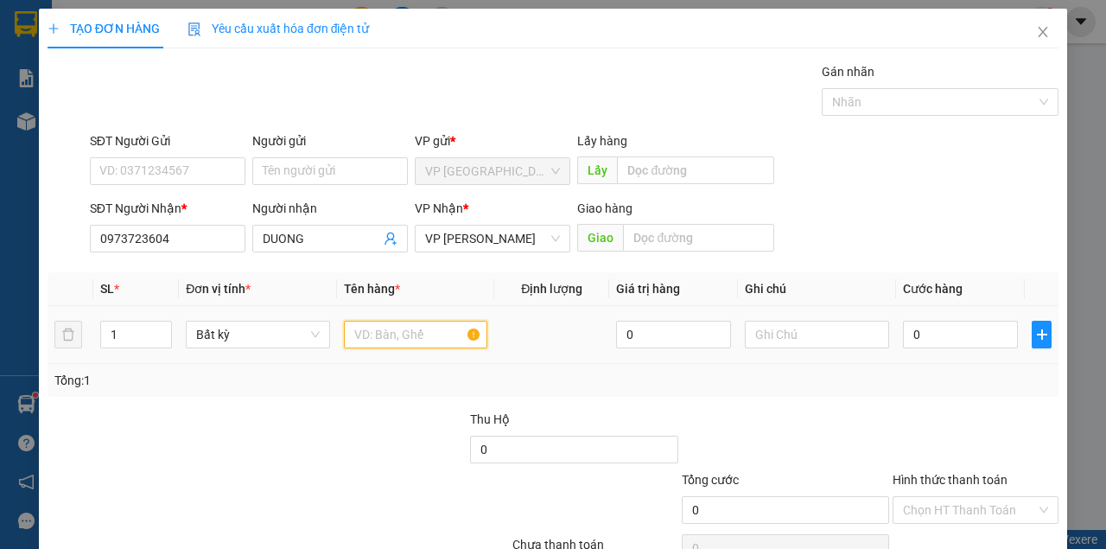
click at [390, 339] on input "text" at bounding box center [416, 335] width 144 height 28
type input "1 BAO TRẮNG"
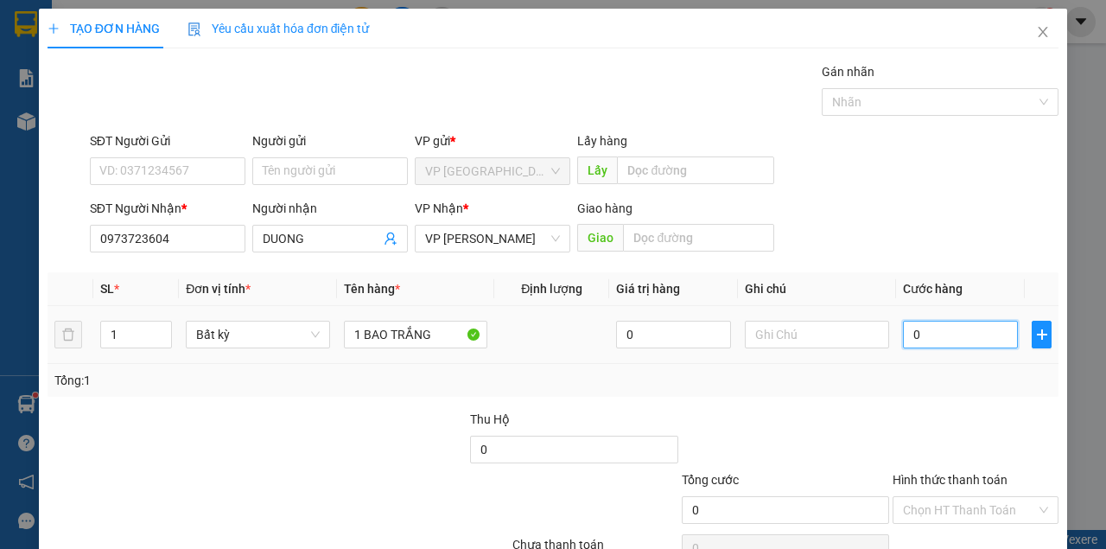
click at [990, 332] on input "0" at bounding box center [960, 335] width 115 height 28
type input "6"
type input "60"
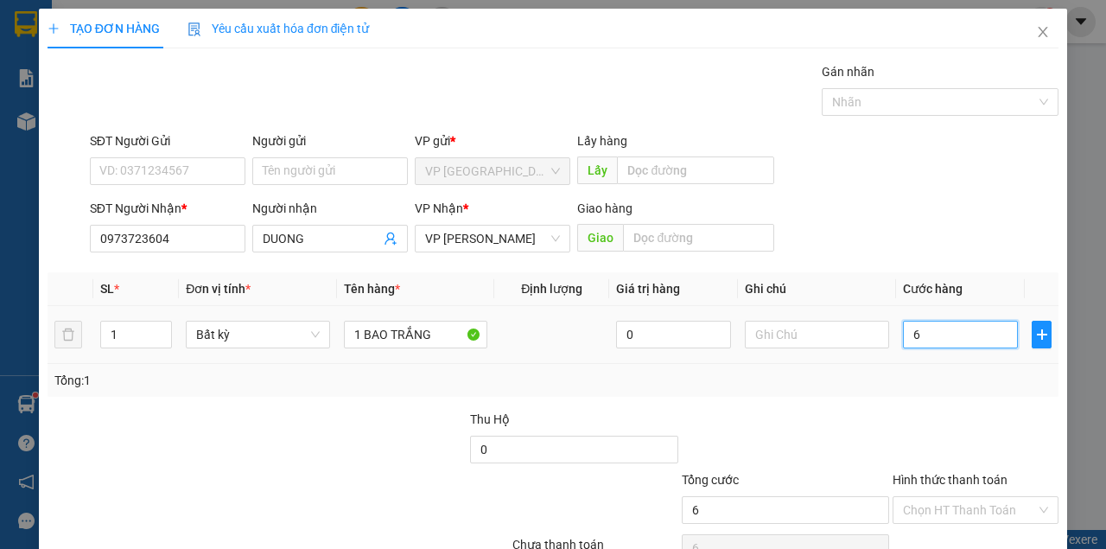
type input "60"
type input "60.000"
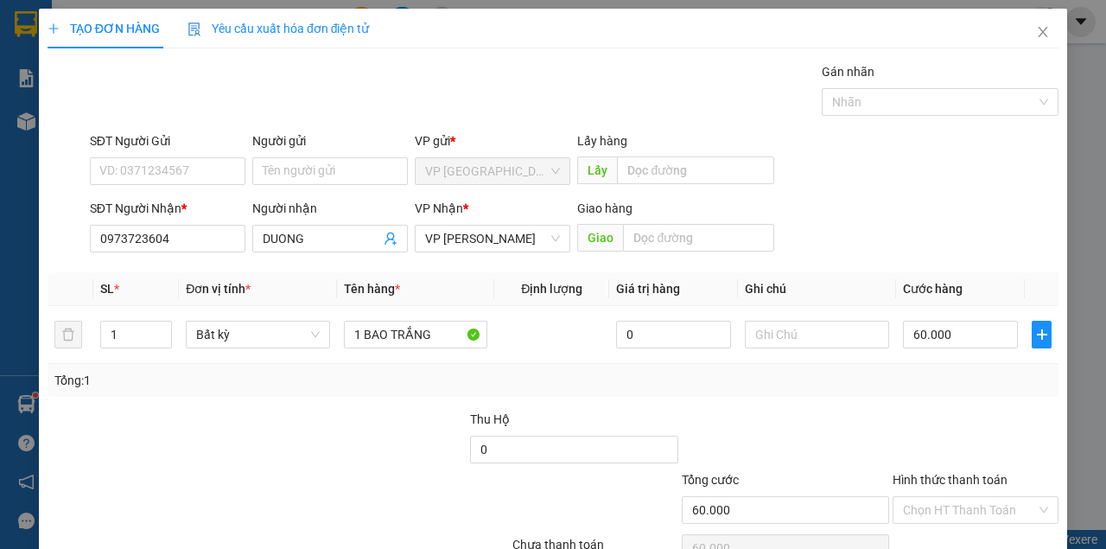
click at [931, 220] on div "SĐT Người Nhận * 0973723604 Người nhận DUONG VP Nhận * VP [PERSON_NAME] Giao hà…" at bounding box center [574, 229] width 976 height 60
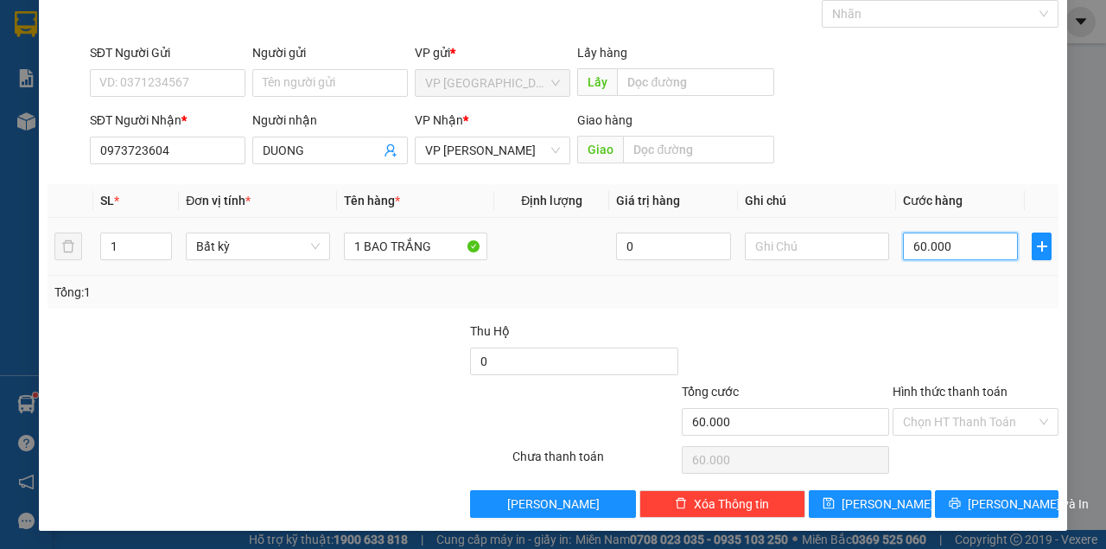
click at [1003, 240] on input "60.000" at bounding box center [960, 246] width 115 height 28
type input "5"
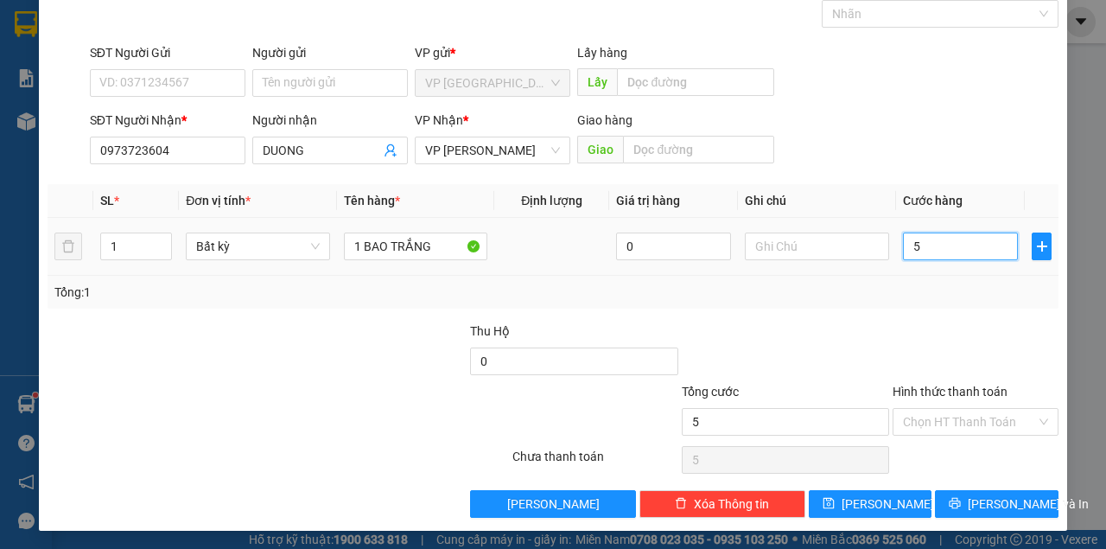
type input "50"
type input "50.000"
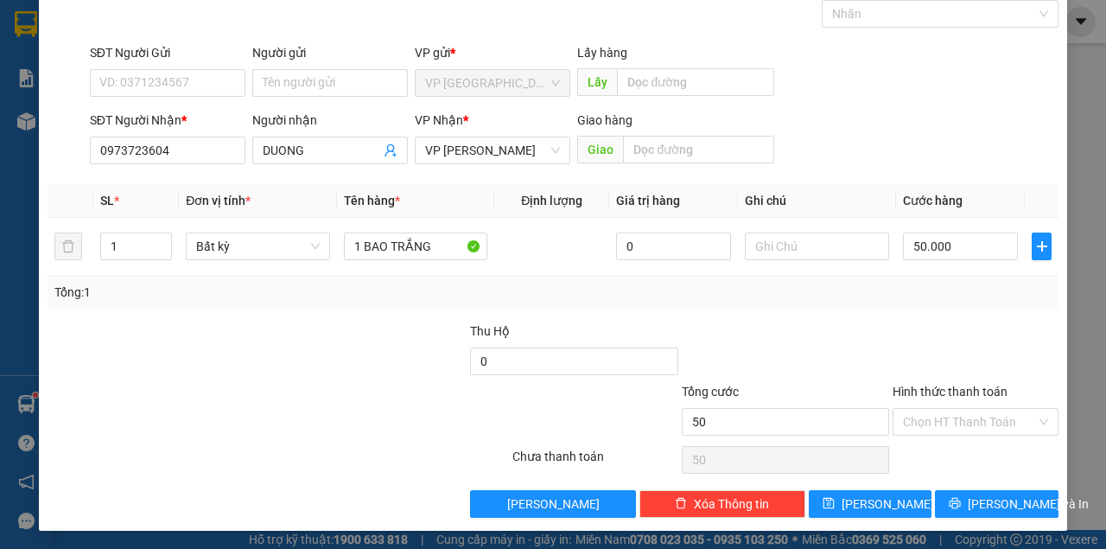
type input "50.000"
click at [987, 311] on div "Transit Pickup Surcharge Ids Transit Deliver Surcharge Ids Transit Deliver Surc…" at bounding box center [553, 246] width 1011 height 544
click at [834, 501] on icon "save" at bounding box center [828, 503] width 11 height 11
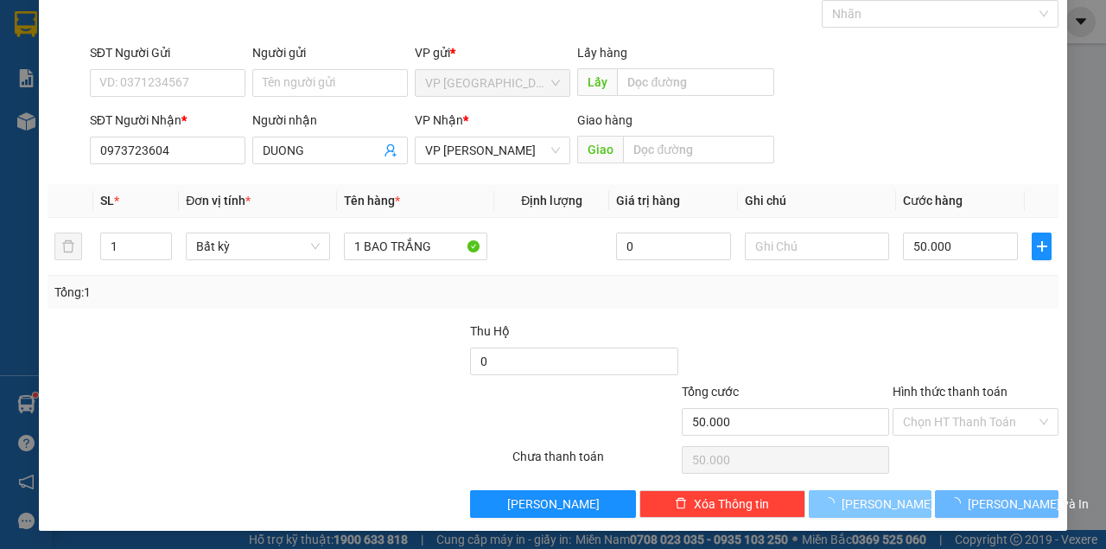
type input "0"
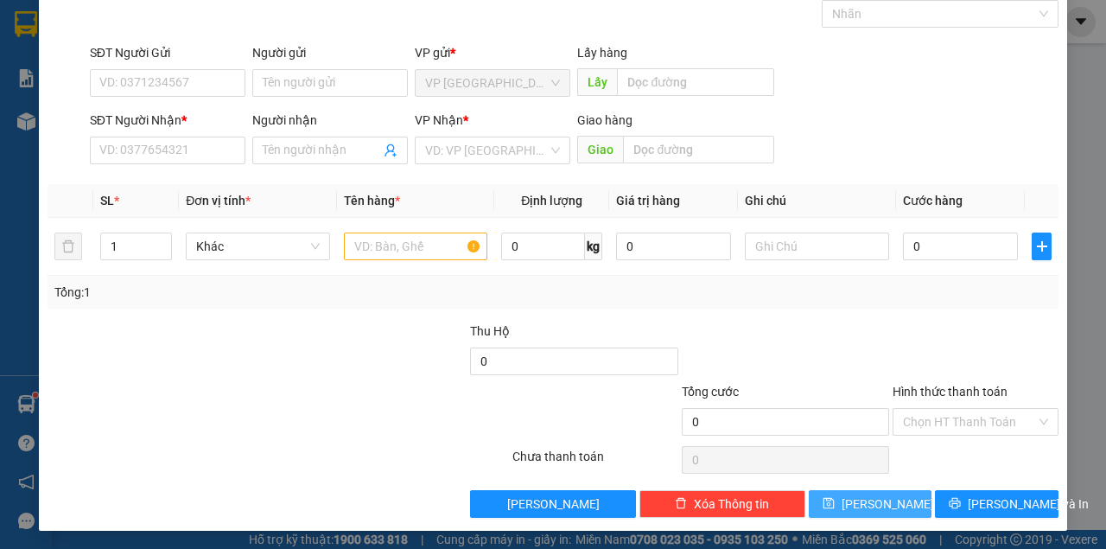
scroll to position [0, 0]
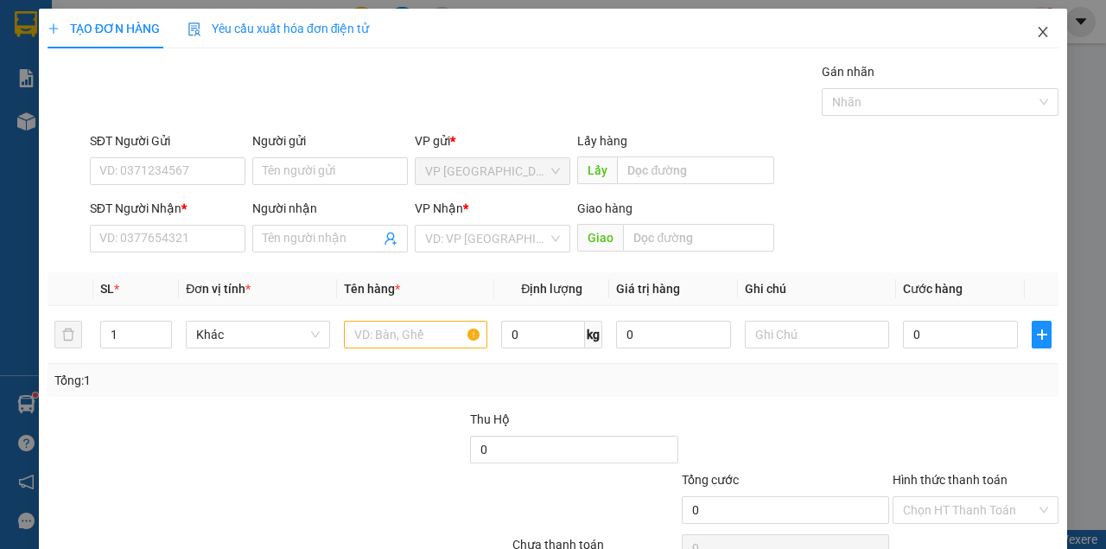
click at [1037, 32] on icon "close" at bounding box center [1043, 32] width 14 height 14
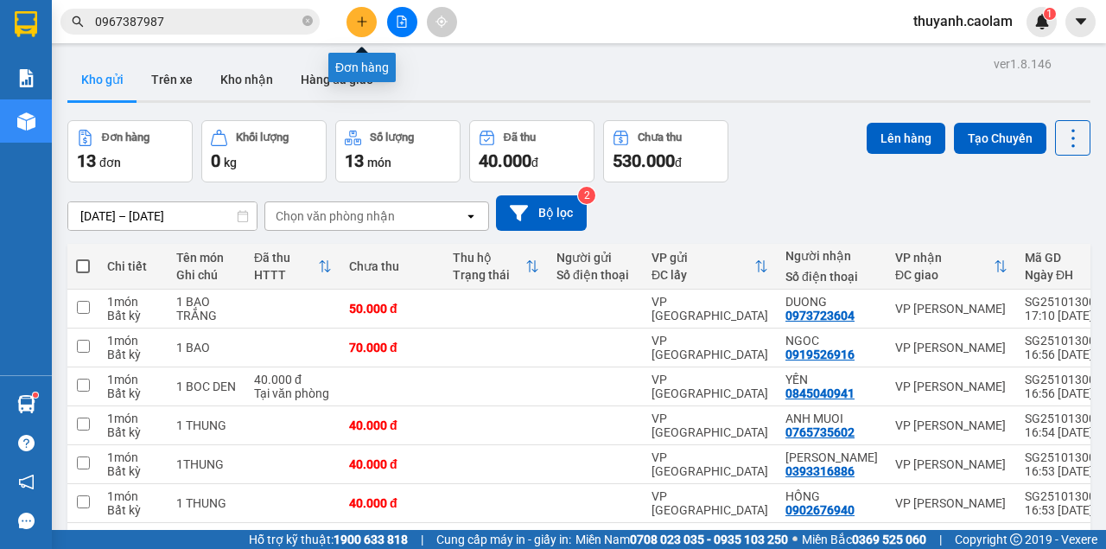
click at [357, 19] on icon "plus" at bounding box center [362, 22] width 12 height 12
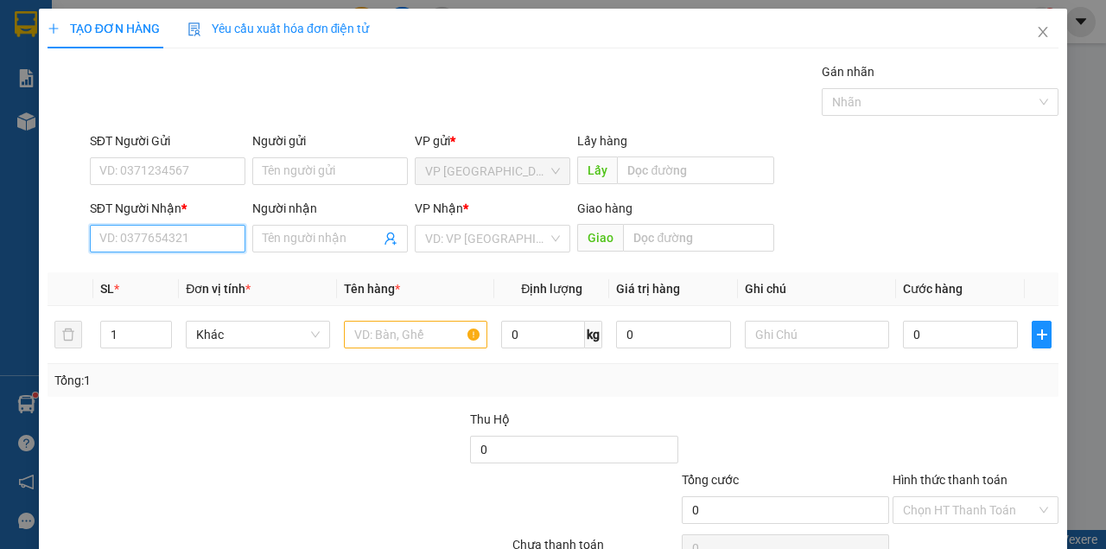
click at [202, 235] on input "SĐT Người Nhận *" at bounding box center [168, 239] width 156 height 28
click at [1042, 34] on span "Close" at bounding box center [1043, 33] width 48 height 48
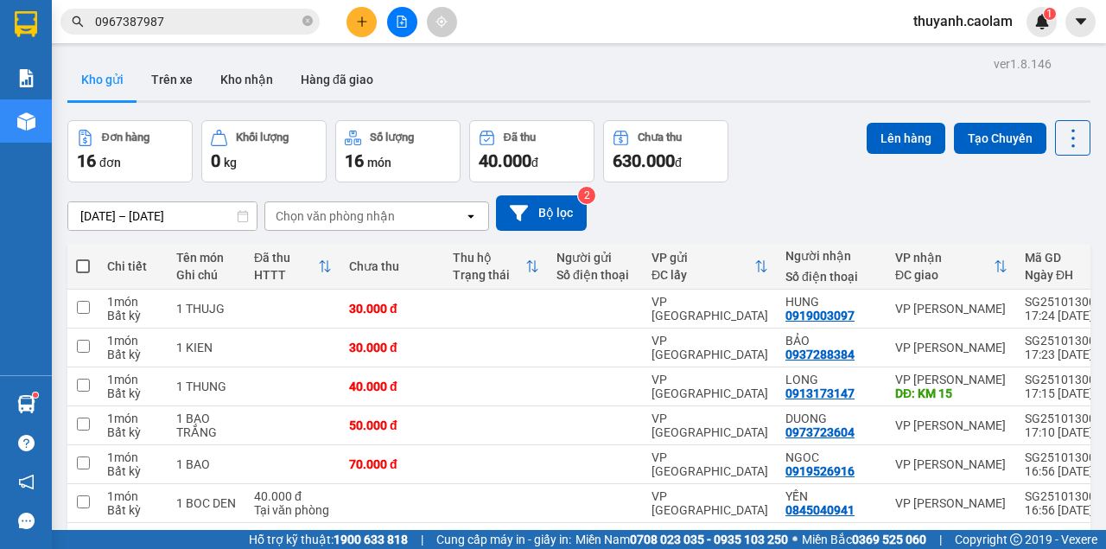
click at [196, 16] on input "0967387987" at bounding box center [197, 21] width 204 height 19
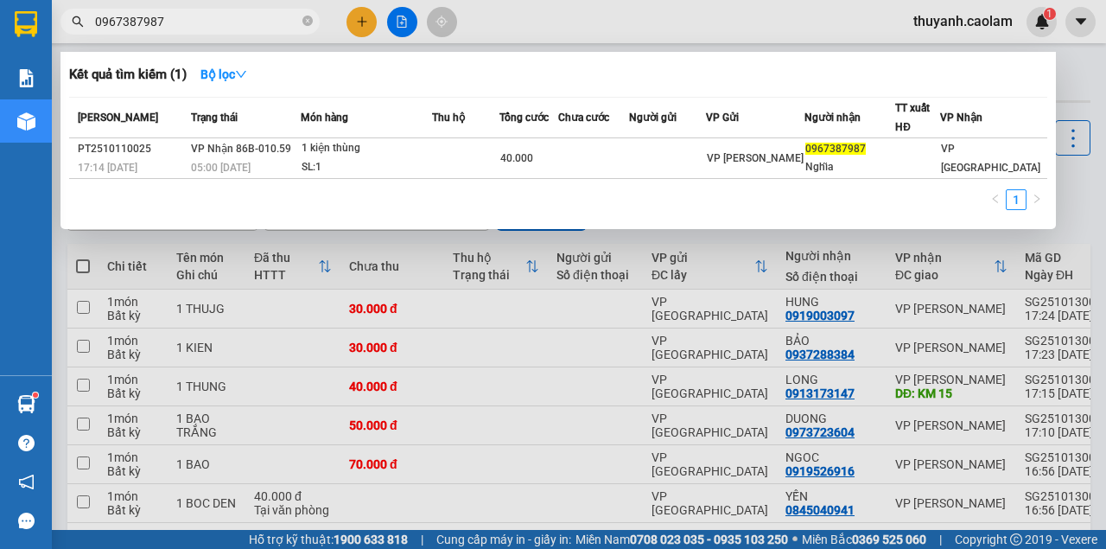
click at [196, 16] on input "0967387987" at bounding box center [197, 21] width 204 height 19
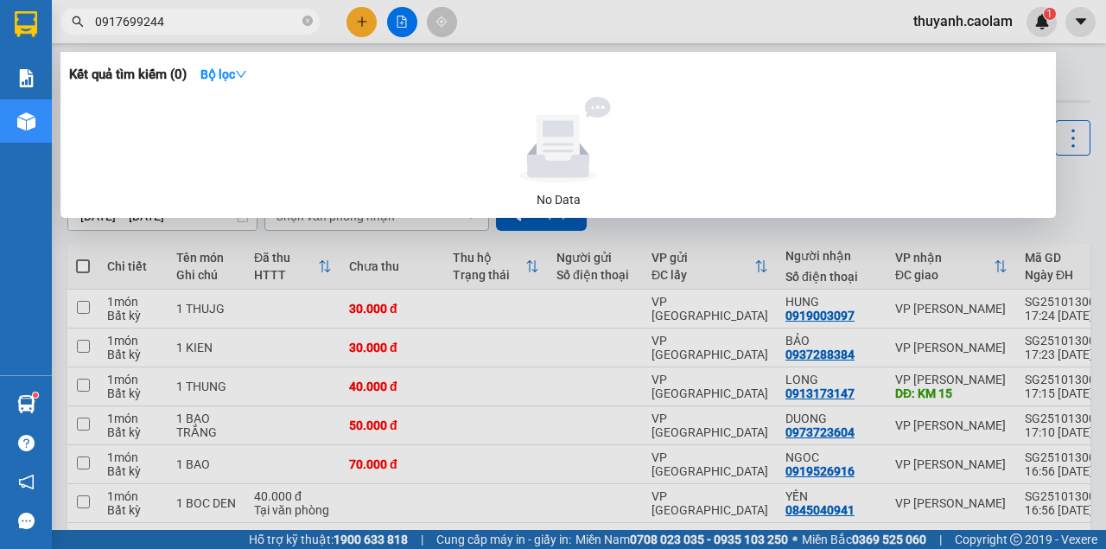
click at [487, 5] on div at bounding box center [553, 274] width 1106 height 549
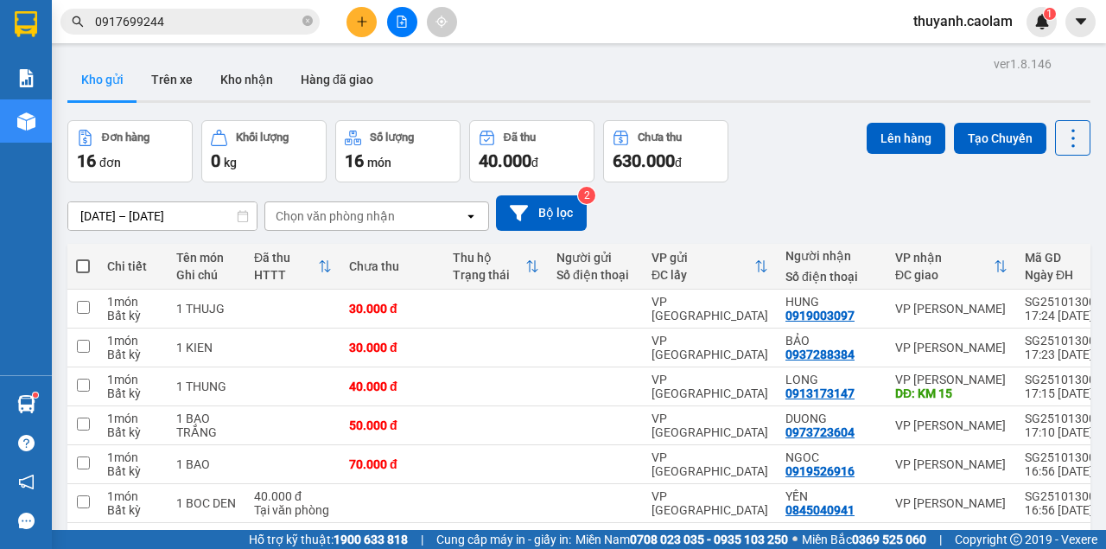
click at [290, 24] on input "0917699244" at bounding box center [197, 21] width 204 height 19
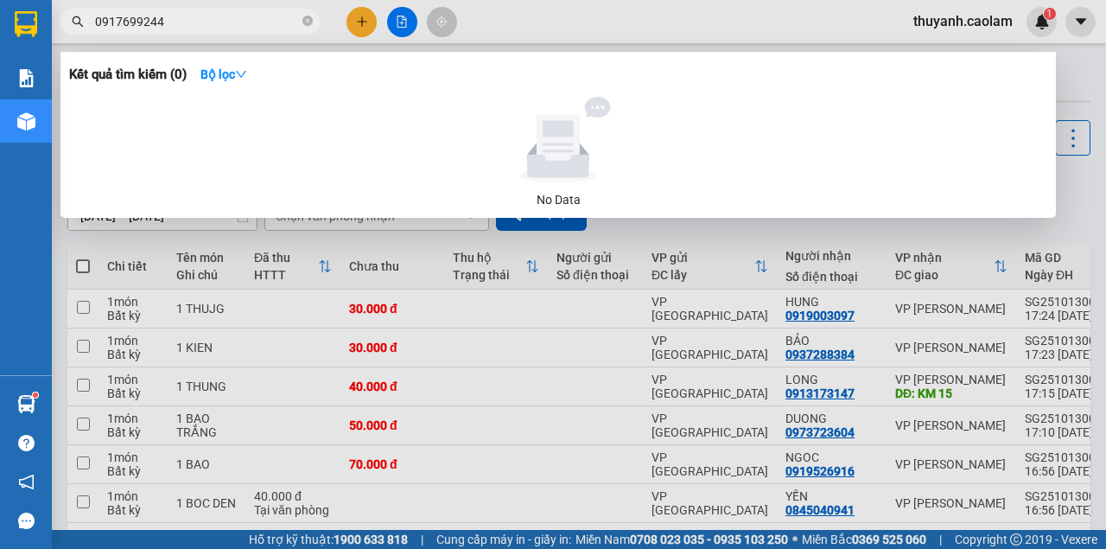
click at [214, 20] on input "0917699244" at bounding box center [197, 21] width 204 height 19
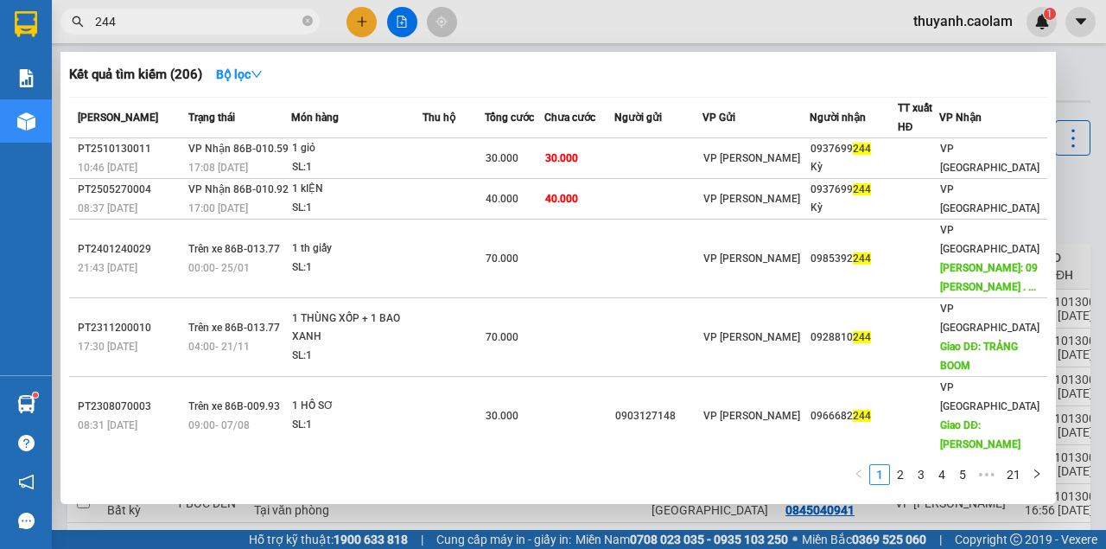
type input "244"
click at [369, 24] on div at bounding box center [553, 274] width 1106 height 549
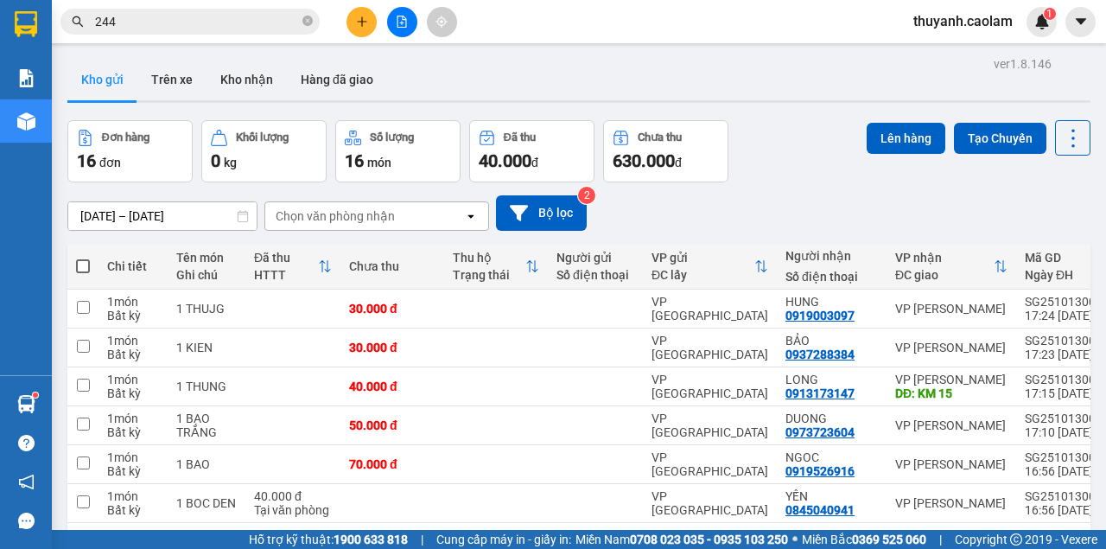
click at [364, 24] on icon "plus" at bounding box center [362, 22] width 12 height 12
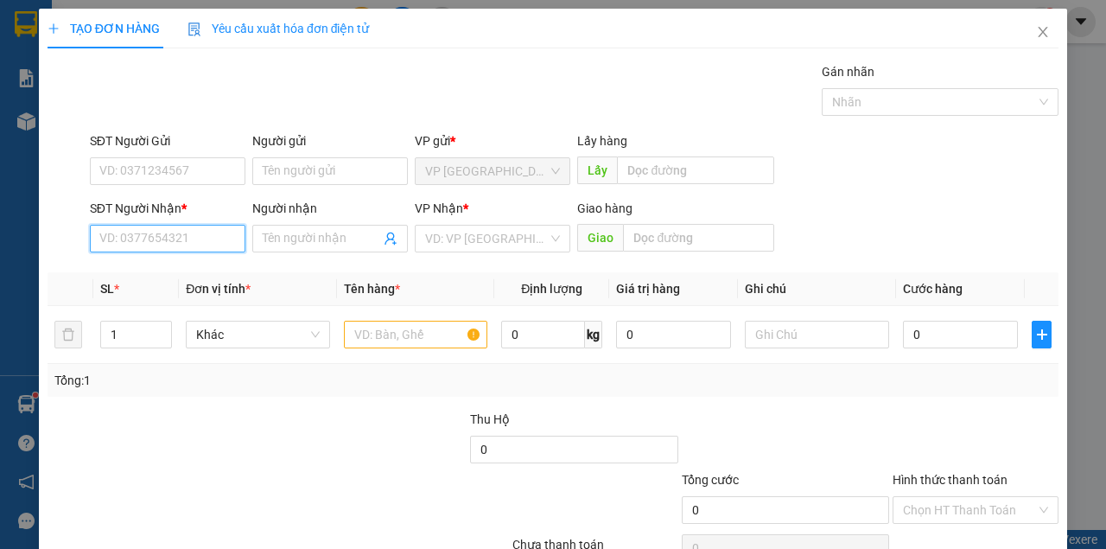
click at [207, 243] on input "SĐT Người Nhận *" at bounding box center [168, 239] width 156 height 28
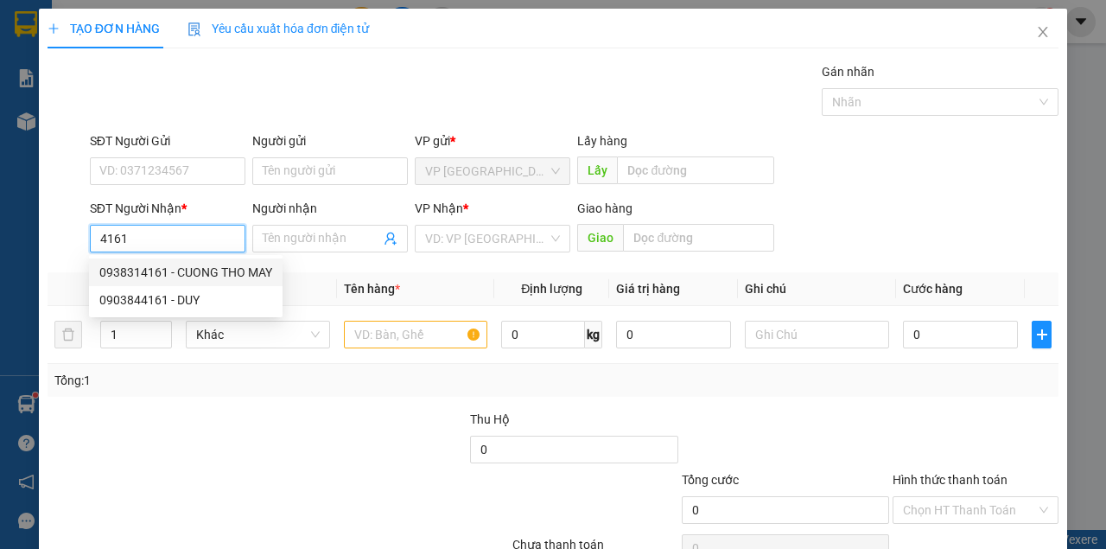
click at [208, 274] on div "0938314161 - CUONG THO MAY" at bounding box center [185, 272] width 173 height 19
type input "0938314161"
type input "CUONG THO MAY"
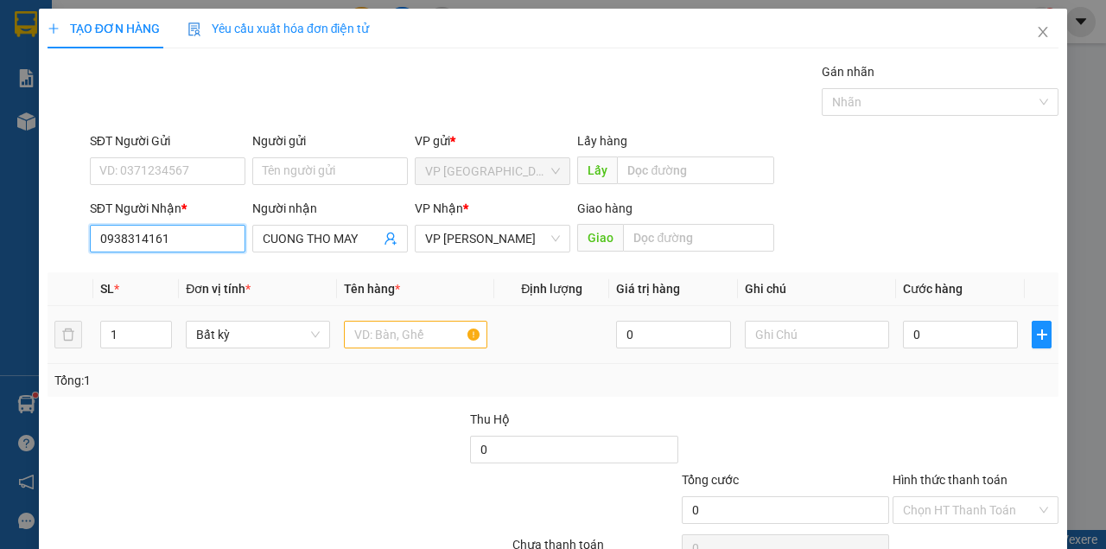
type input "0938314161"
click at [425, 331] on input "text" at bounding box center [416, 335] width 144 height 28
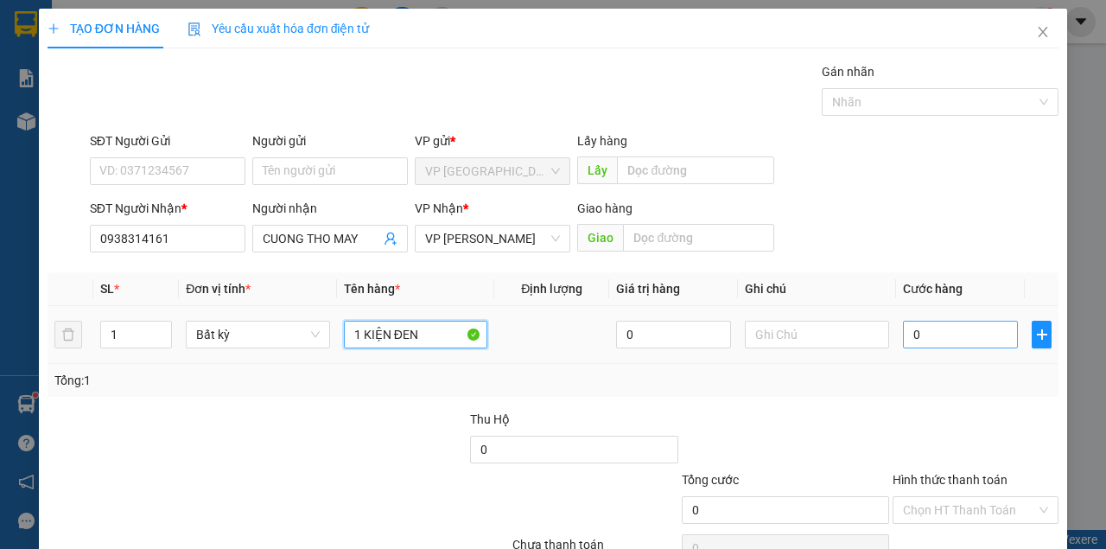
type input "1 KIỆN ĐEN"
click at [961, 323] on input "0" at bounding box center [960, 335] width 115 height 28
type input "3"
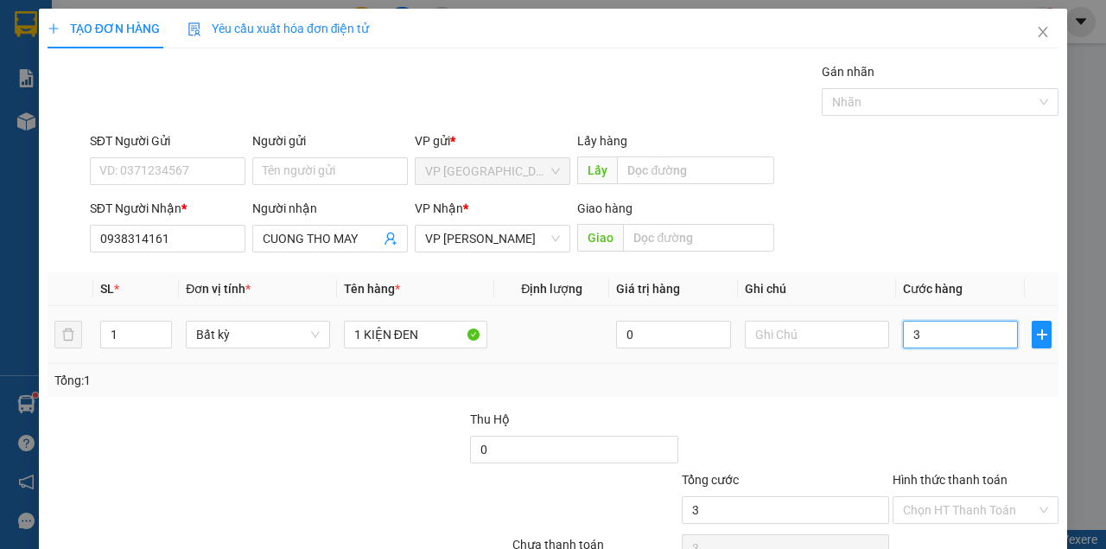
type input "30"
type input "30.000"
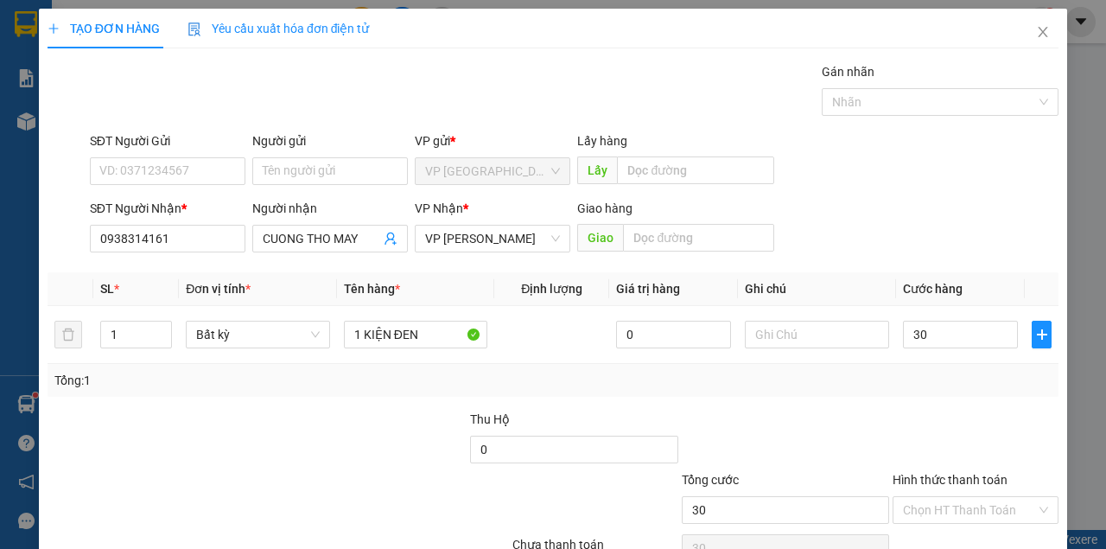
type input "30.000"
click at [991, 275] on th "Cước hàng" at bounding box center [960, 289] width 129 height 34
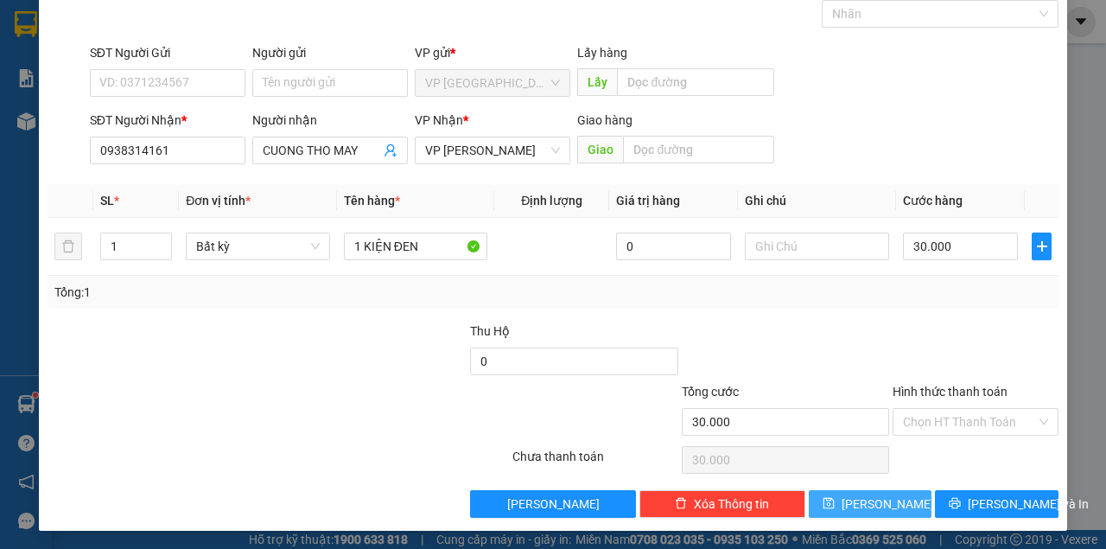
click at [871, 498] on span "[PERSON_NAME]" at bounding box center [888, 503] width 92 height 19
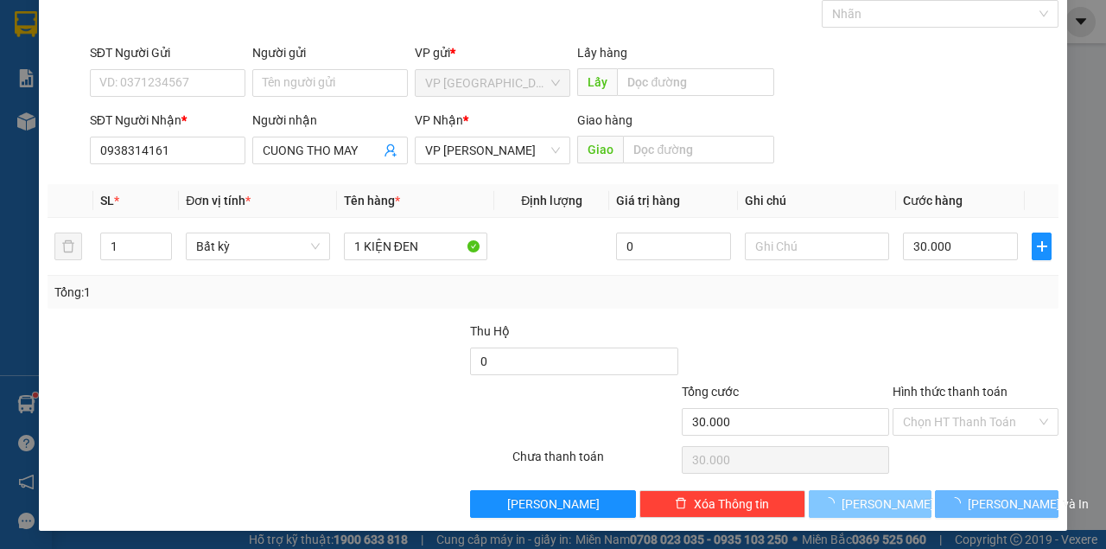
type input "0"
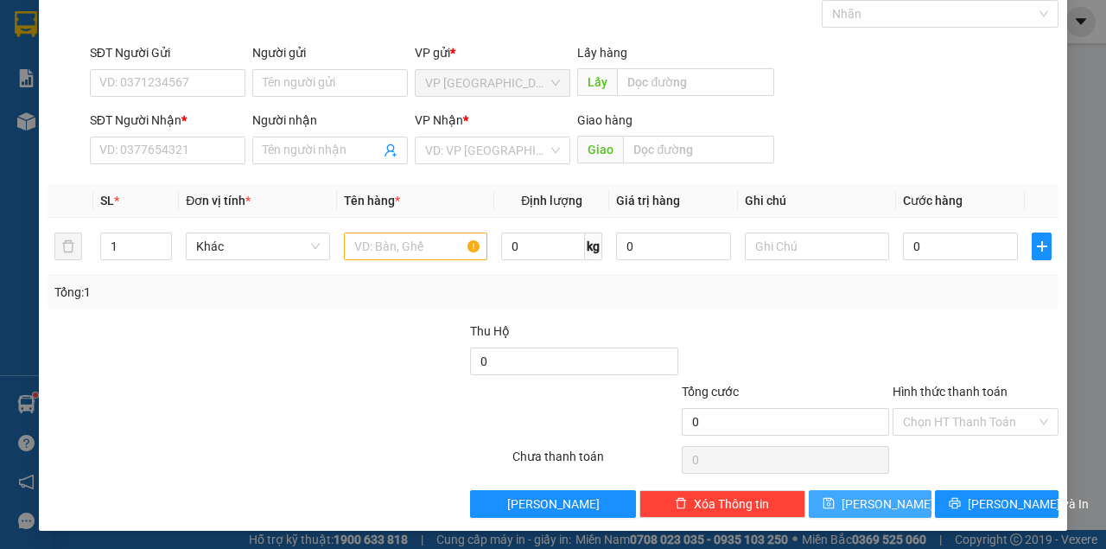
scroll to position [0, 0]
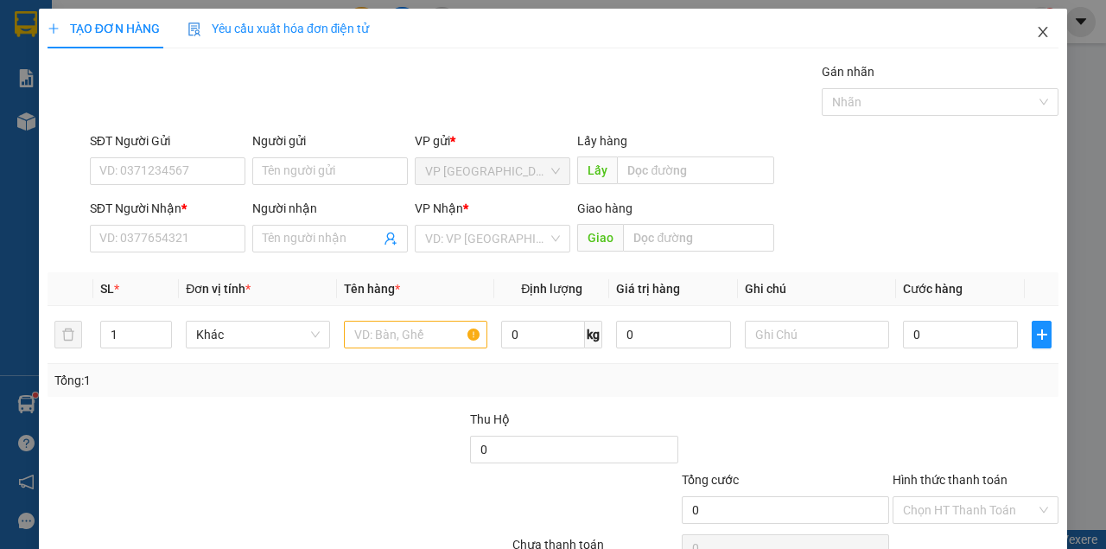
click at [1039, 31] on icon "close" at bounding box center [1044, 32] width 10 height 10
